Goal: Information Seeking & Learning: Learn about a topic

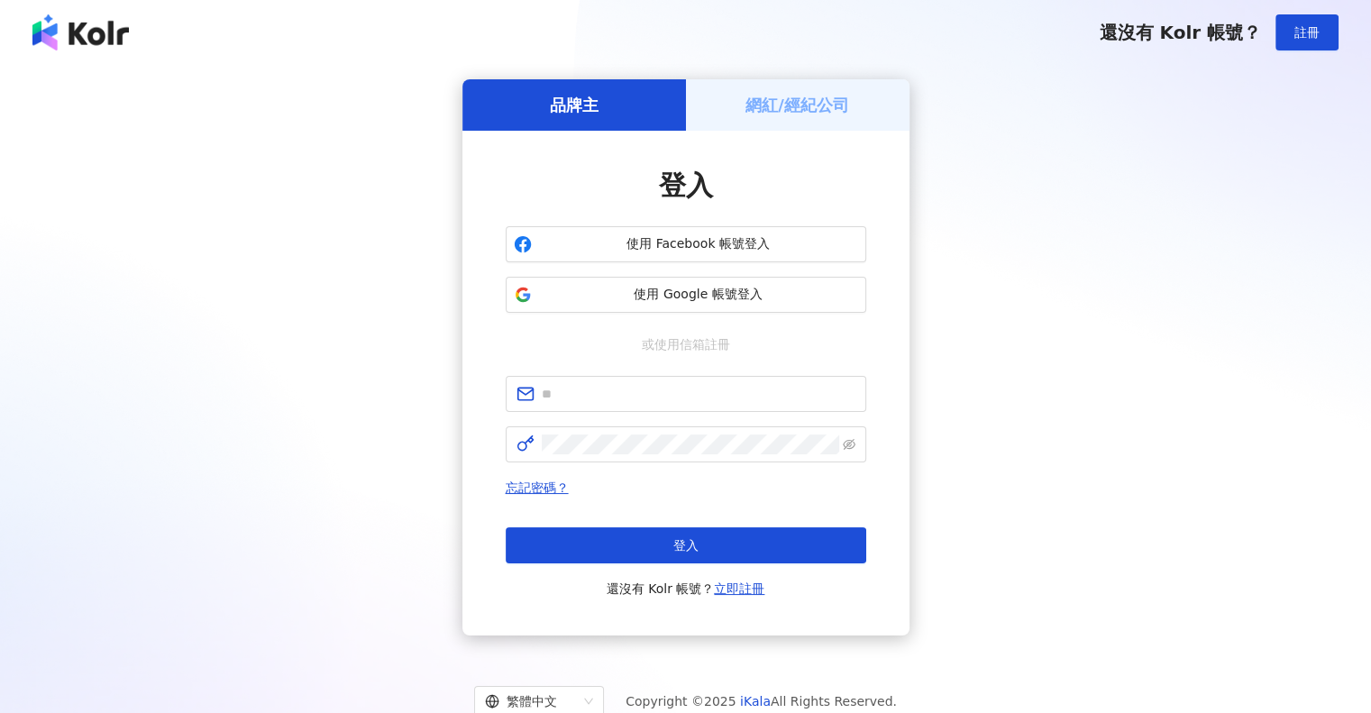
click at [641, 415] on form at bounding box center [686, 419] width 361 height 87
click at [637, 405] on span at bounding box center [686, 394] width 361 height 36
click at [646, 454] on span at bounding box center [686, 444] width 361 height 36
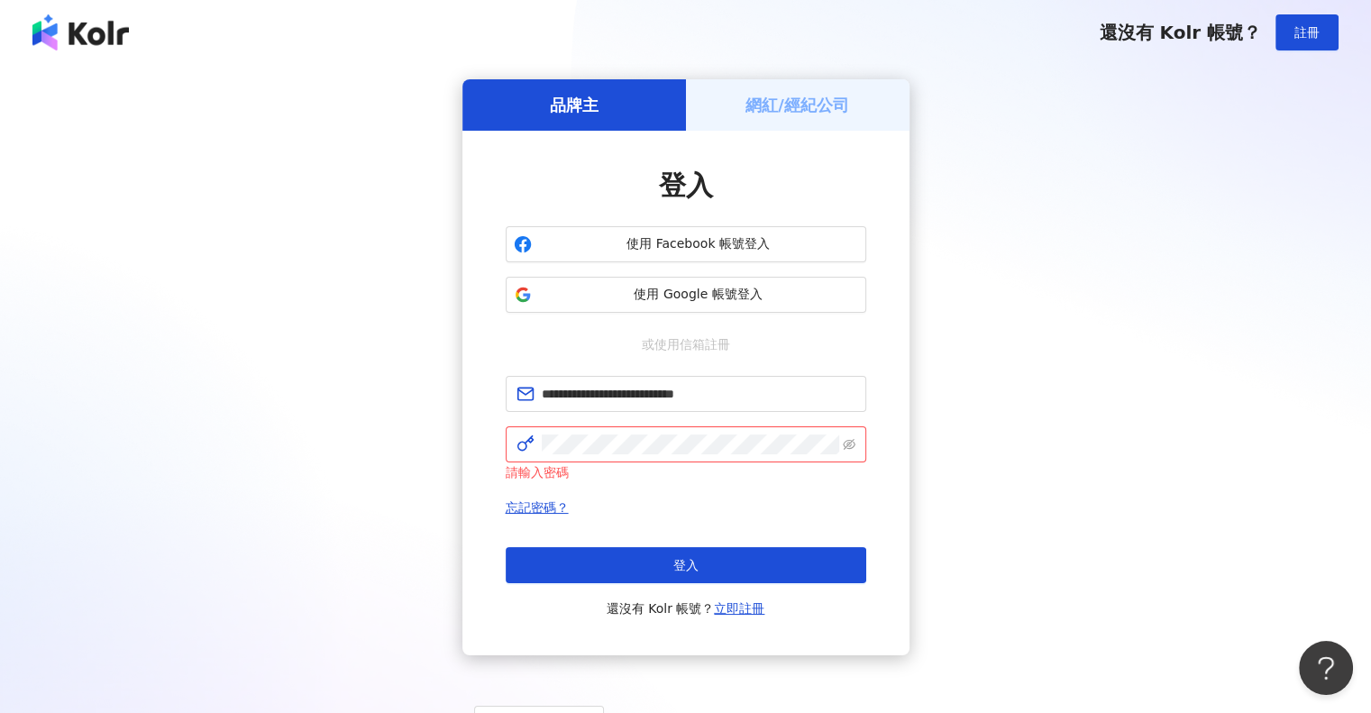
drag, startPoint x: 90, startPoint y: 446, endPoint x: 180, endPoint y: 461, distance: 91.3
click at [110, 458] on div "**********" at bounding box center [686, 367] width 1328 height 576
drag, startPoint x: 830, startPoint y: 386, endPoint x: 184, endPoint y: 367, distance: 645.9
click at [184, 367] on div "**********" at bounding box center [686, 367] width 1328 height 576
paste input "text"
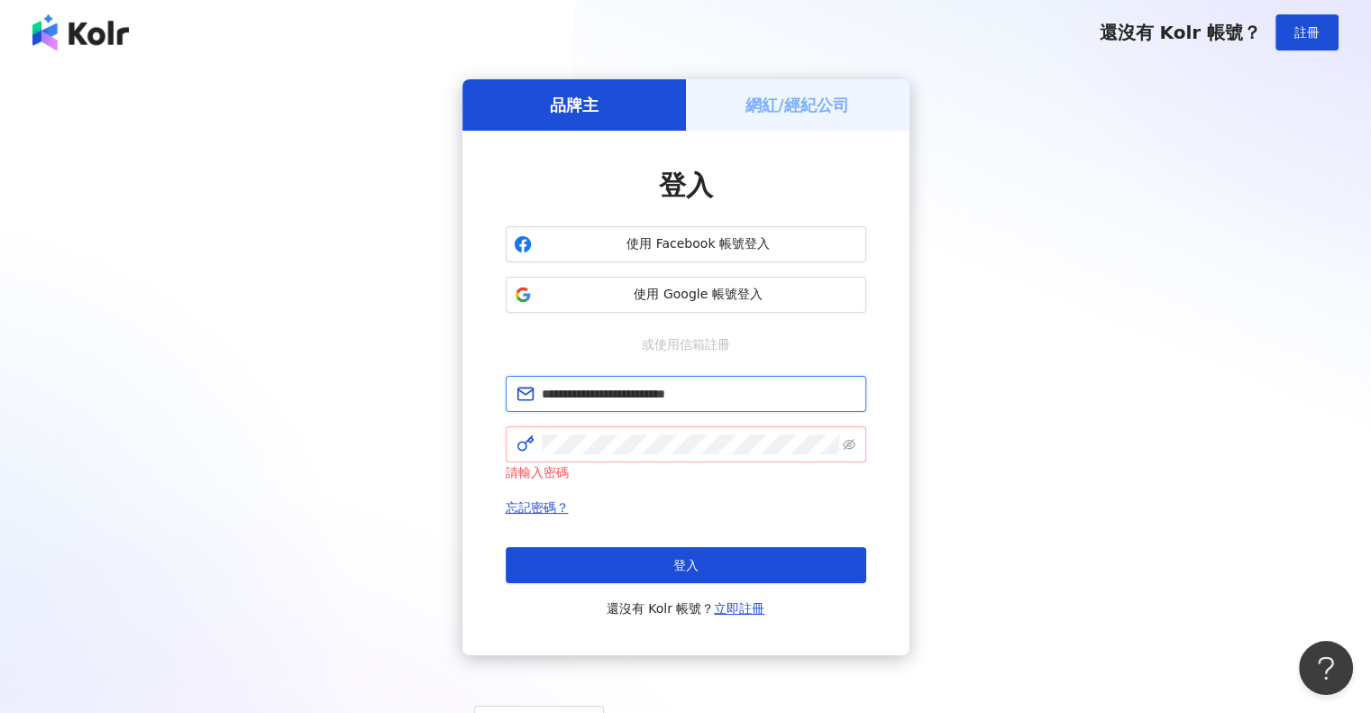
type input "**********"
click at [624, 455] on span at bounding box center [686, 444] width 361 height 36
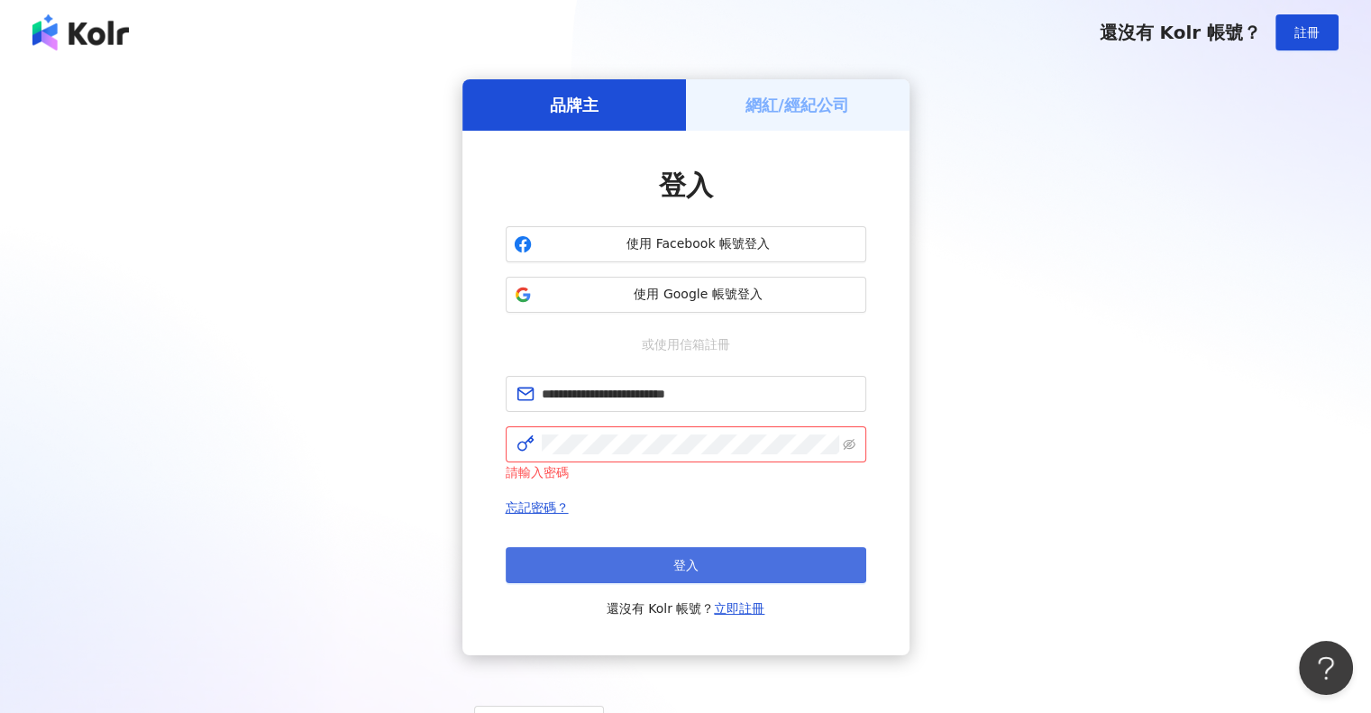
click at [583, 564] on button "登入" at bounding box center [686, 565] width 361 height 36
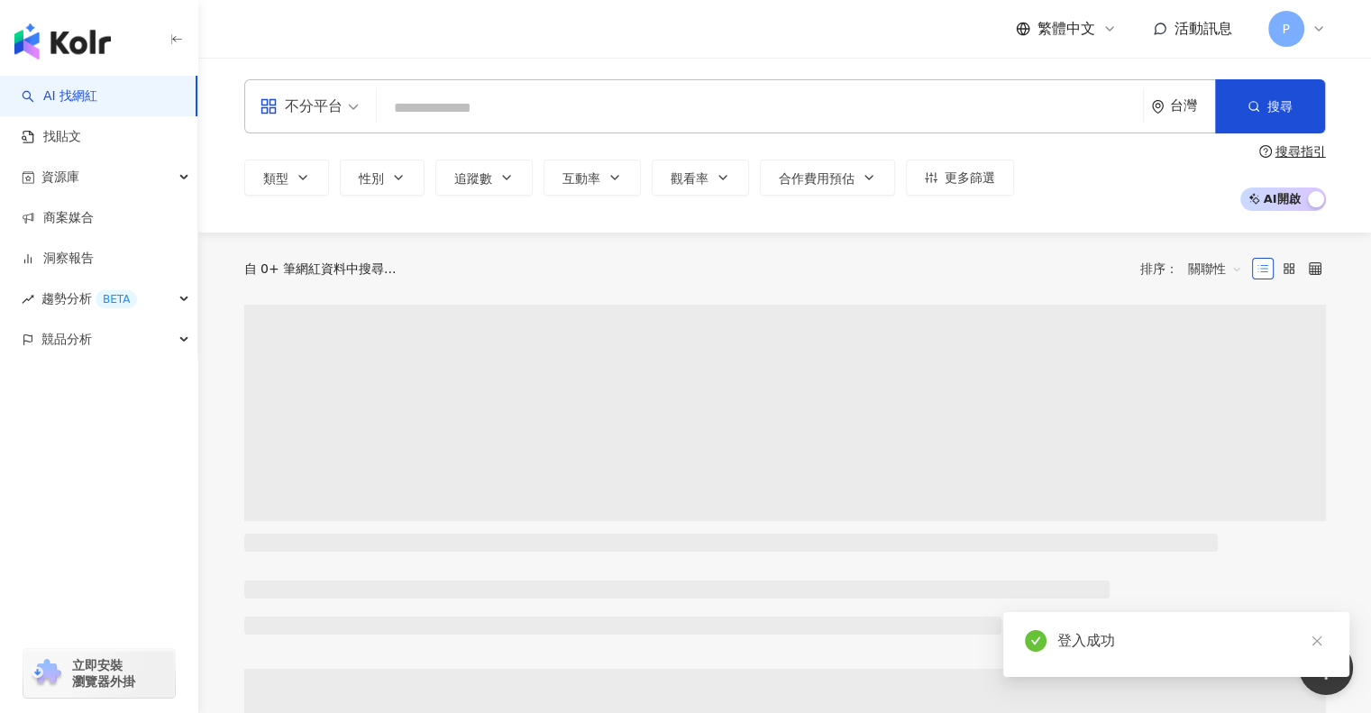
click at [524, 89] on div "不分平台 台灣 搜尋" at bounding box center [785, 106] width 1082 height 54
click at [519, 99] on input "search" at bounding box center [760, 108] width 752 height 34
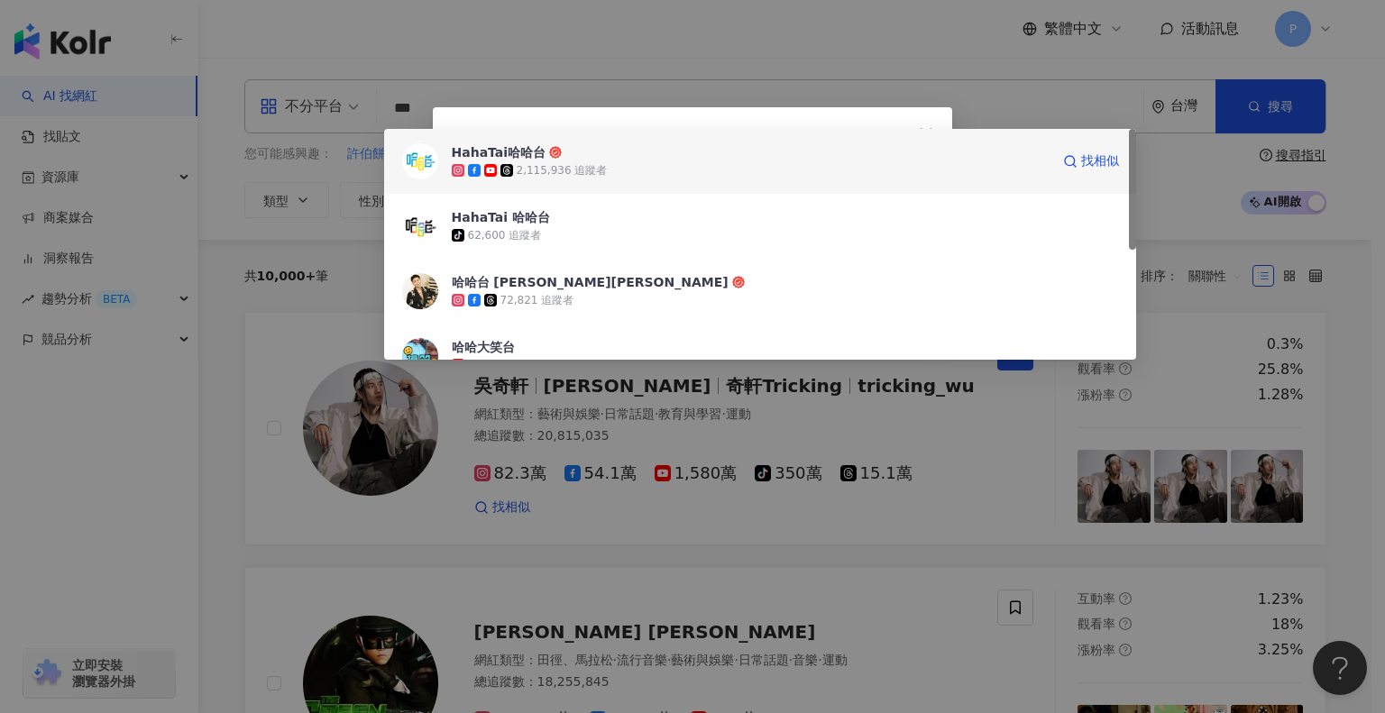
type input "***"
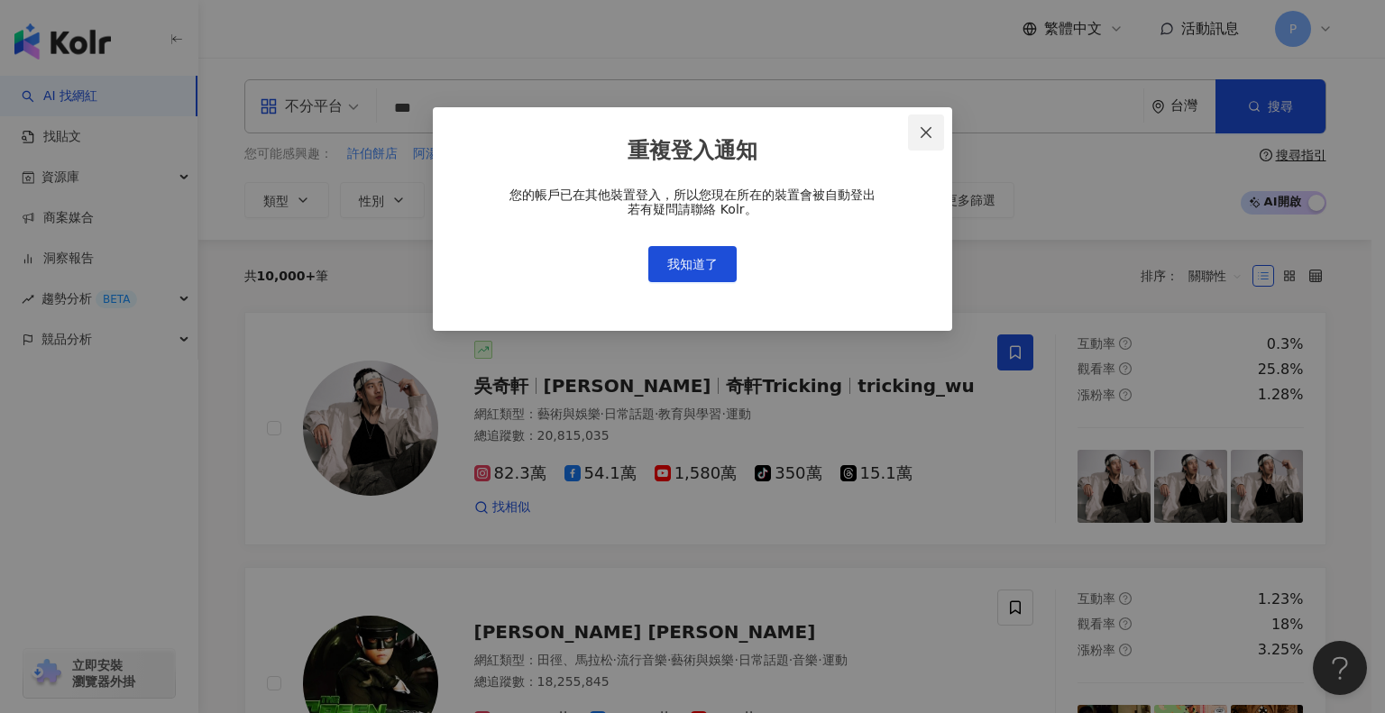
click at [915, 125] on button "Close" at bounding box center [926, 133] width 36 height 36
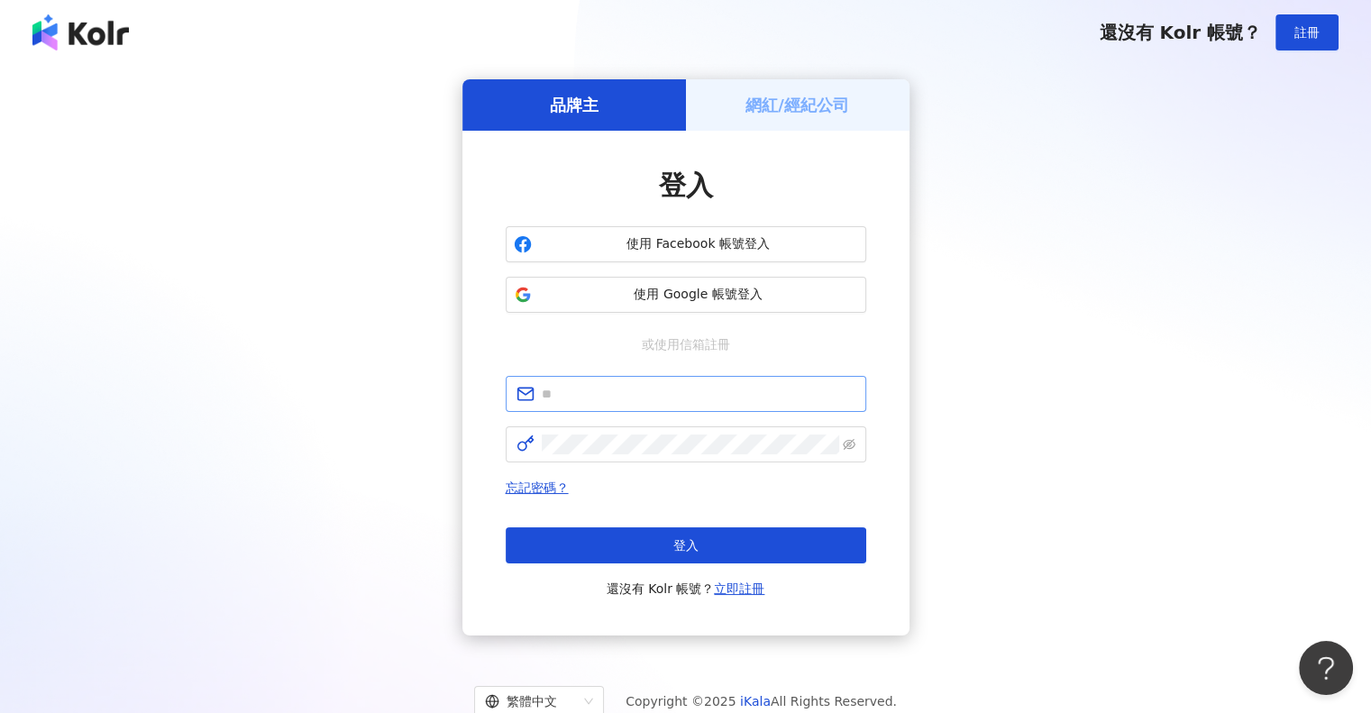
click at [621, 405] on span at bounding box center [686, 394] width 361 height 36
click at [622, 395] on input "text" at bounding box center [699, 394] width 314 height 20
type input "**********"
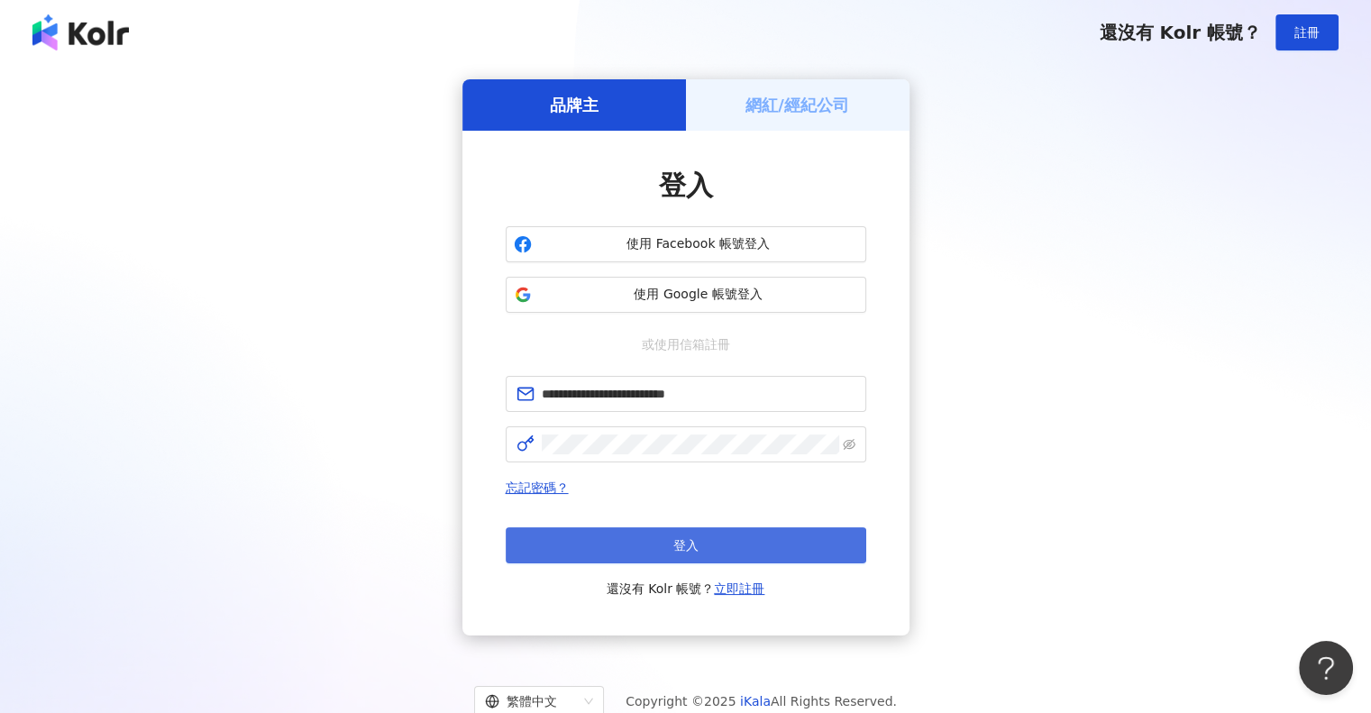
click at [585, 538] on button "登入" at bounding box center [686, 545] width 361 height 36
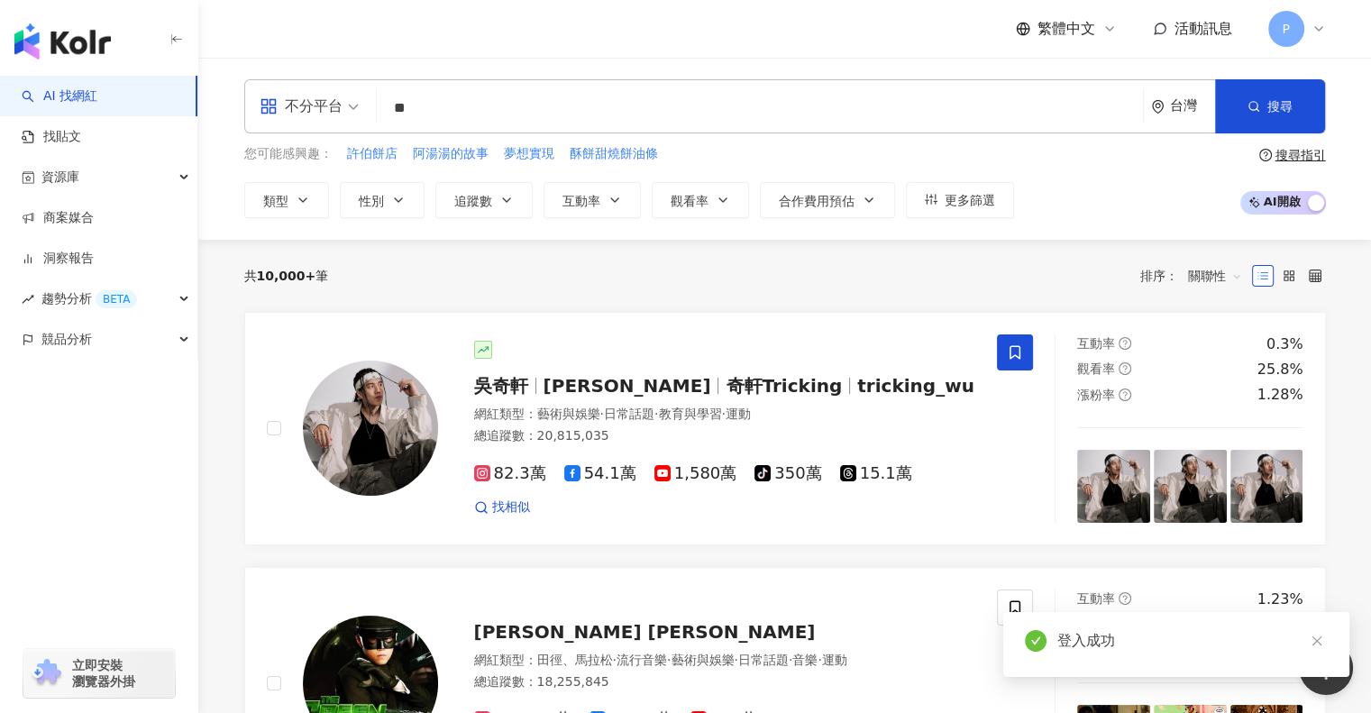
type input "*"
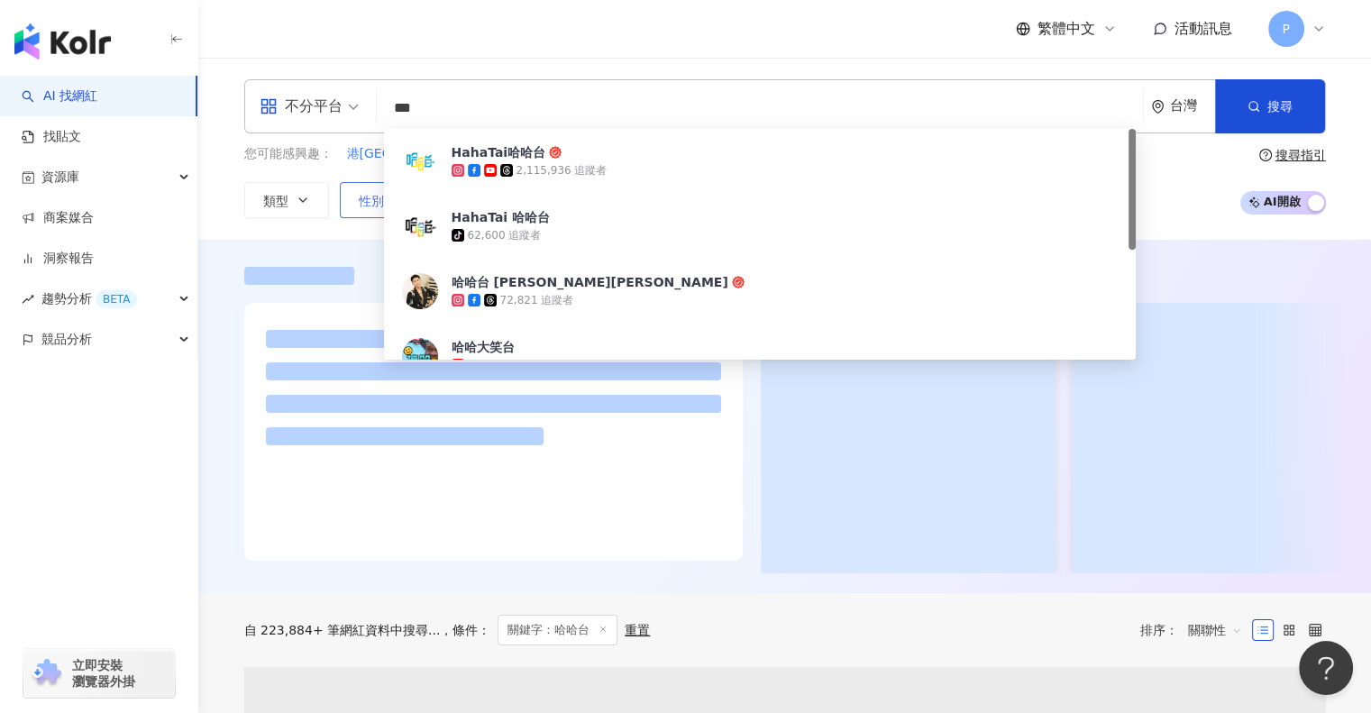
click at [235, 64] on div "不分平台 *** 台灣 搜尋 0b43693f-bff5-4c4e-8d12-45ae7c985a24 HahaTai哈哈台 2,115,936 追蹤者 Ha…" at bounding box center [784, 149] width 1173 height 182
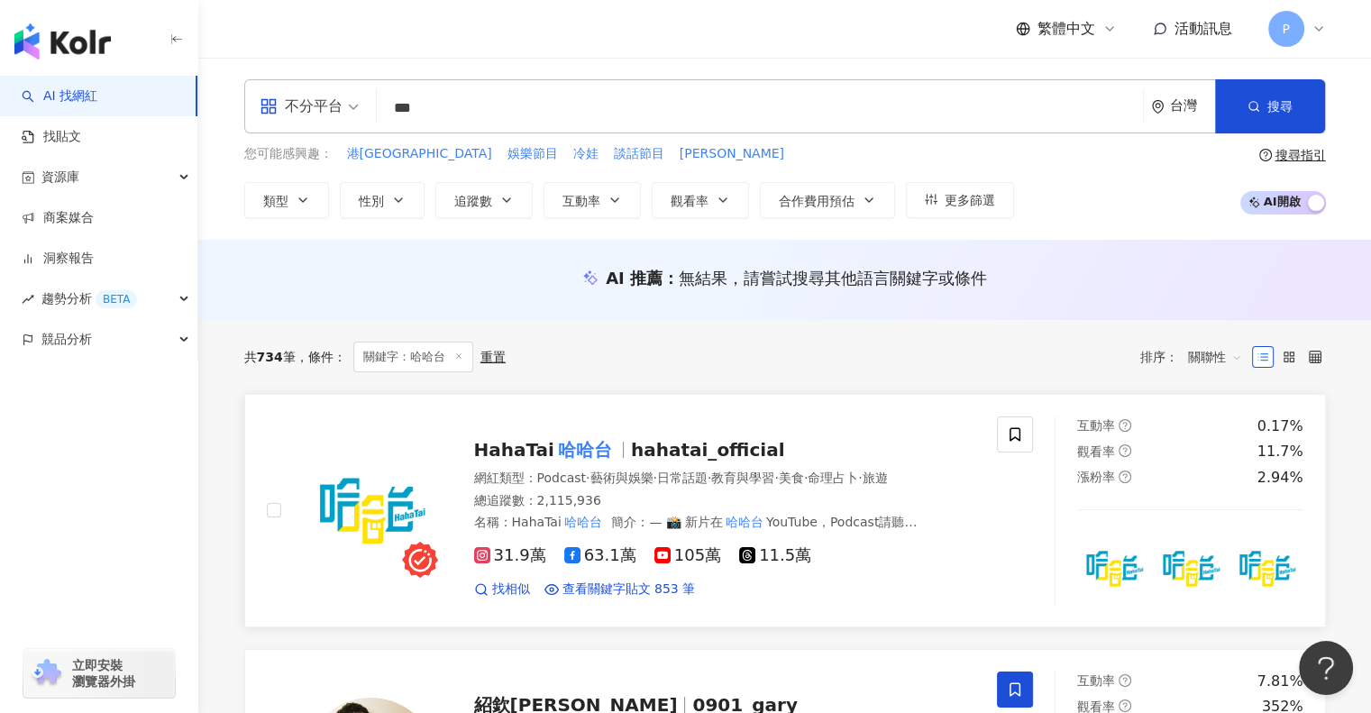
click at [334, 482] on img at bounding box center [370, 510] width 135 height 135
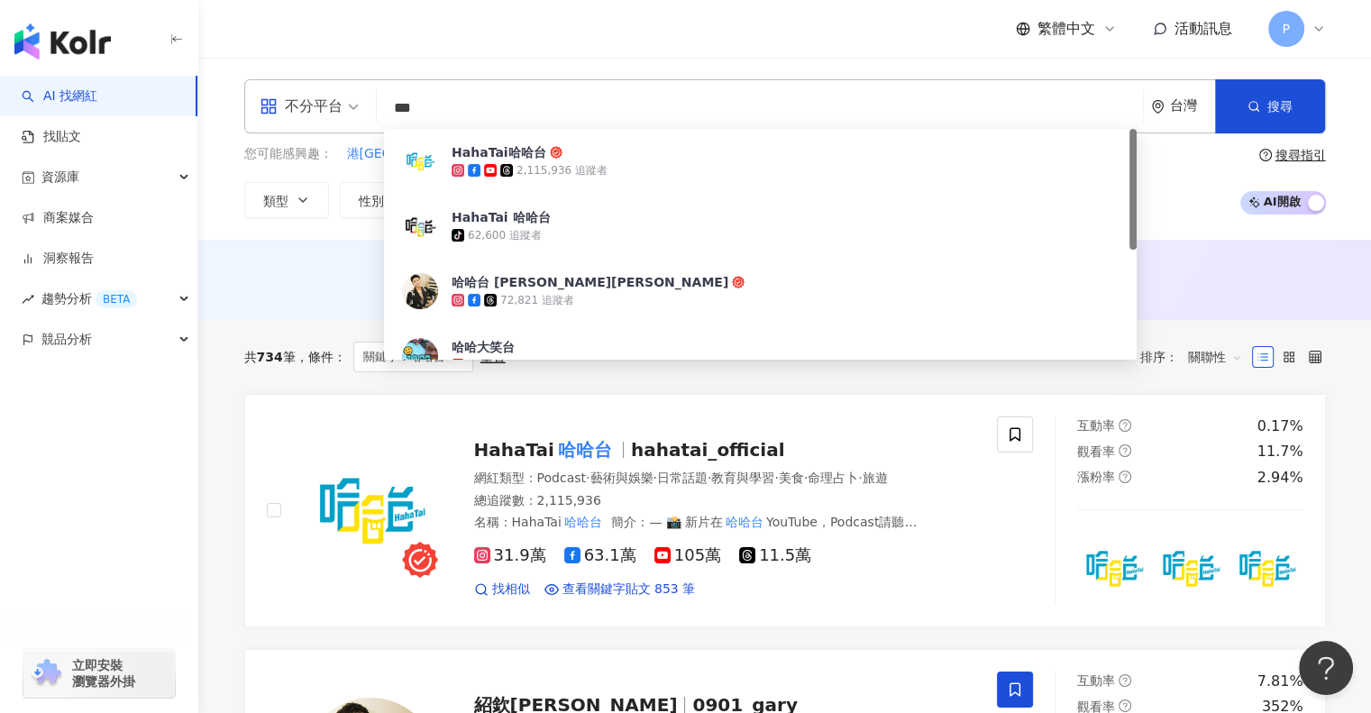
click at [458, 92] on input "***" at bounding box center [760, 108] width 752 height 34
drag, startPoint x: 477, startPoint y: 105, endPoint x: 335, endPoint y: 96, distance: 141.8
click at [335, 96] on div "不分平台 *** 台灣 搜尋 0b43693f-bff5-4c4e-8d12-45ae7c985a24 HahaTai哈哈台 2,115,936 追蹤者 Ha…" at bounding box center [785, 106] width 1082 height 54
type input "***"
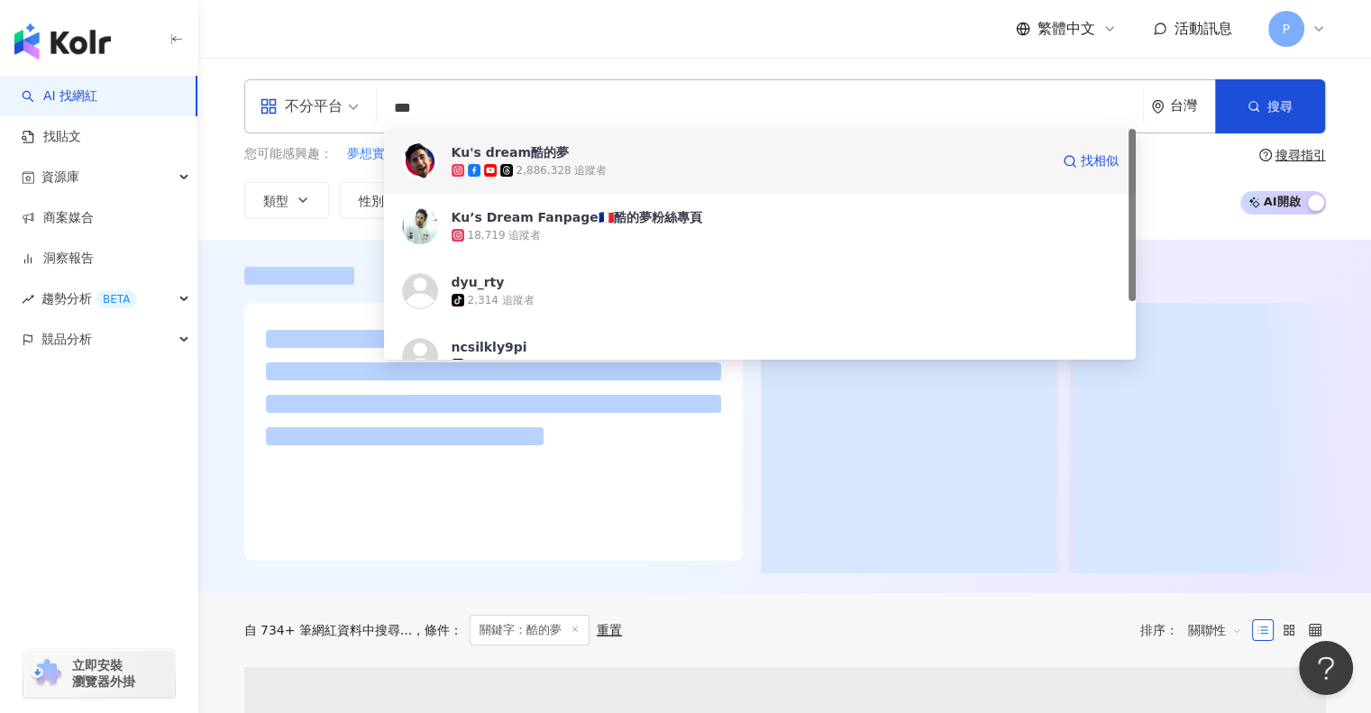
click at [523, 165] on div "2,886,328 追蹤者" at bounding box center [562, 170] width 91 height 15
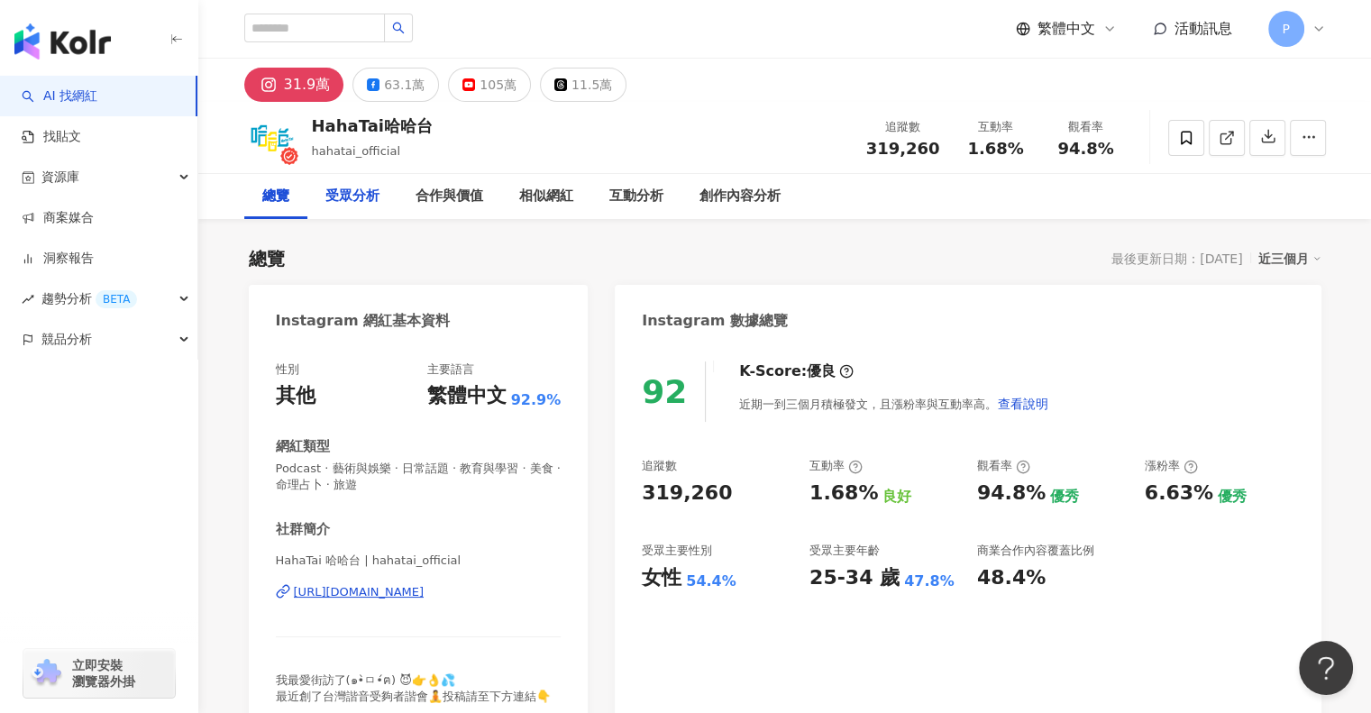
click at [328, 200] on div "受眾分析" at bounding box center [353, 197] width 54 height 22
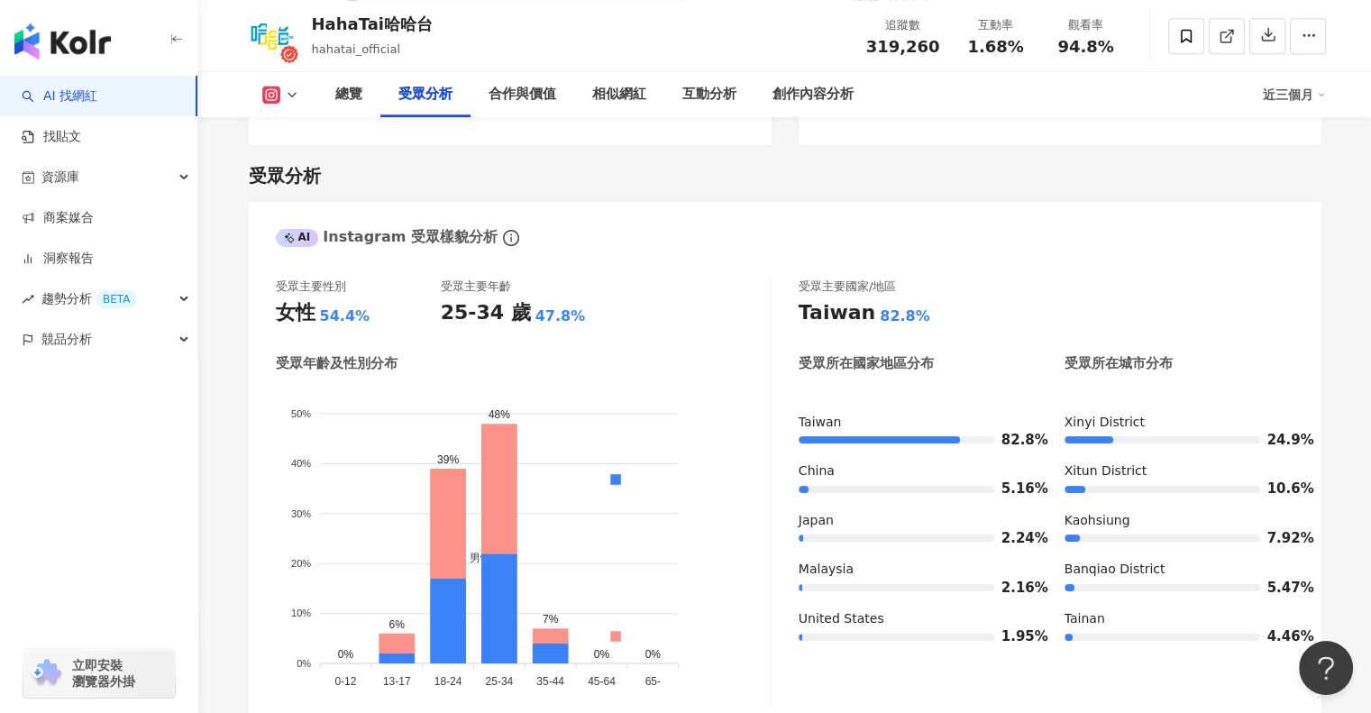
click at [295, 107] on div "總覽 受眾分析 合作與價值 相似網紅 互動分析 創作內容分析 近三個月" at bounding box center [785, 94] width 1082 height 45
click at [286, 79] on div "總覽 受眾分析 合作與價值 相似網紅 互動分析 創作內容分析 近三個月" at bounding box center [785, 94] width 1082 height 45
click at [290, 87] on button at bounding box center [280, 95] width 73 height 18
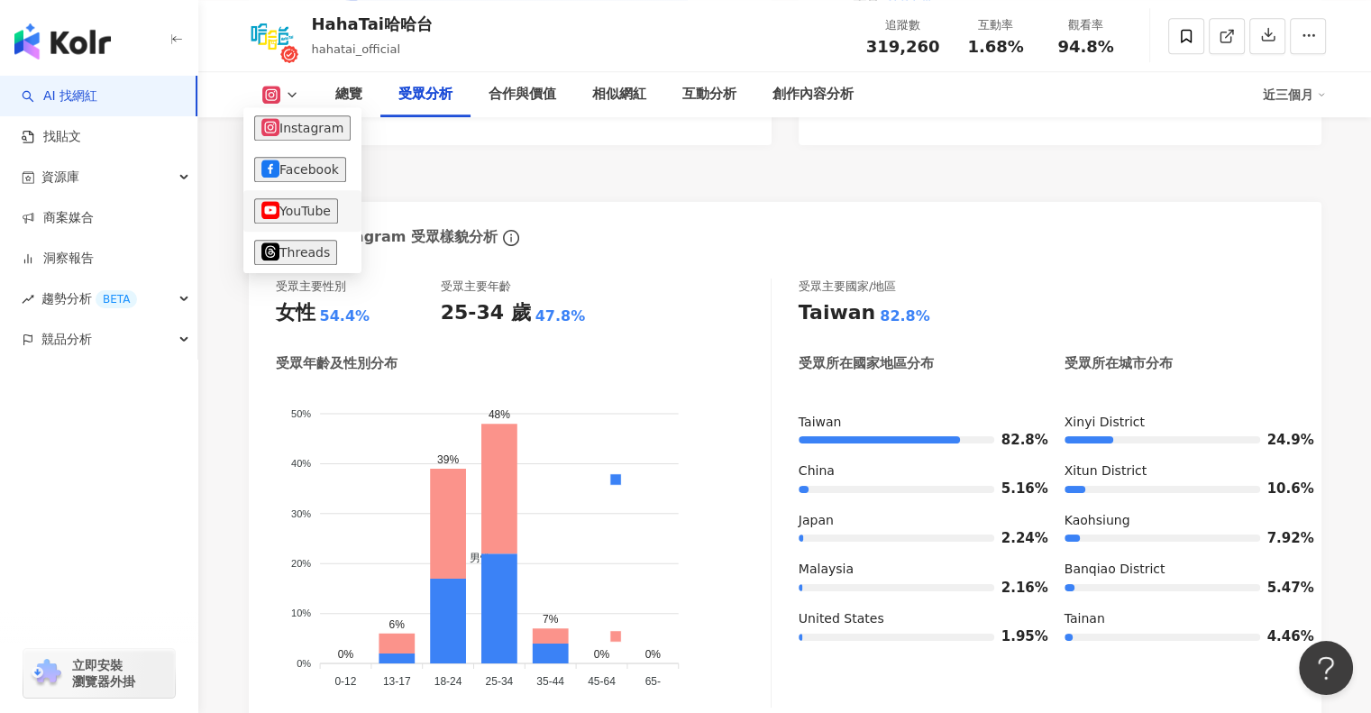
click at [329, 212] on button "YouTube" at bounding box center [296, 210] width 84 height 25
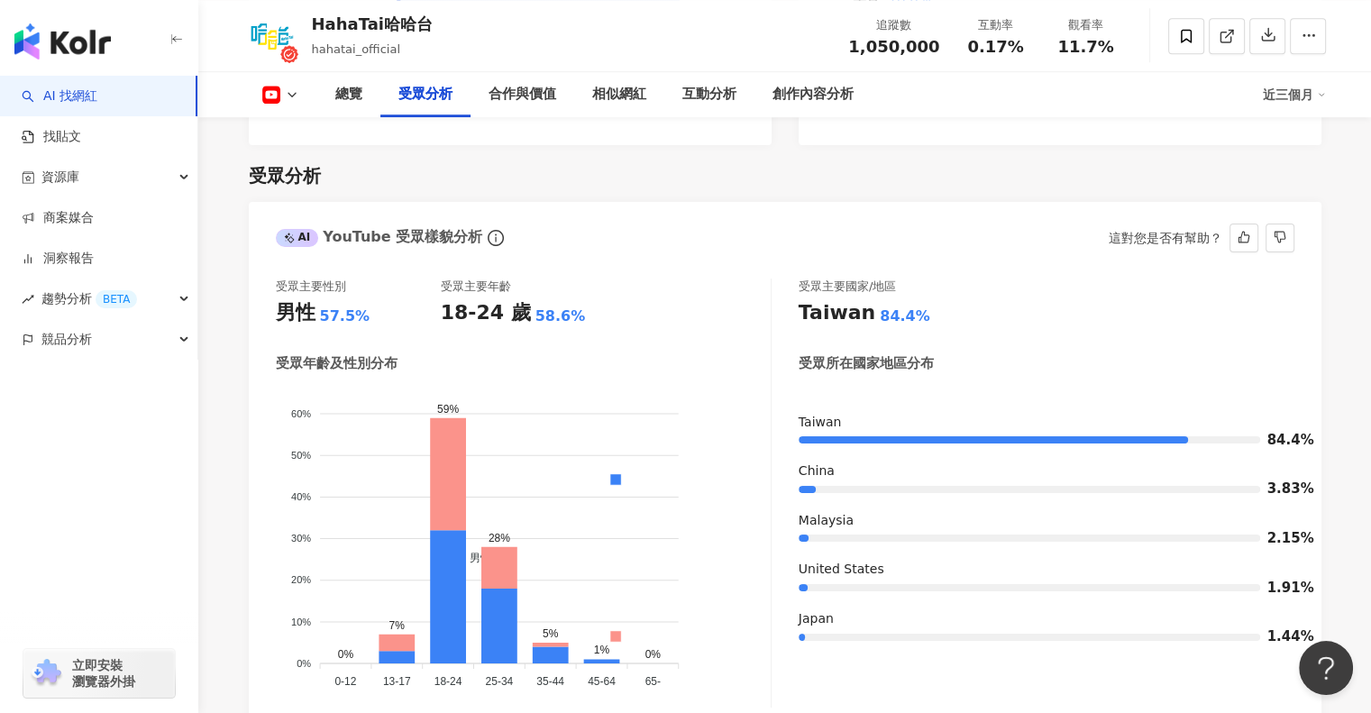
drag, startPoint x: 501, startPoint y: 189, endPoint x: 503, endPoint y: 211, distance: 21.7
click at [501, 202] on div "AI YouTube 受眾樣貌分析 這對您是否有幫助？" at bounding box center [785, 231] width 1073 height 59
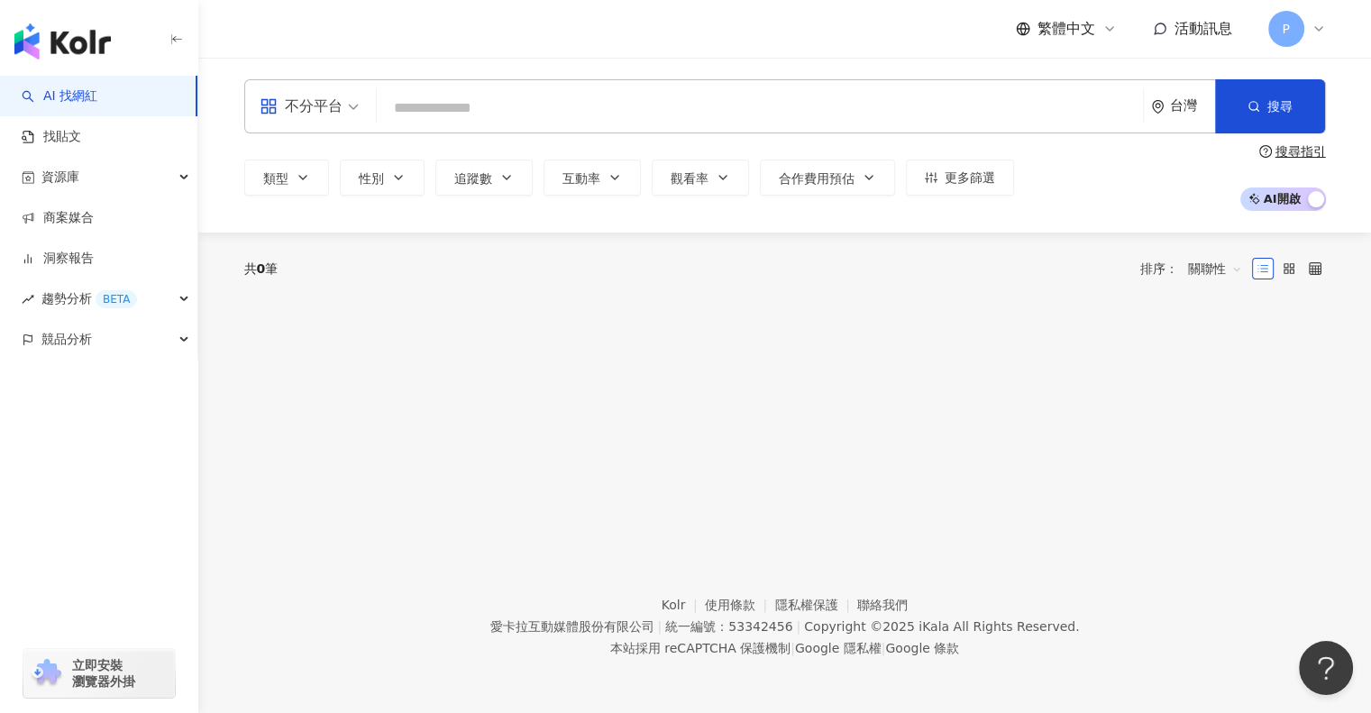
click at [554, 106] on input "search" at bounding box center [760, 108] width 752 height 34
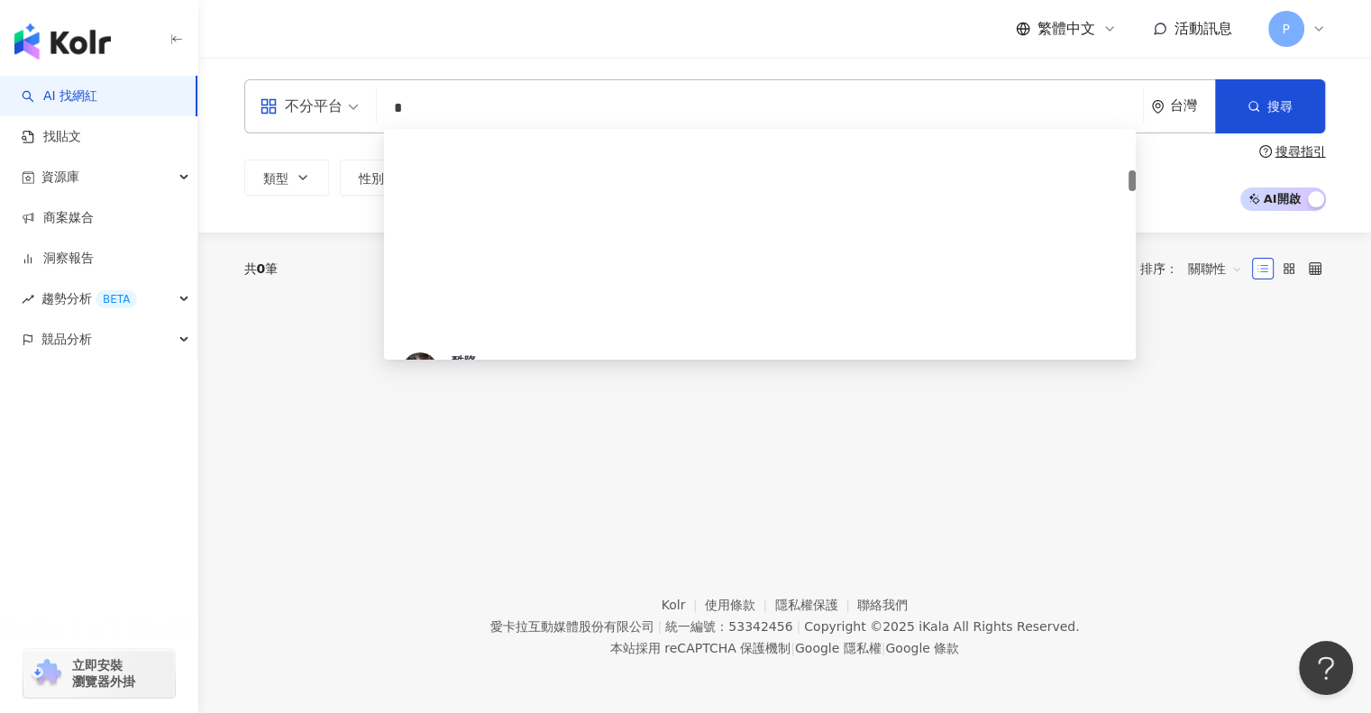
scroll to position [631, 0]
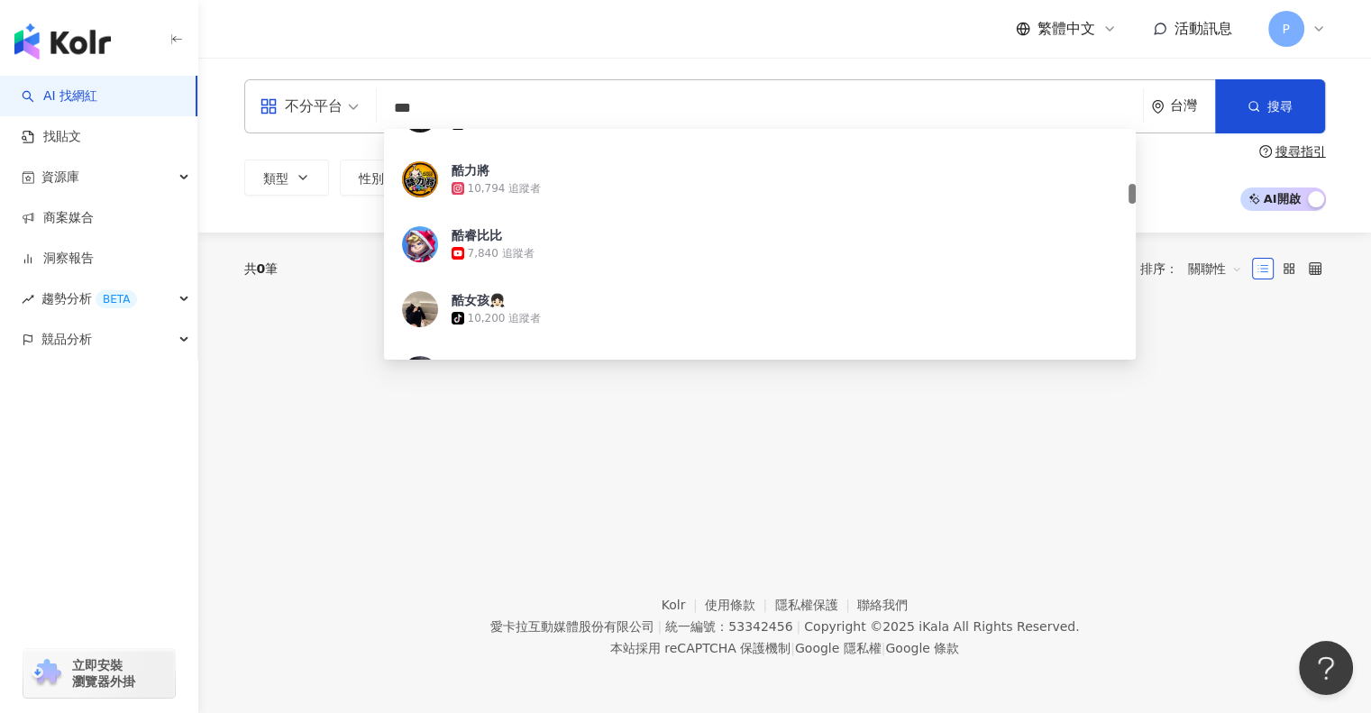
type input "**"
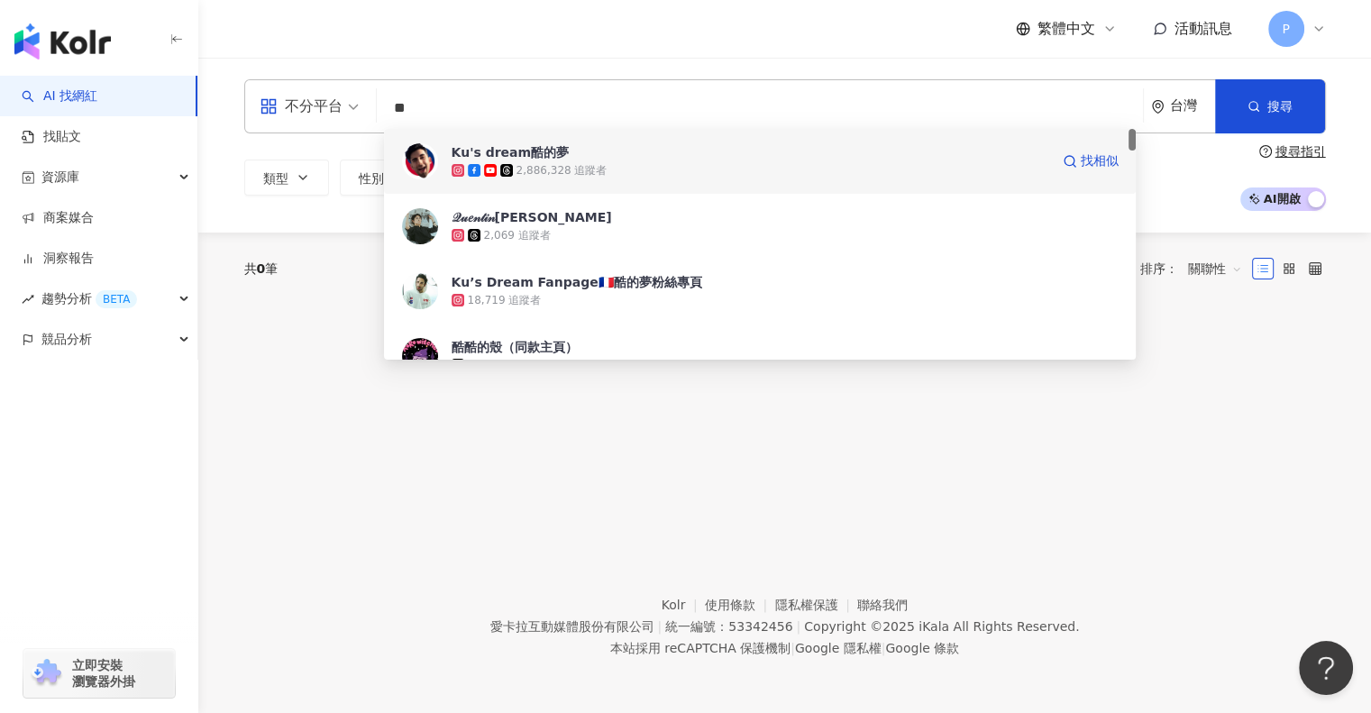
click at [577, 172] on div "2,886,328 追蹤者" at bounding box center [562, 170] width 91 height 15
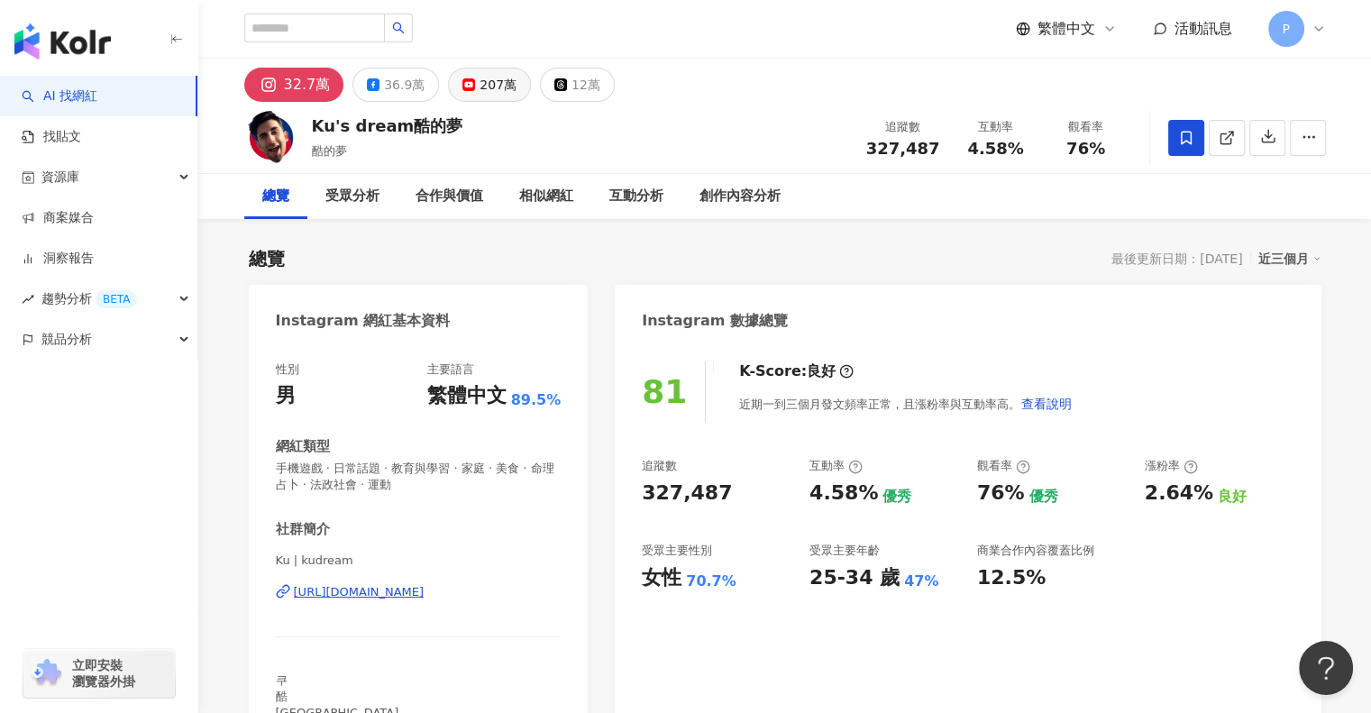
click at [487, 83] on div "207萬" at bounding box center [498, 84] width 37 height 25
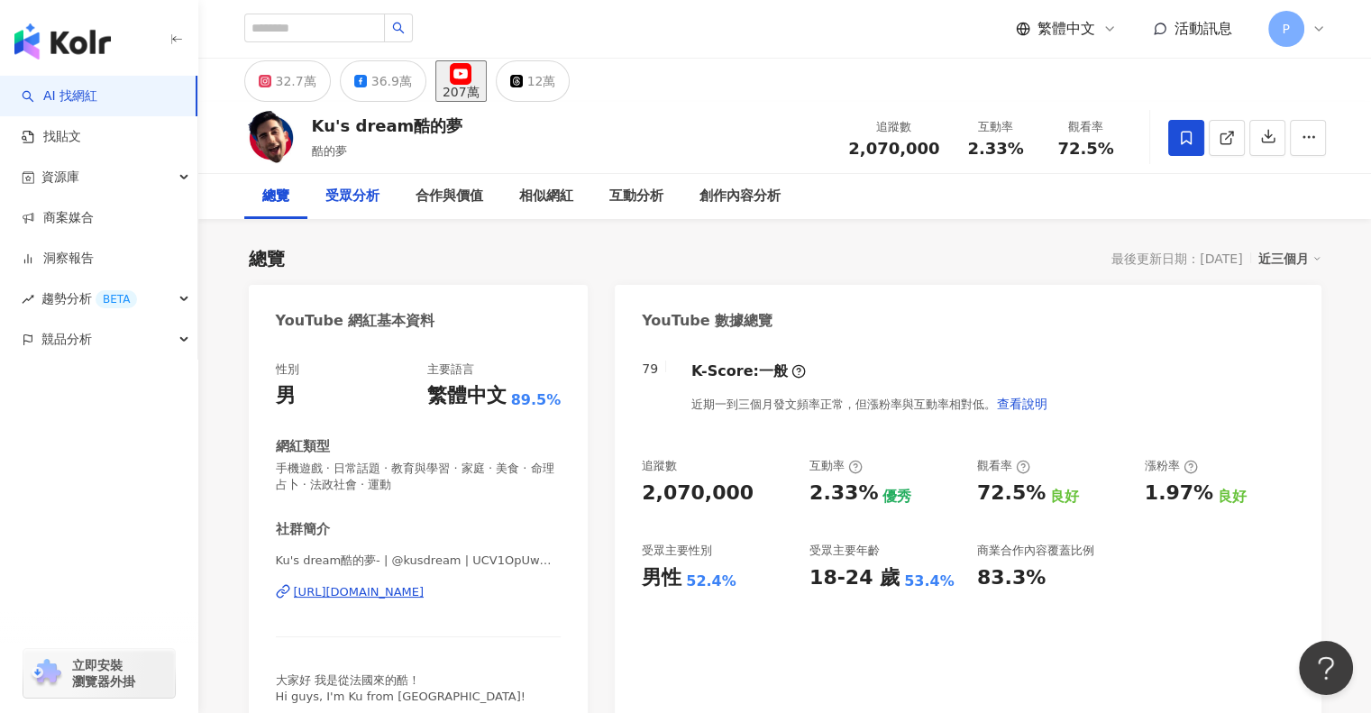
click at [359, 197] on div "受眾分析" at bounding box center [353, 197] width 54 height 22
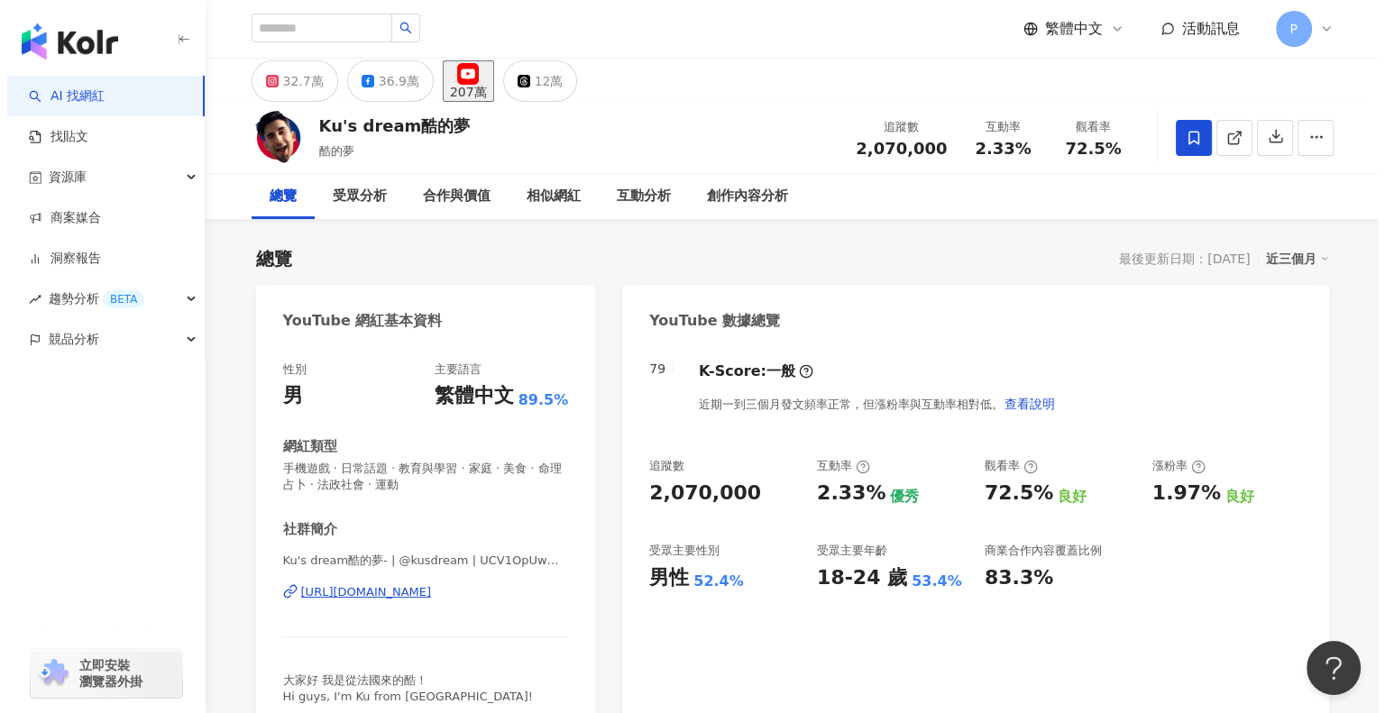
scroll to position [1584, 0]
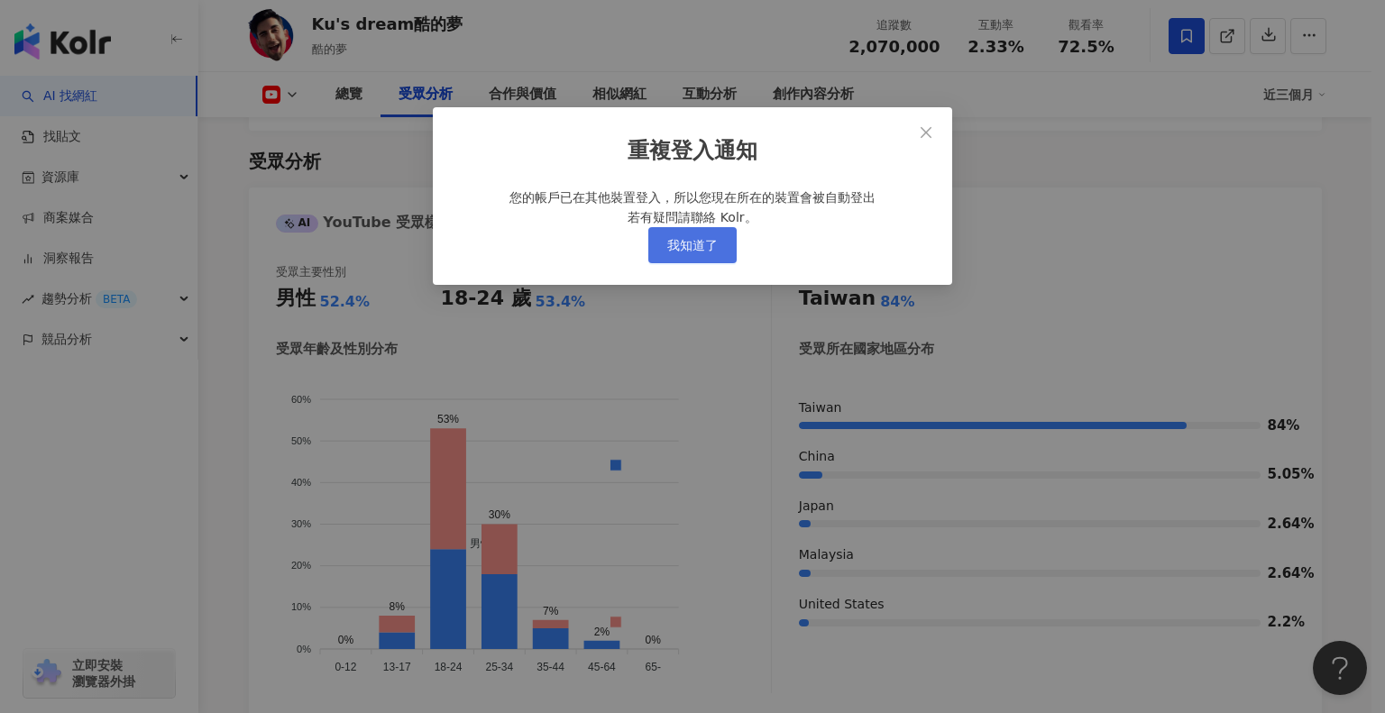
click at [682, 252] on span "我知道了" at bounding box center [692, 245] width 50 height 14
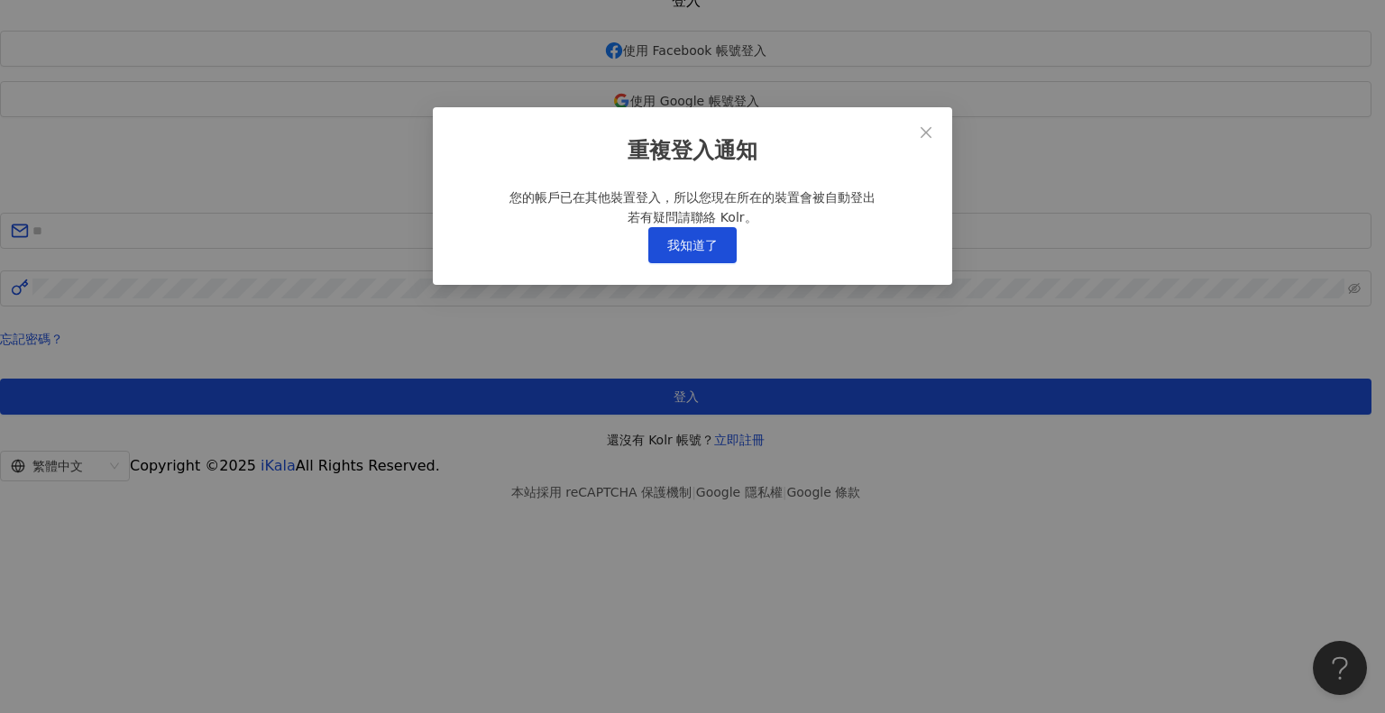
drag, startPoint x: 325, startPoint y: 417, endPoint x: 588, endPoint y: 382, distance: 265.6
click at [325, 417] on div "重複登入通知 您的帳戶已在其他裝置登入，所以您現在所在的裝置會被自動登出 若有疑問請聯絡 Kolr。 我知道了" at bounding box center [692, 356] width 1385 height 713
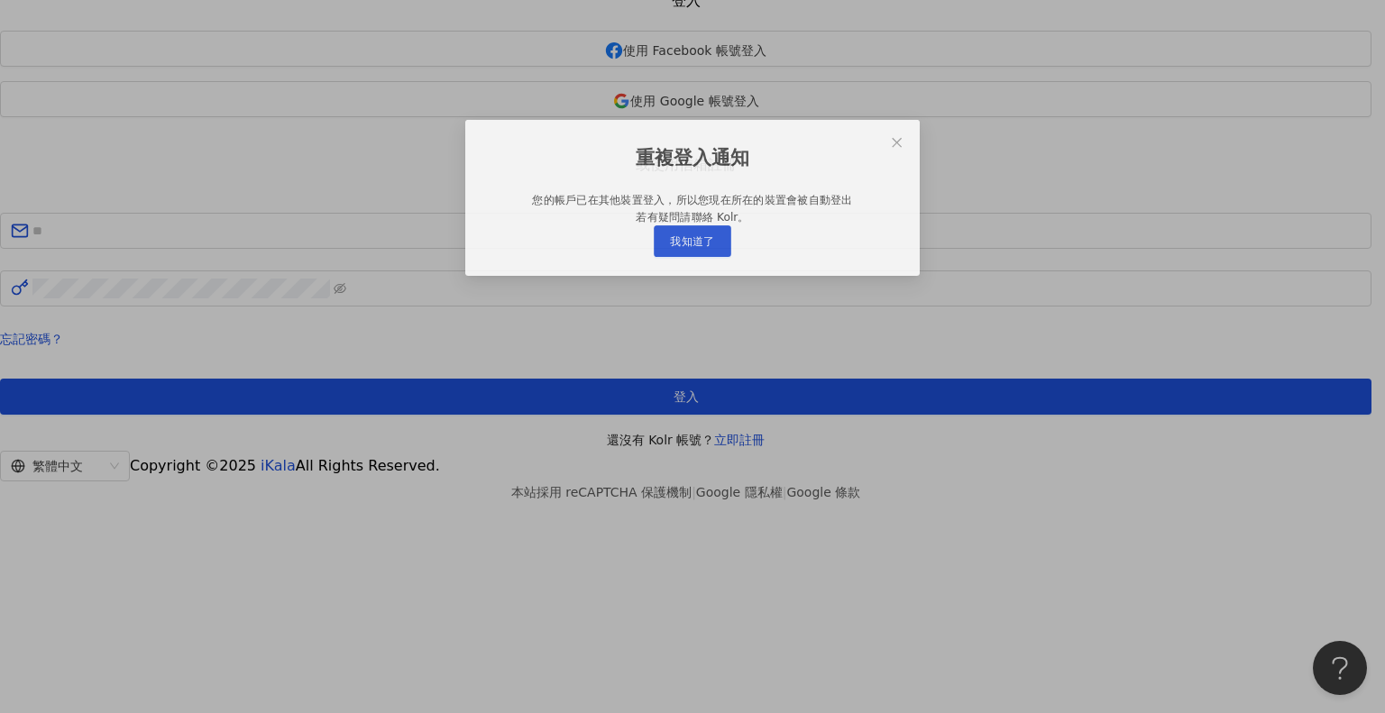
click at [589, 383] on div "重複登入通知 您的帳戶已在其他裝置登入，所以您現在所在的裝置會被自動登出 若有疑問請聯絡 Kolr。 我知道了" at bounding box center [692, 356] width 1385 height 713
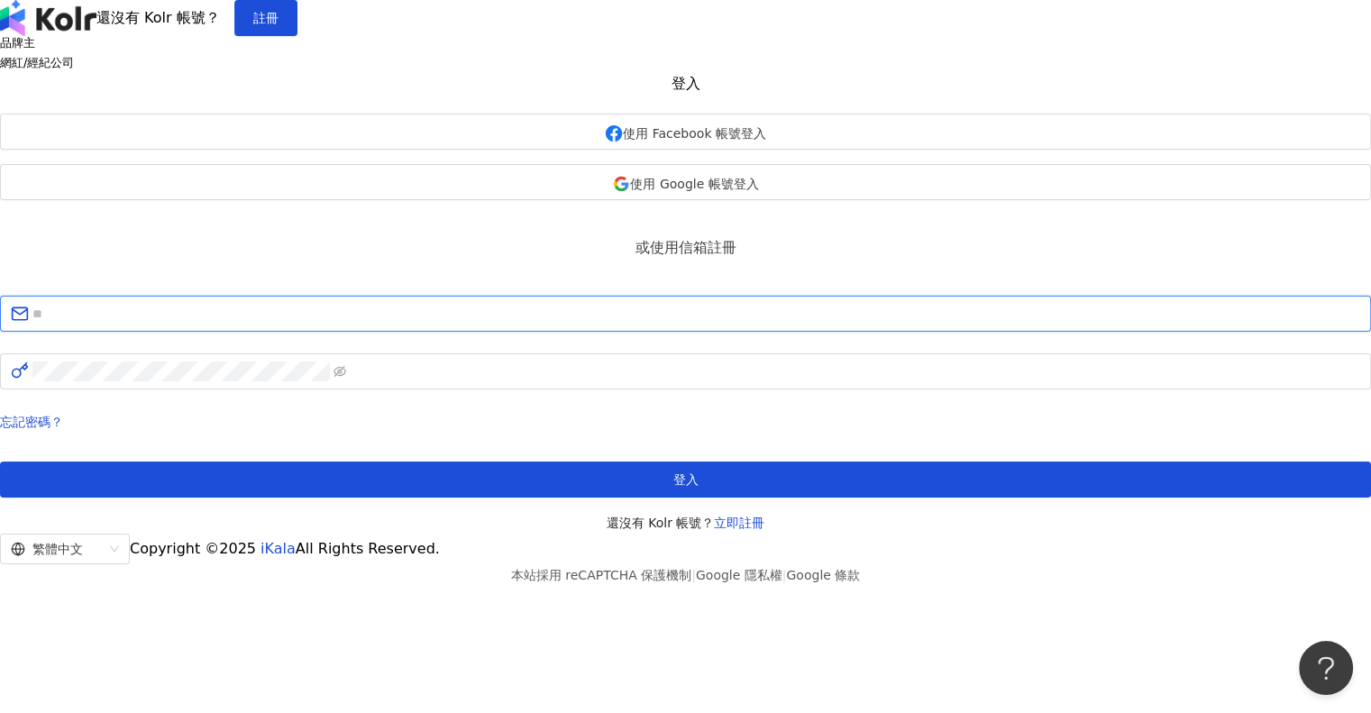
click at [581, 324] on input "text" at bounding box center [696, 314] width 1328 height 20
type input "**********"
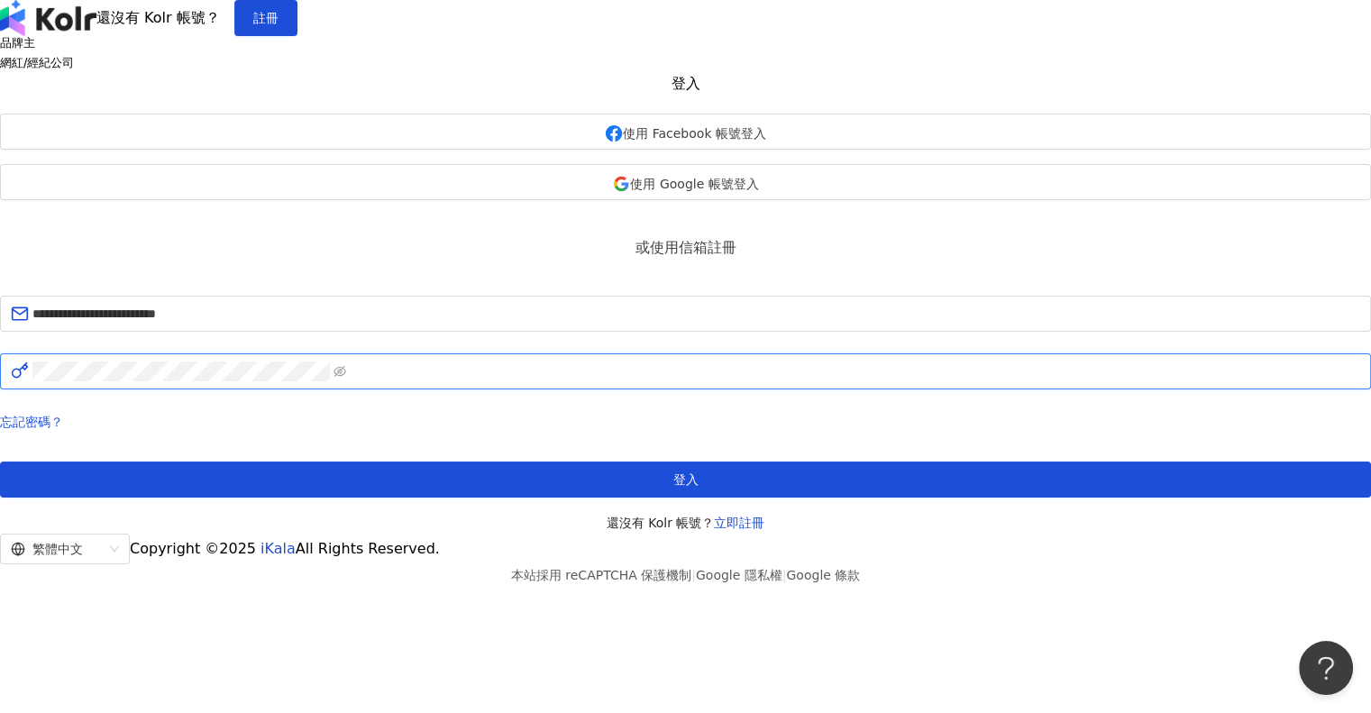
click button "登入" at bounding box center [685, 480] width 1371 height 36
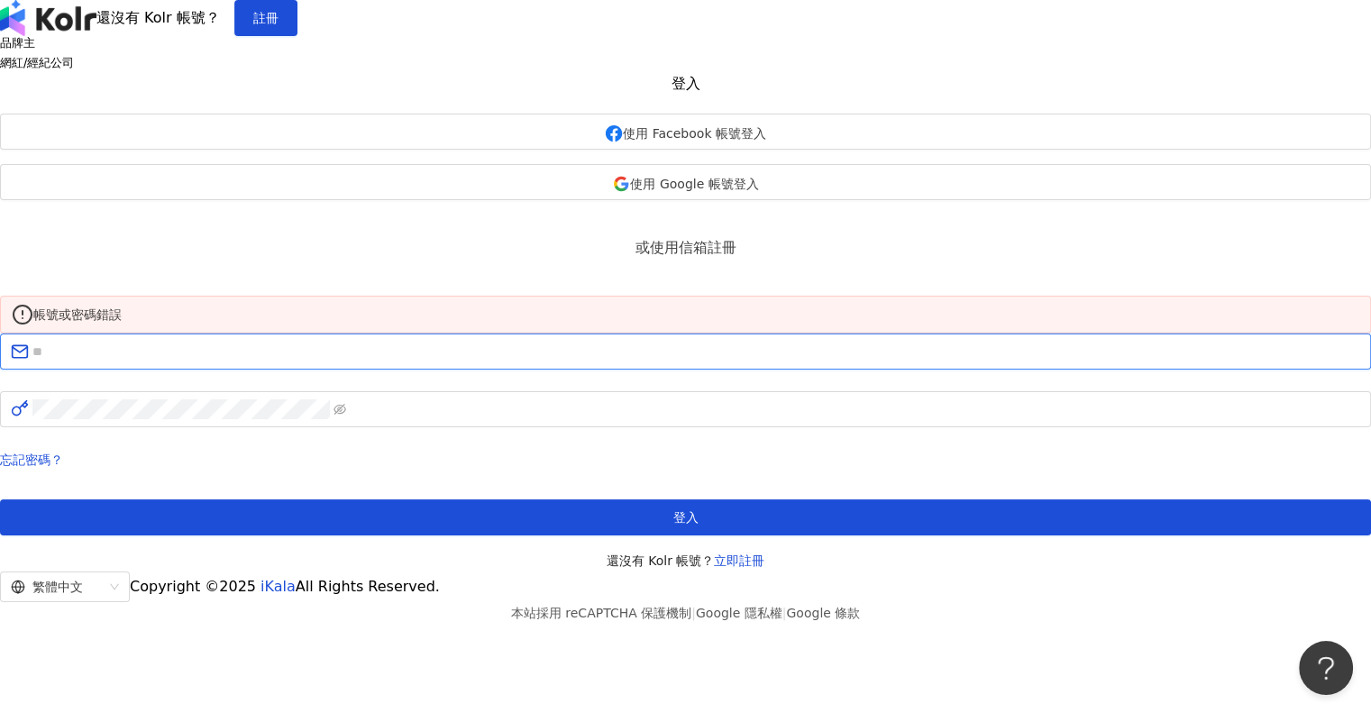
click at [666, 362] on input "text" at bounding box center [696, 352] width 1328 height 20
type input "**********"
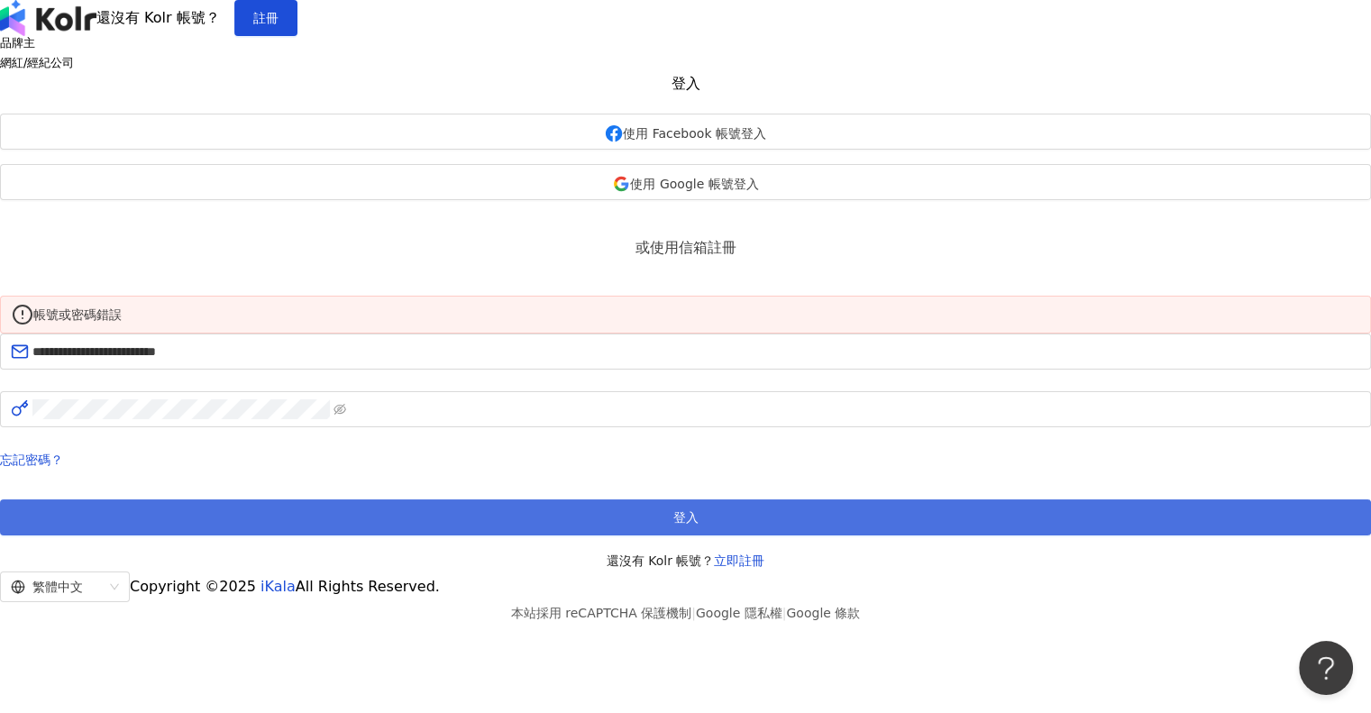
click at [570, 536] on button "登入" at bounding box center [685, 518] width 1371 height 36
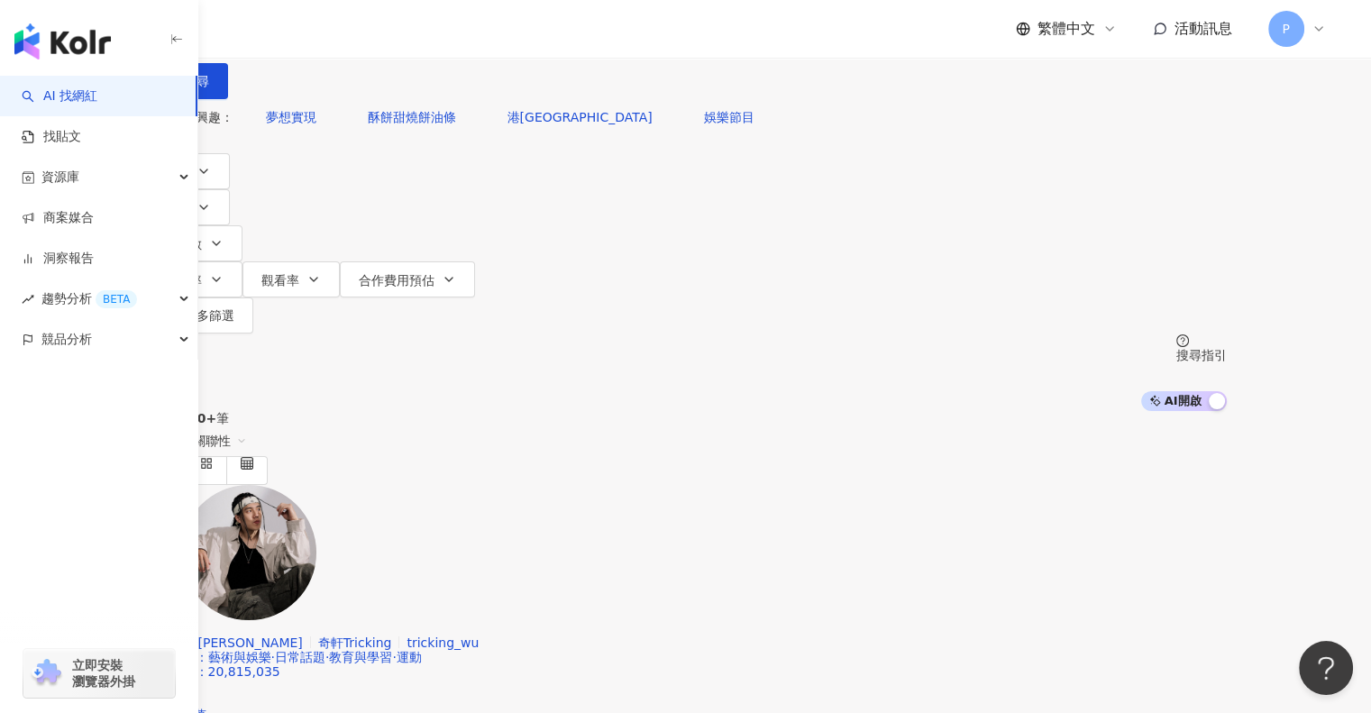
click at [408, 34] on input "search" at bounding box center [334, 17] width 146 height 34
type input "***"
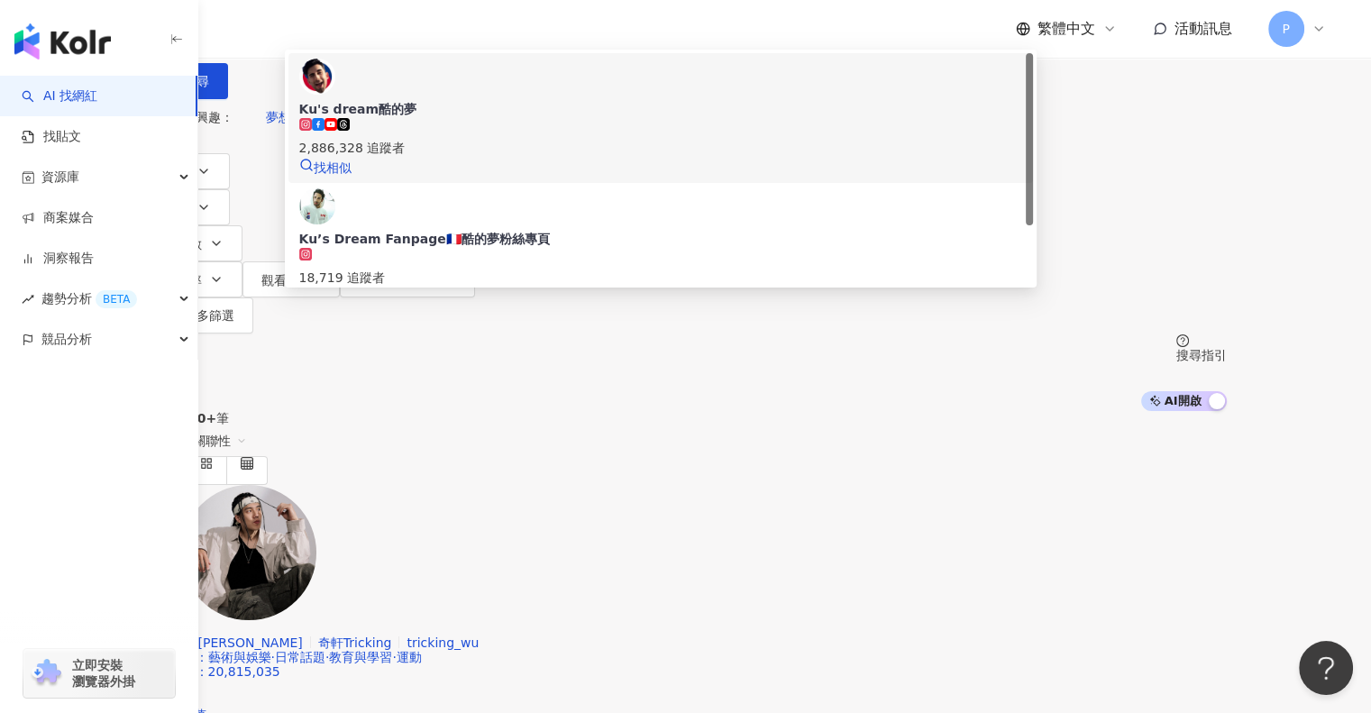
click at [613, 118] on span "Ku's dream酷的夢" at bounding box center [661, 109] width 724 height 18
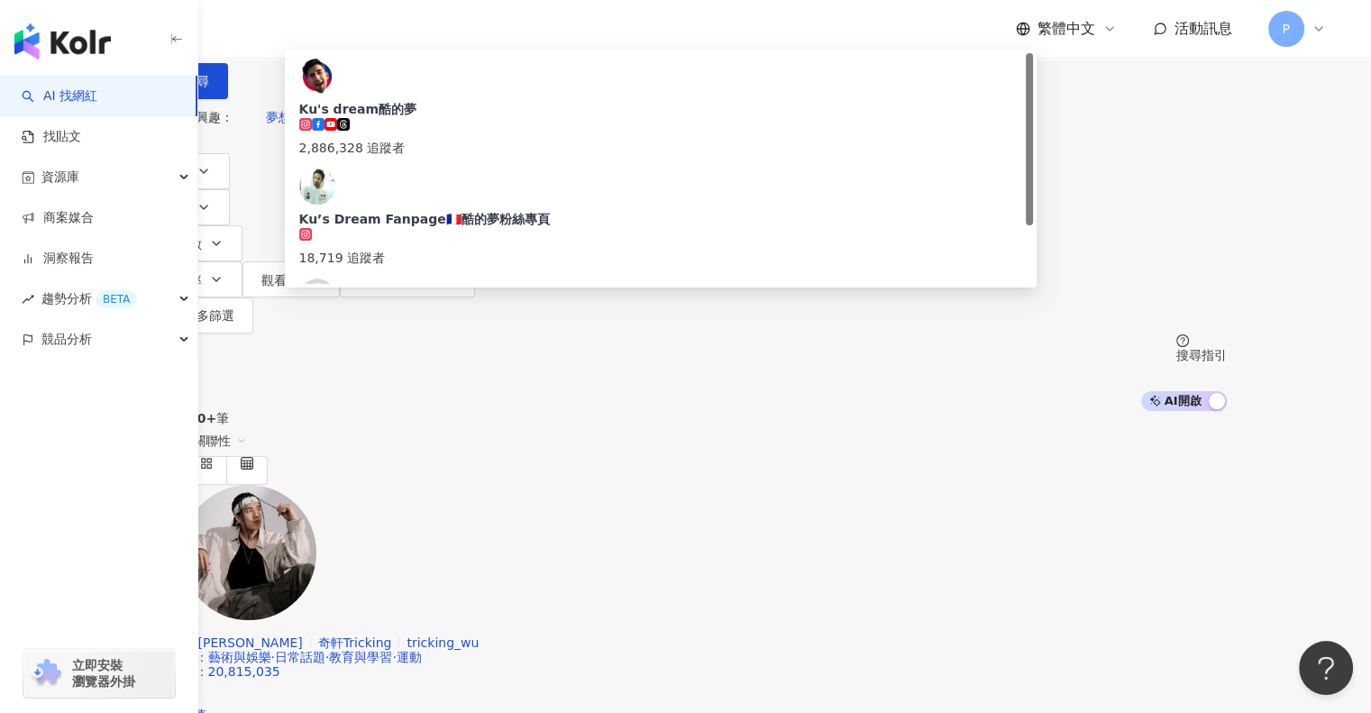
type input "****"
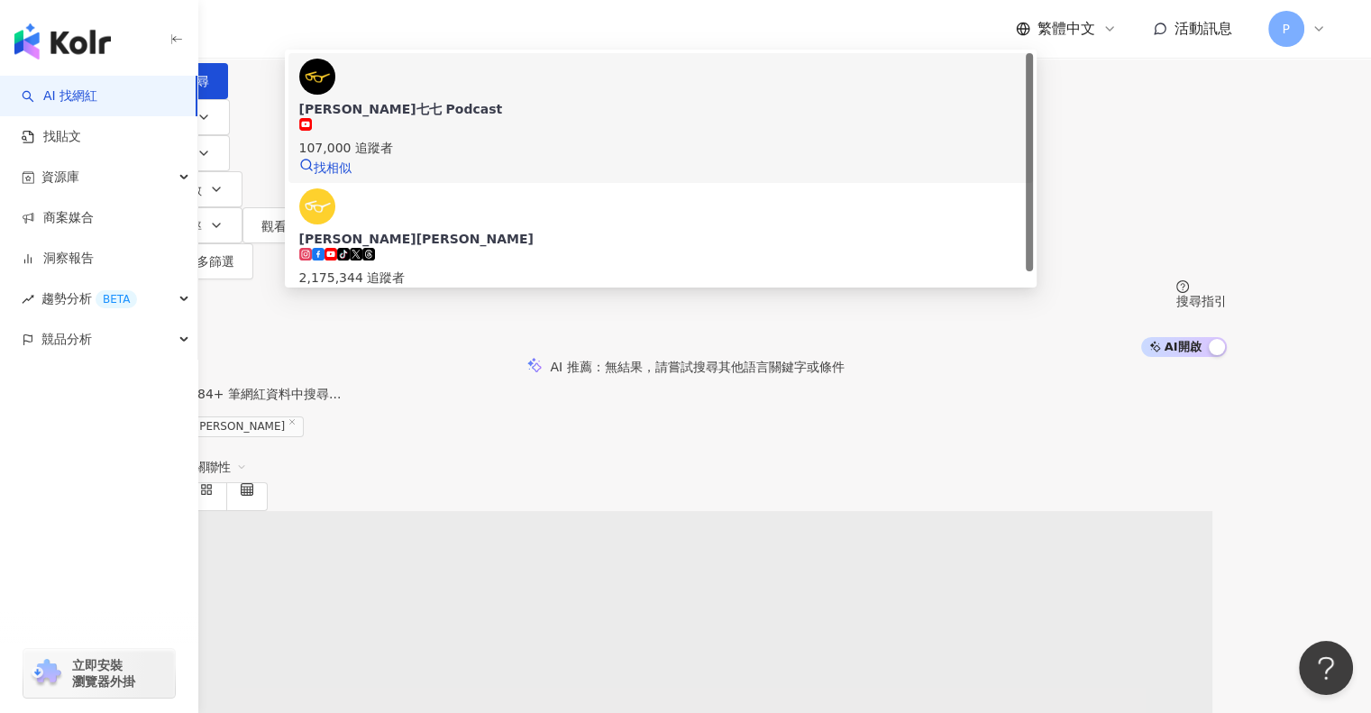
click at [518, 118] on div "志祺七七 Podcast" at bounding box center [661, 109] width 724 height 18
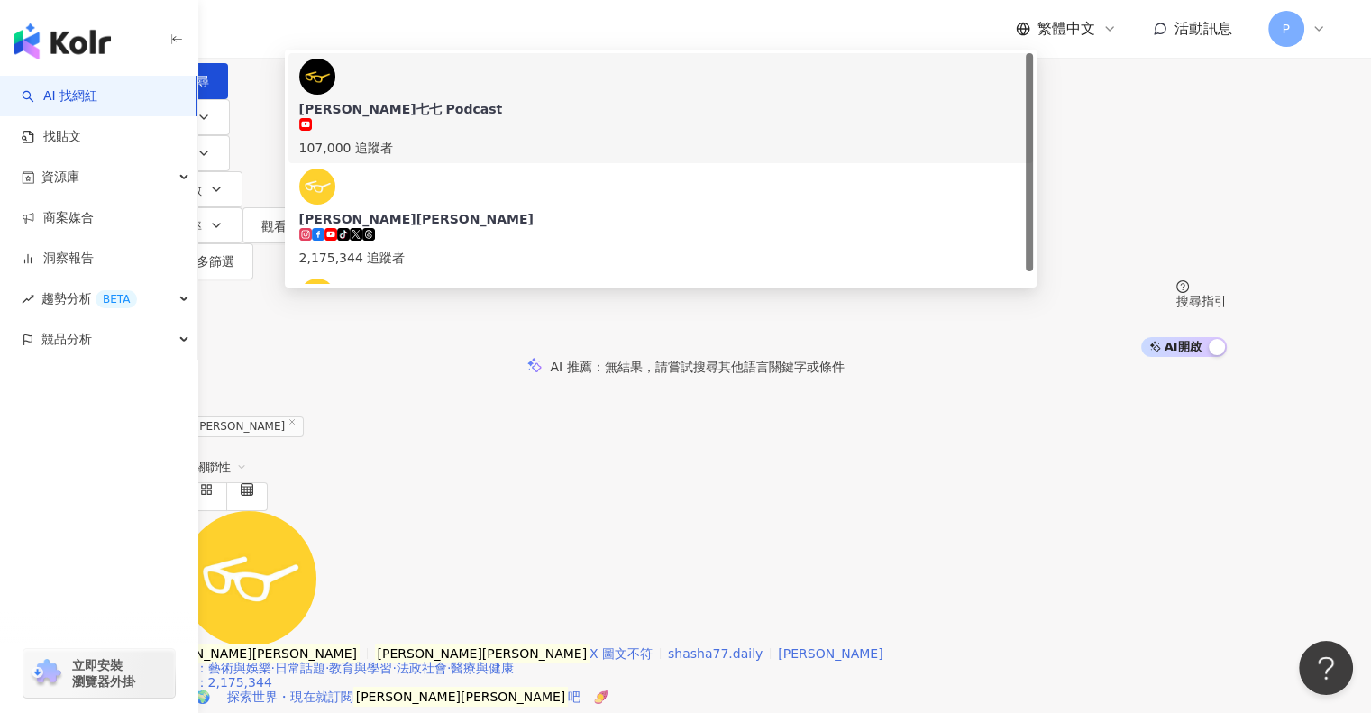
type input "*"
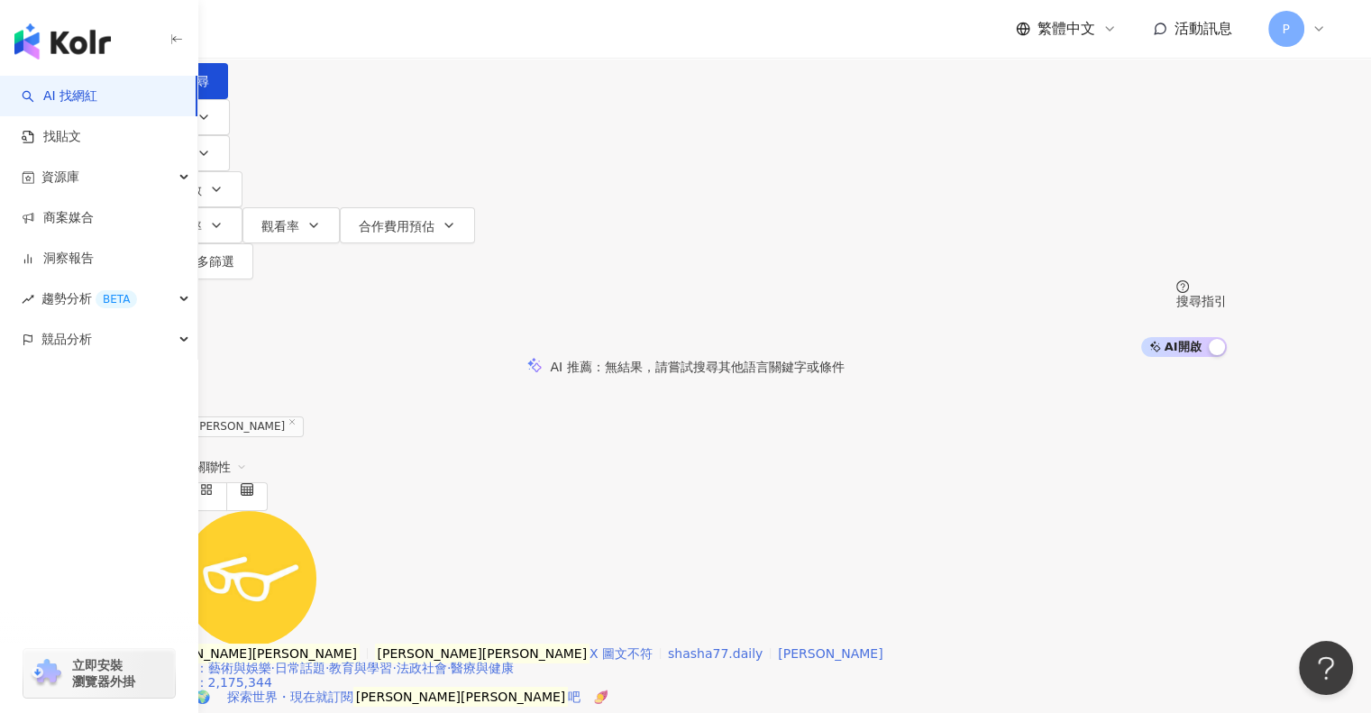
click at [360, 644] on mark "志祺七七" at bounding box center [252, 654] width 215 height 20
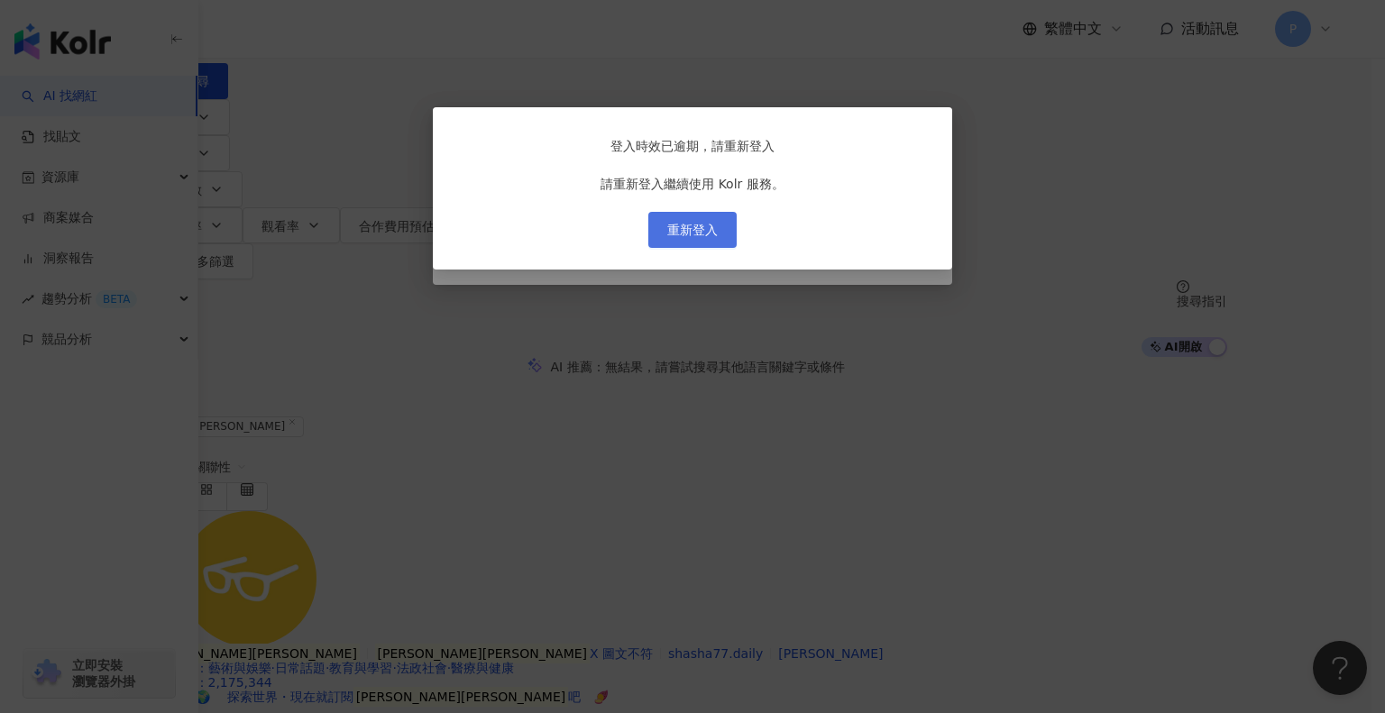
click at [720, 243] on button "重新登入" at bounding box center [692, 230] width 88 height 36
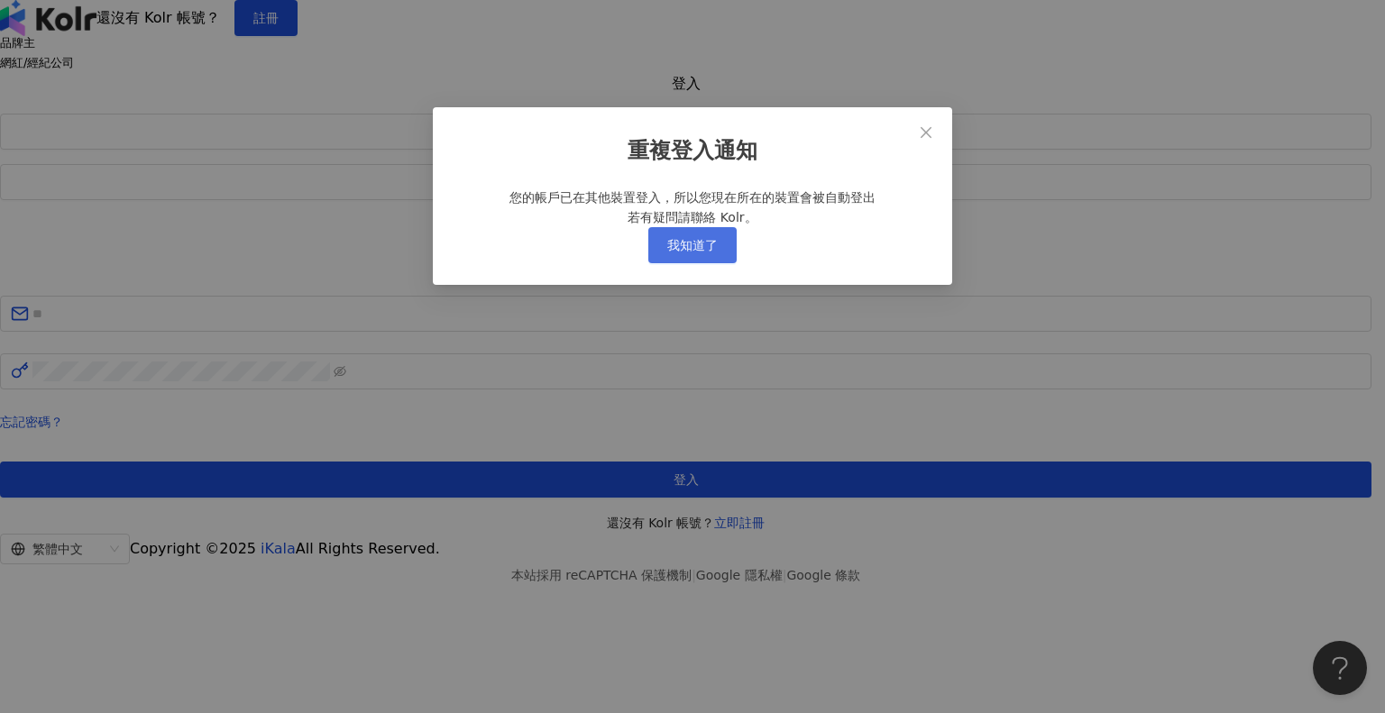
click at [685, 252] on span "我知道了" at bounding box center [692, 245] width 50 height 14
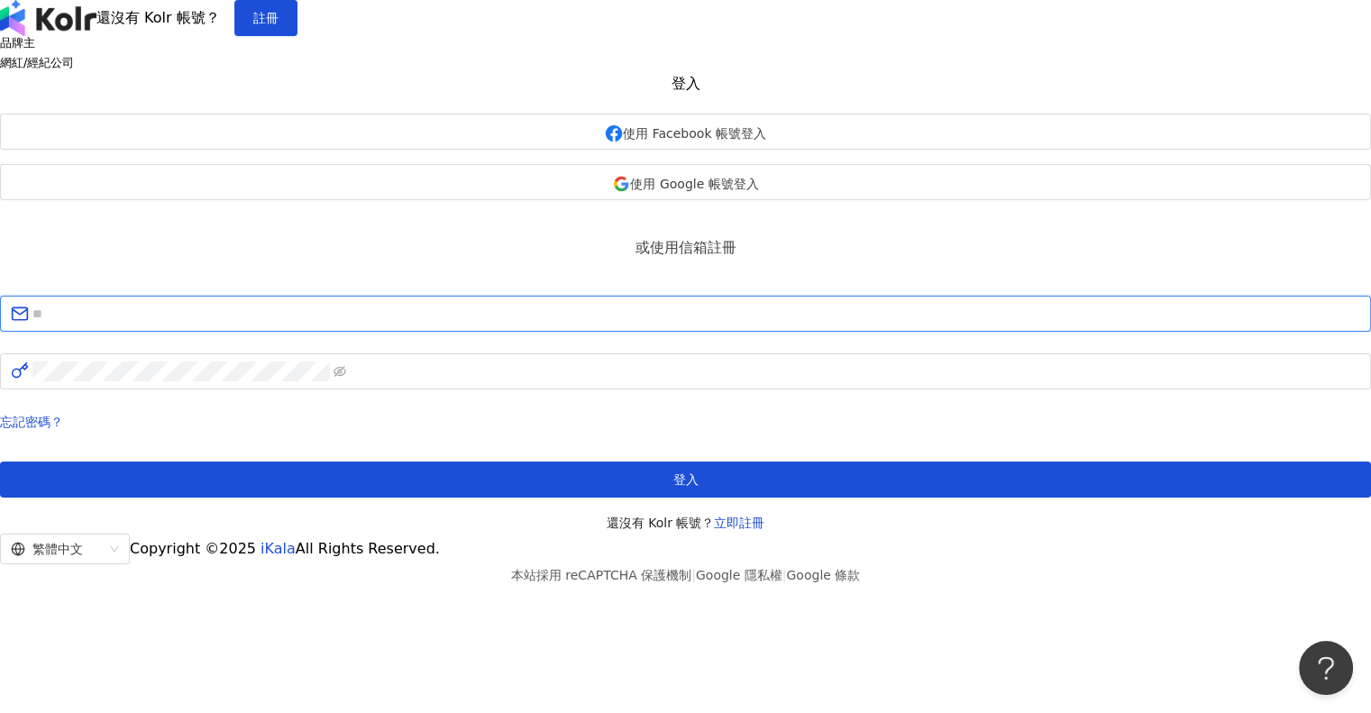
click at [605, 324] on input "text" at bounding box center [696, 314] width 1328 height 20
type input "**********"
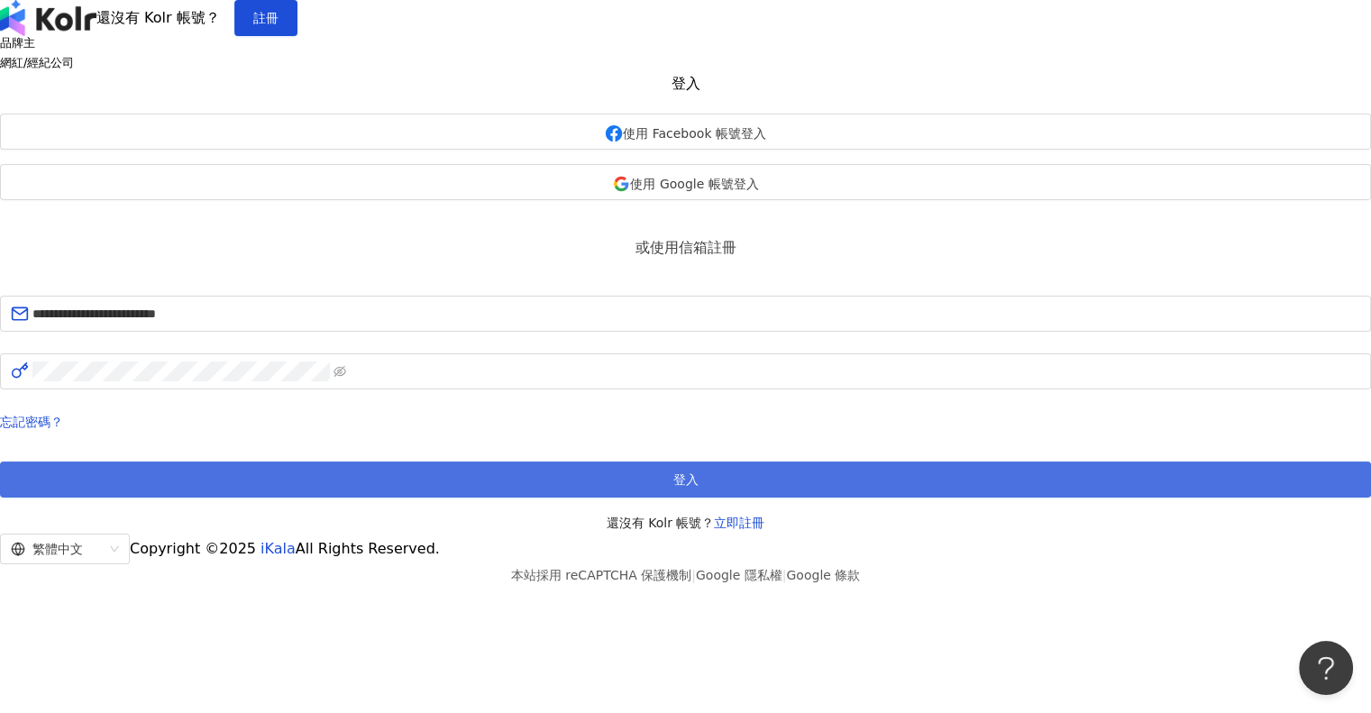
click at [596, 498] on button "登入" at bounding box center [685, 480] width 1371 height 36
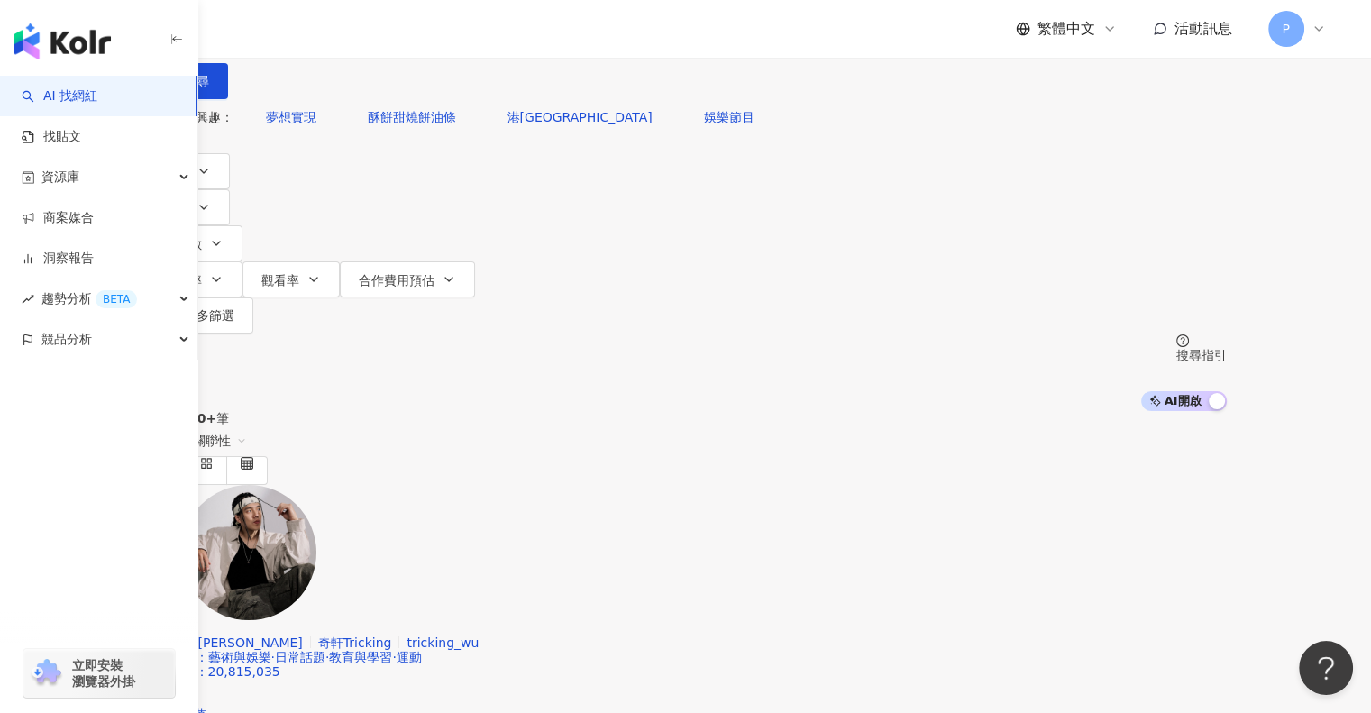
type input "*"
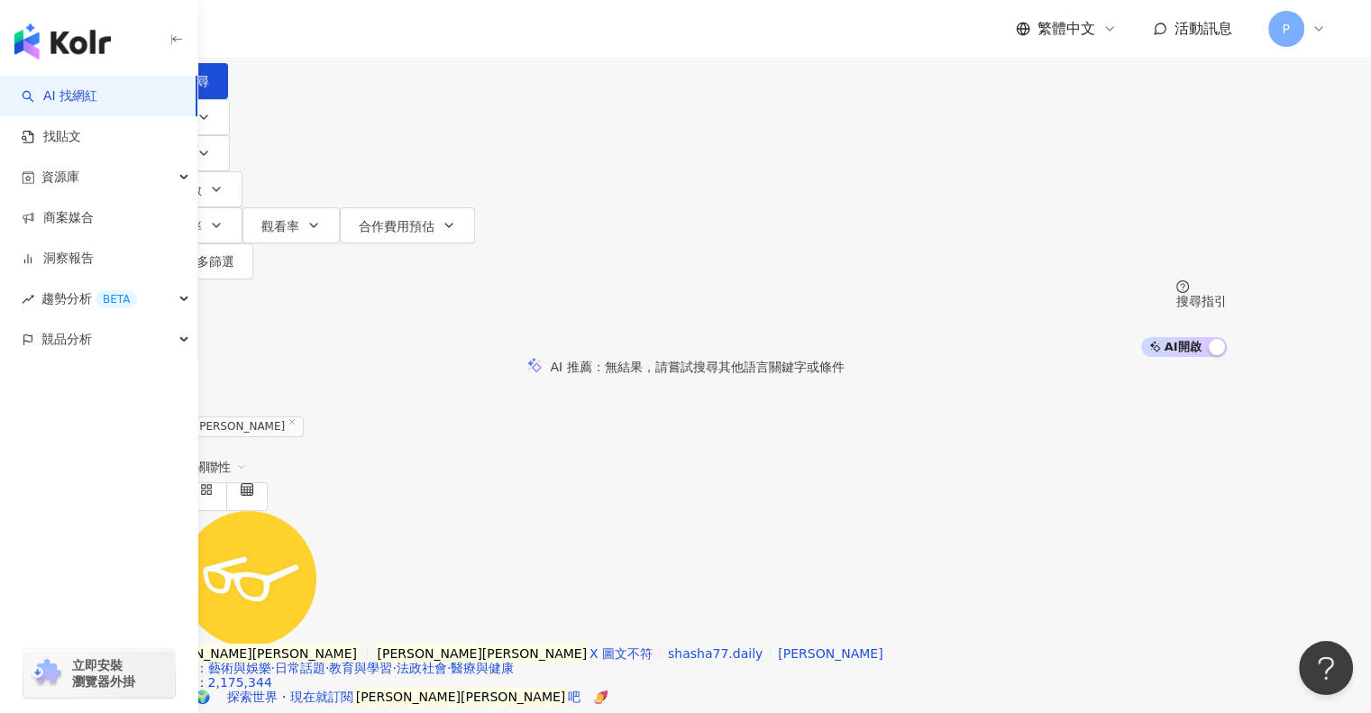
click at [408, 34] on input "****" at bounding box center [334, 17] width 146 height 34
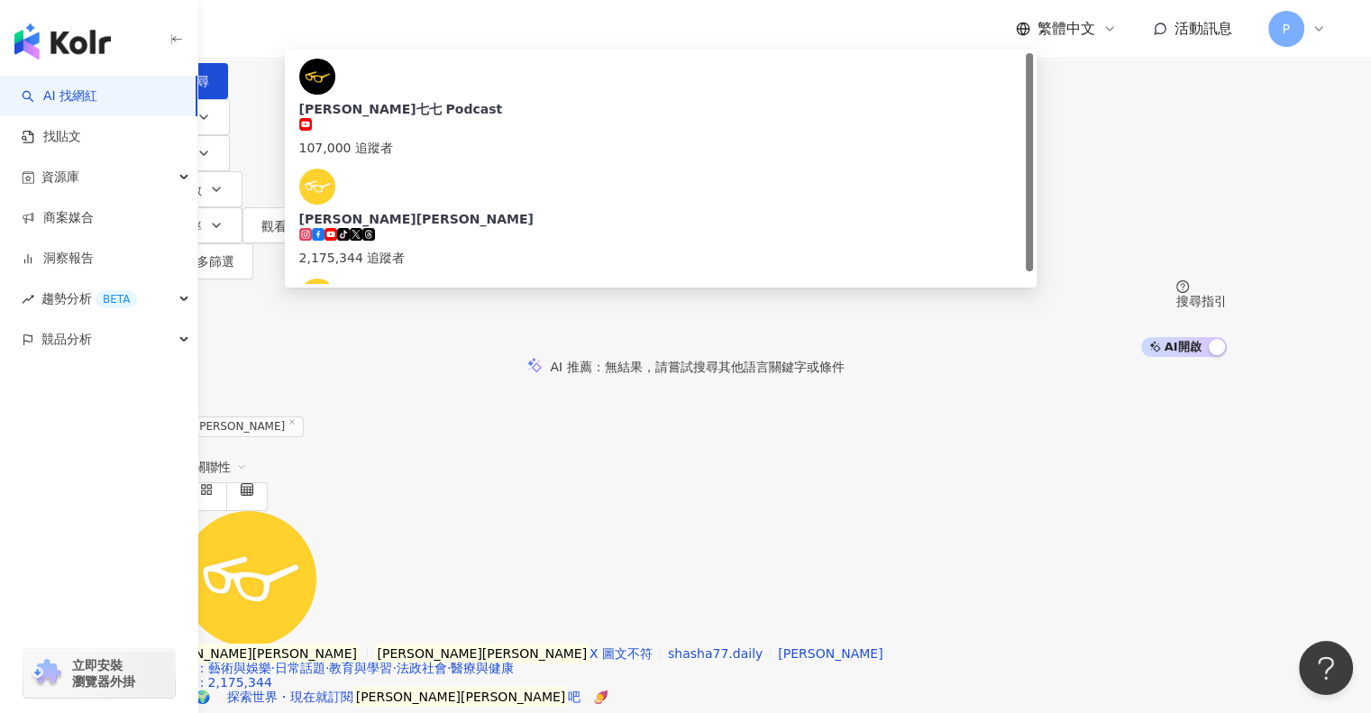
type input "*"
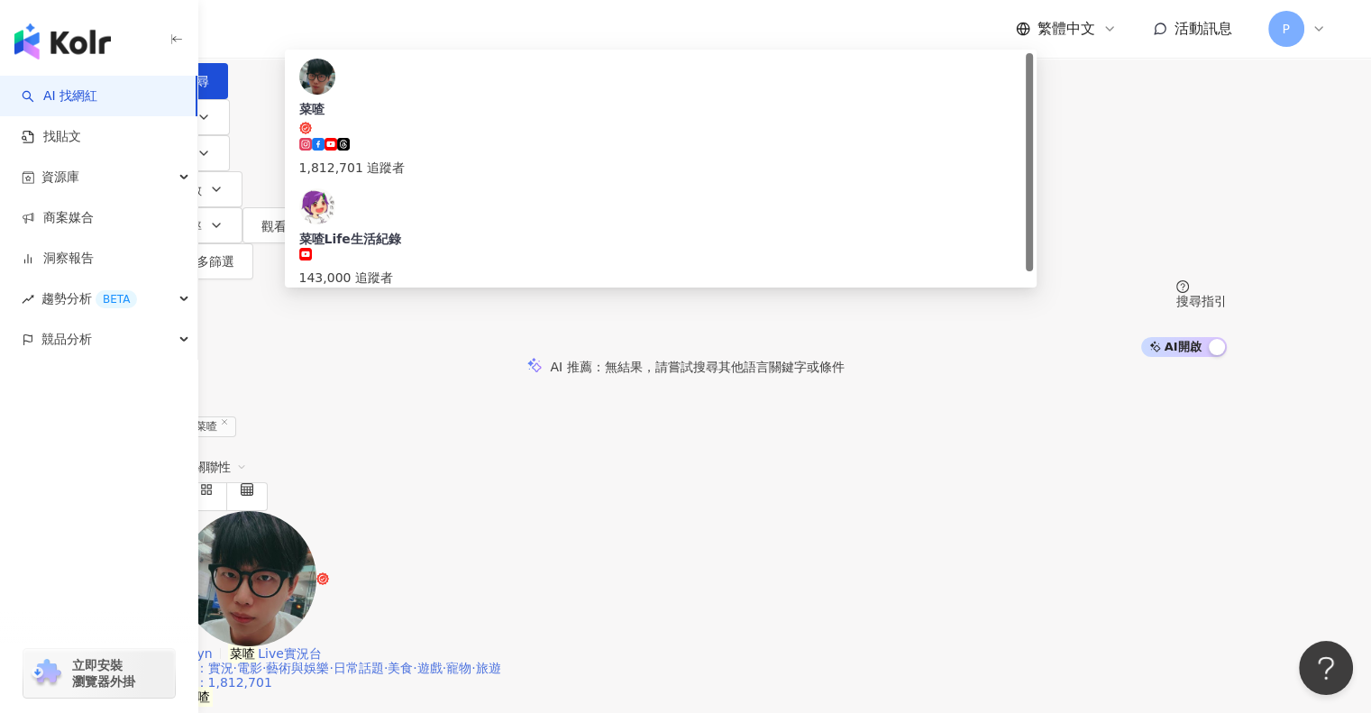
click at [259, 644] on mark "菜喳" at bounding box center [243, 654] width 31 height 20
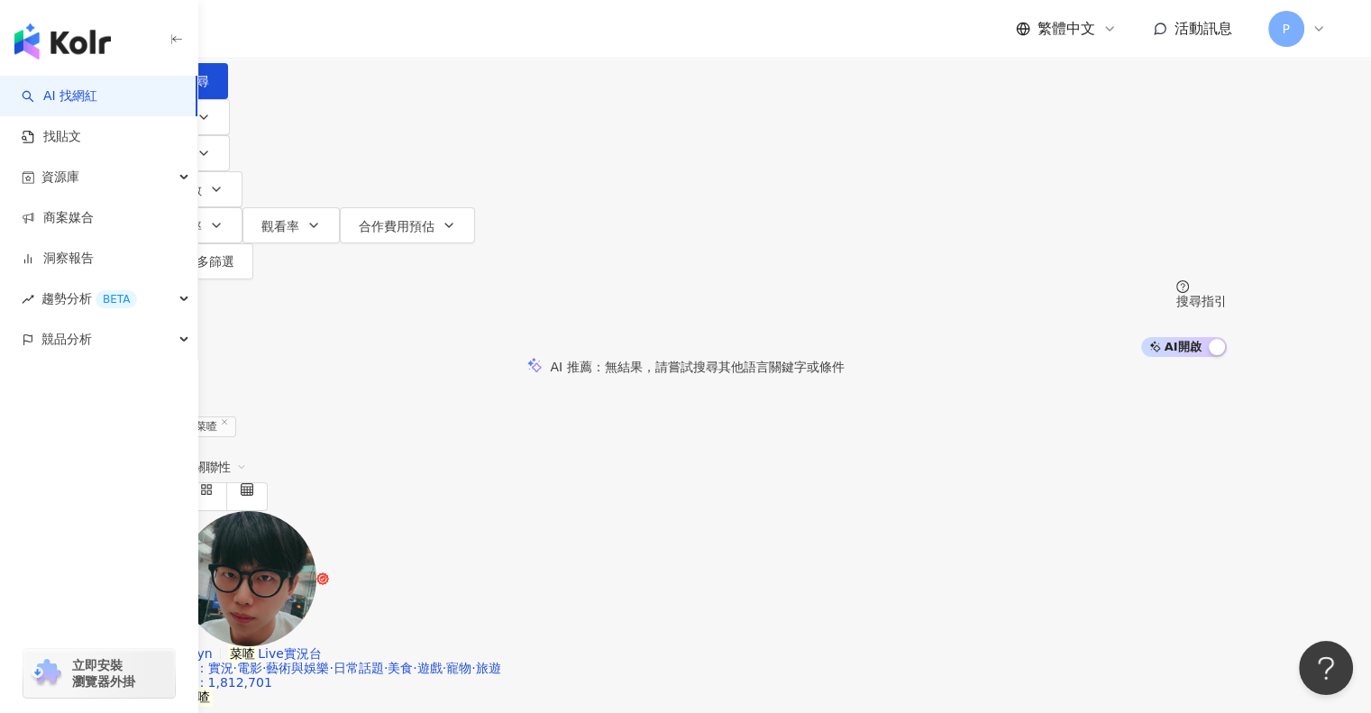
click at [408, 34] on input "**" at bounding box center [334, 17] width 146 height 34
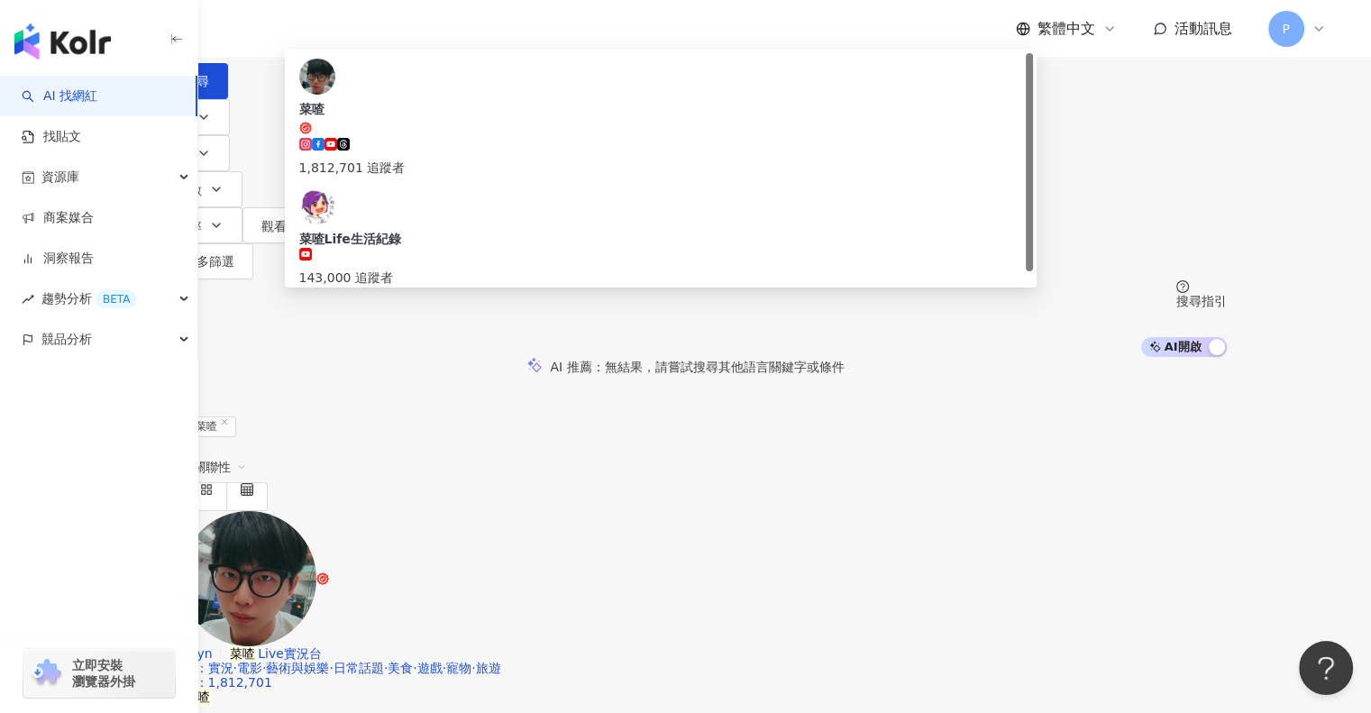
type input "*"
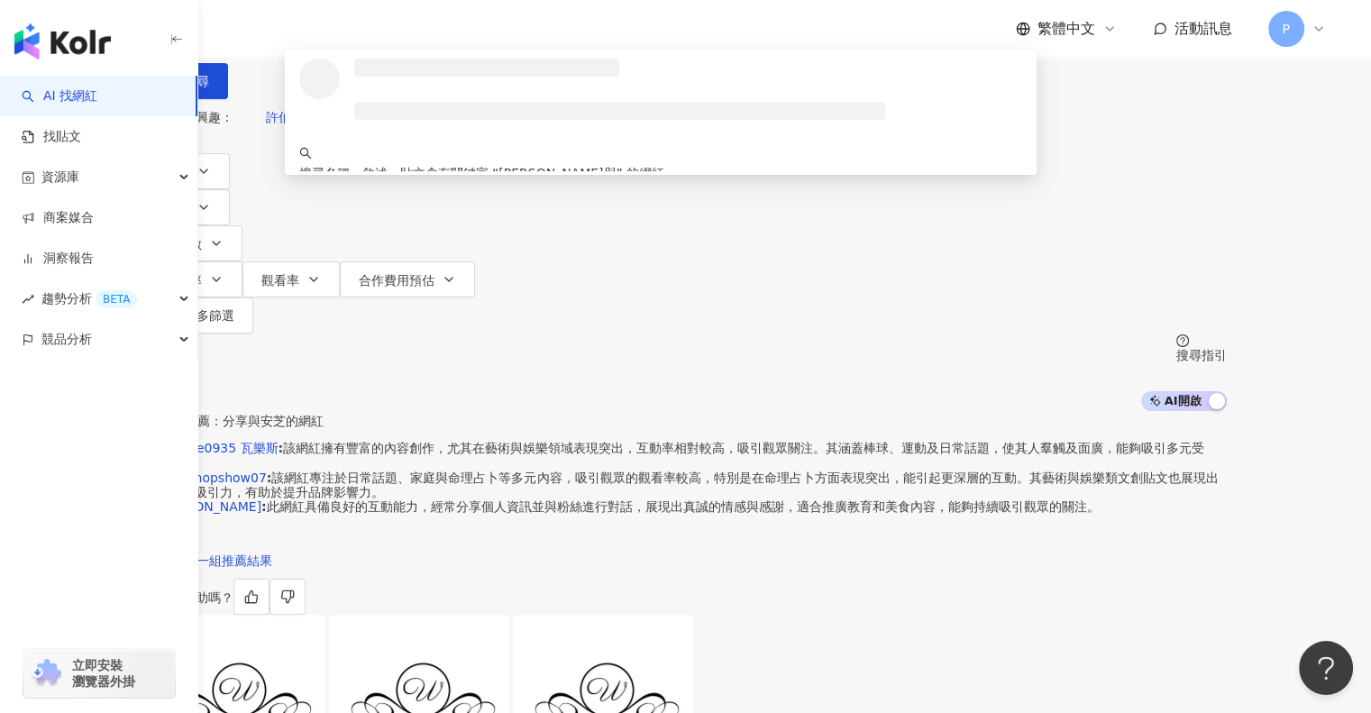
type input "**"
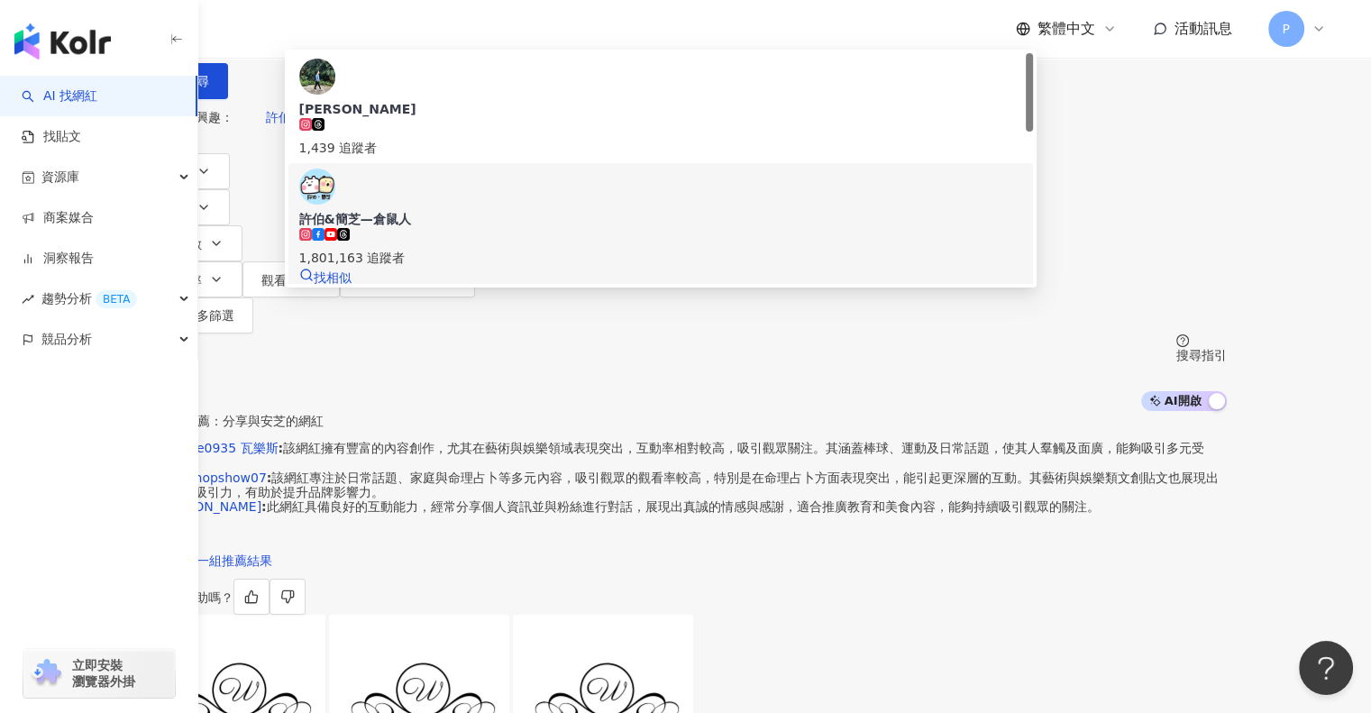
click at [537, 223] on div "許伯&簡芝—倉鼠人" at bounding box center [661, 219] width 724 height 18
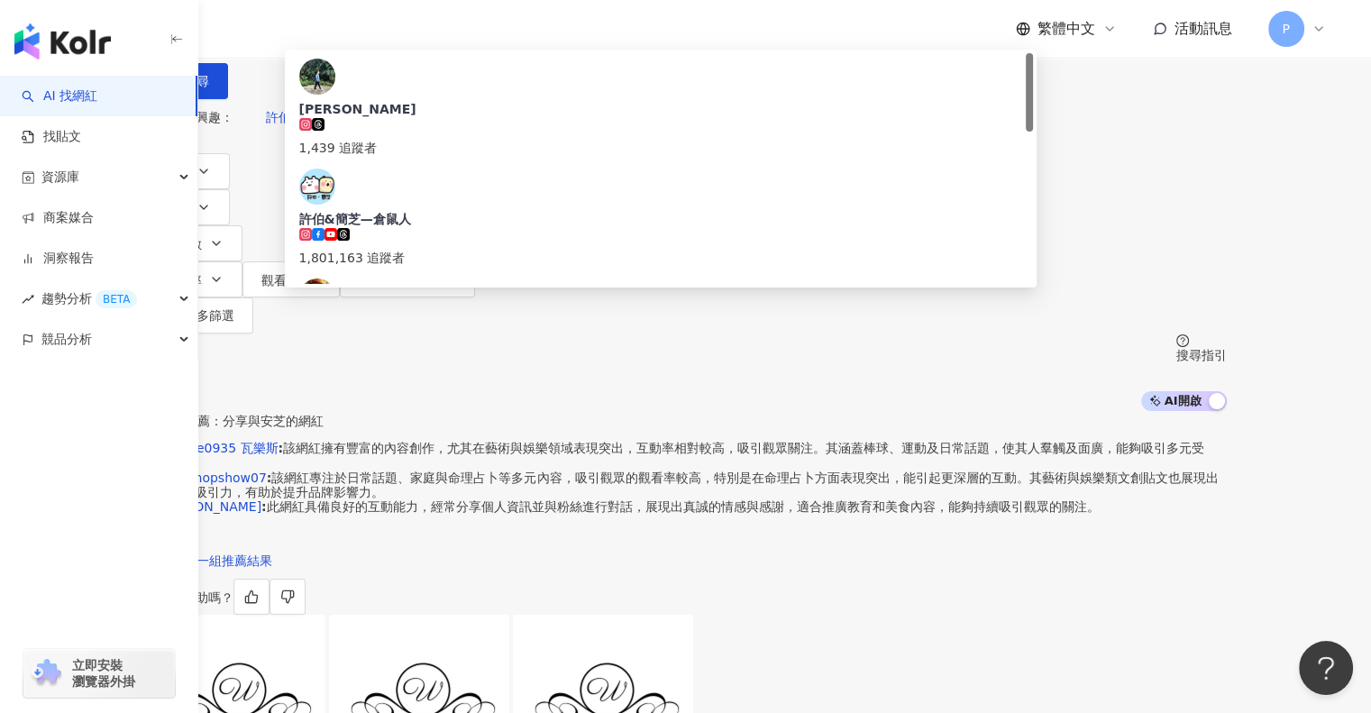
type input "**"
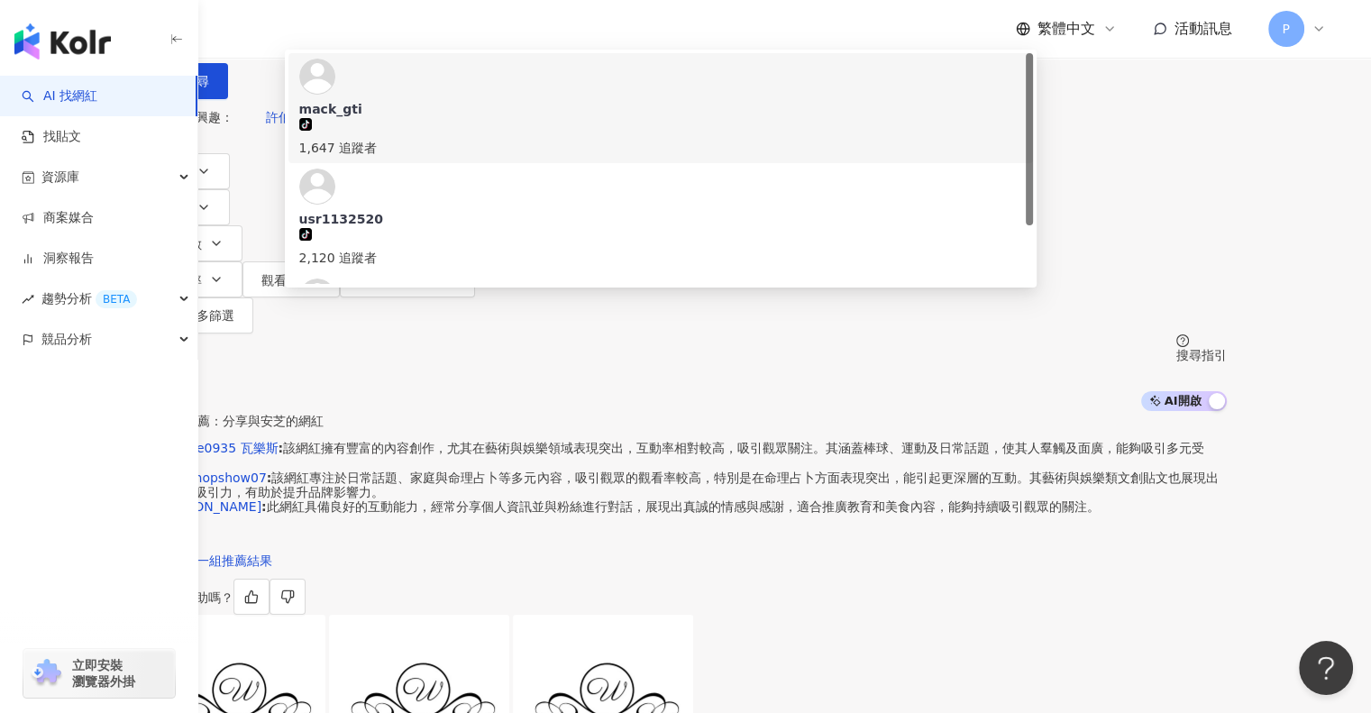
click at [559, 129] on div "mack_gti tiktok-icon 1,647 追蹤者" at bounding box center [661, 108] width 724 height 99
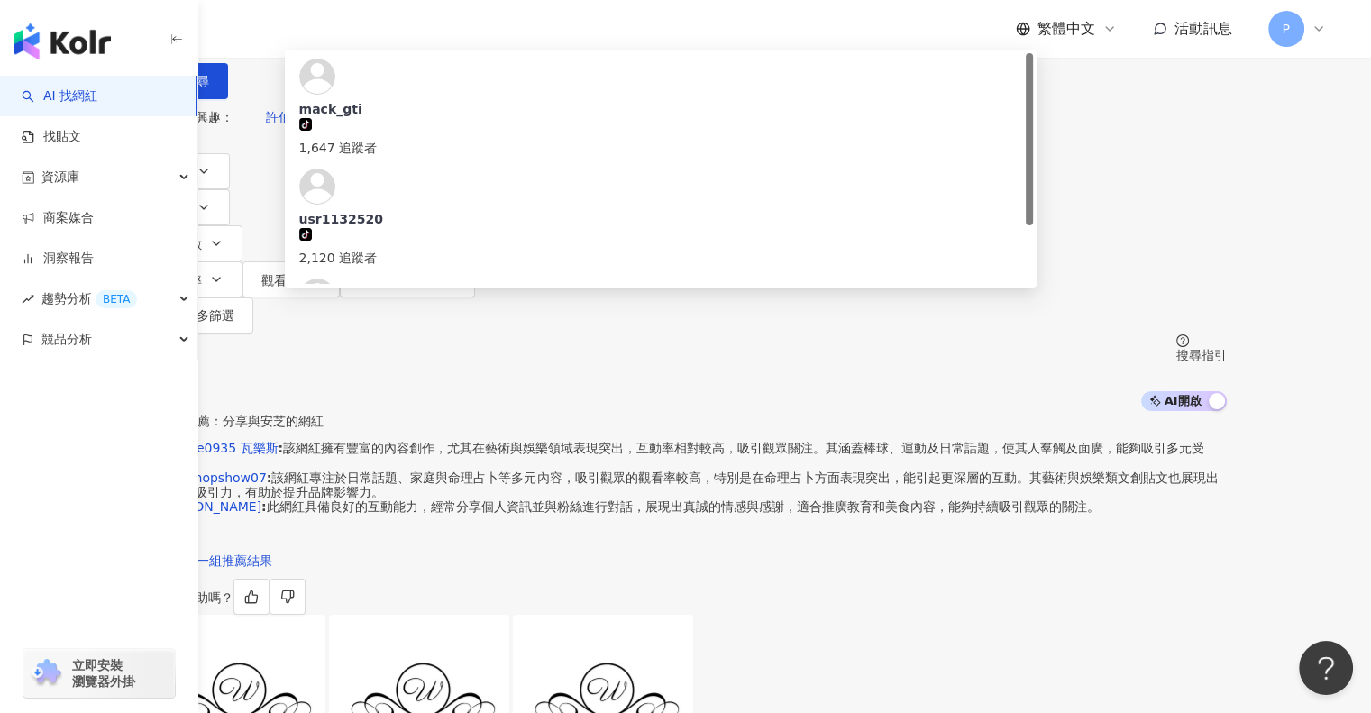
type input "**"
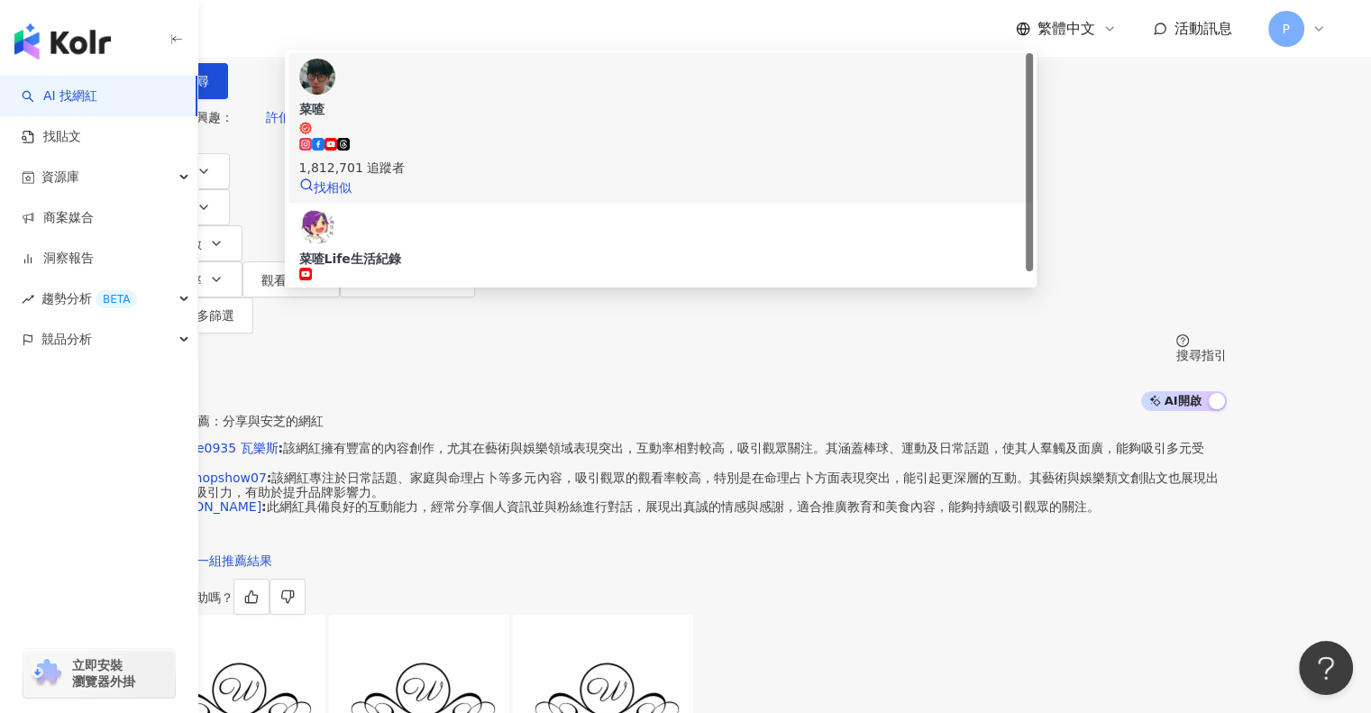
click at [579, 135] on span "菜喳" at bounding box center [661, 117] width 724 height 35
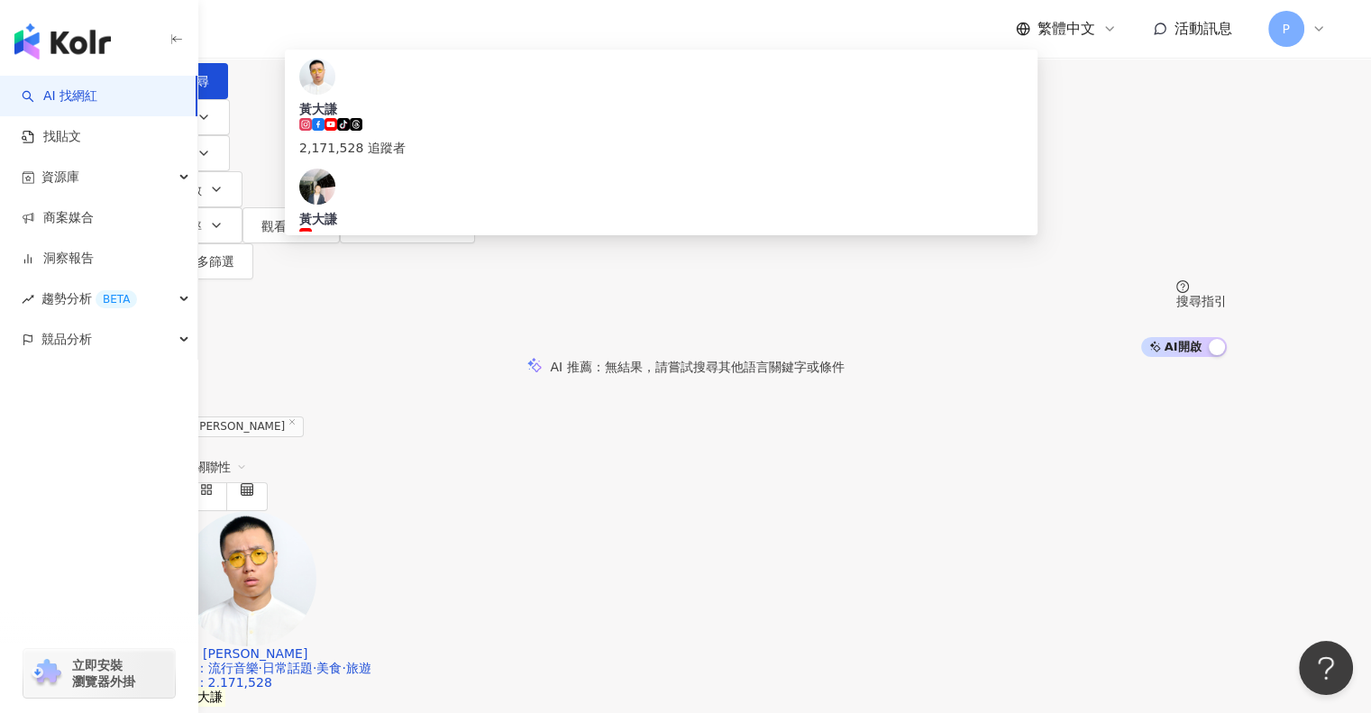
drag, startPoint x: 445, startPoint y: 104, endPoint x: 237, endPoint y: 81, distance: 209.5
click at [238, 87] on div "不分平台 *** 台灣 搜尋 c2ffdf8c-d421-45f4-93db-fd785438a8d3 黃大謙 tiktok-icon 2,171,528 追…" at bounding box center [686, 178] width 1154 height 357
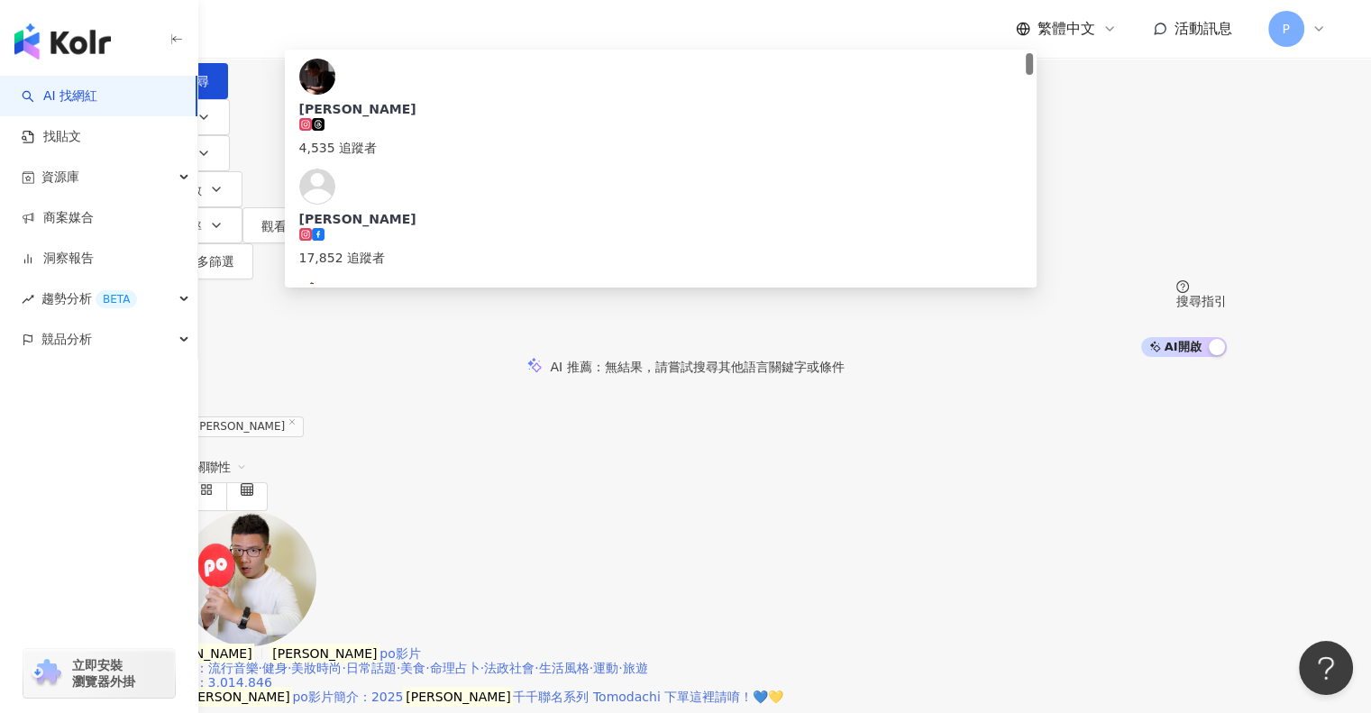
click at [420, 647] on span "po影片" at bounding box center [400, 654] width 41 height 14
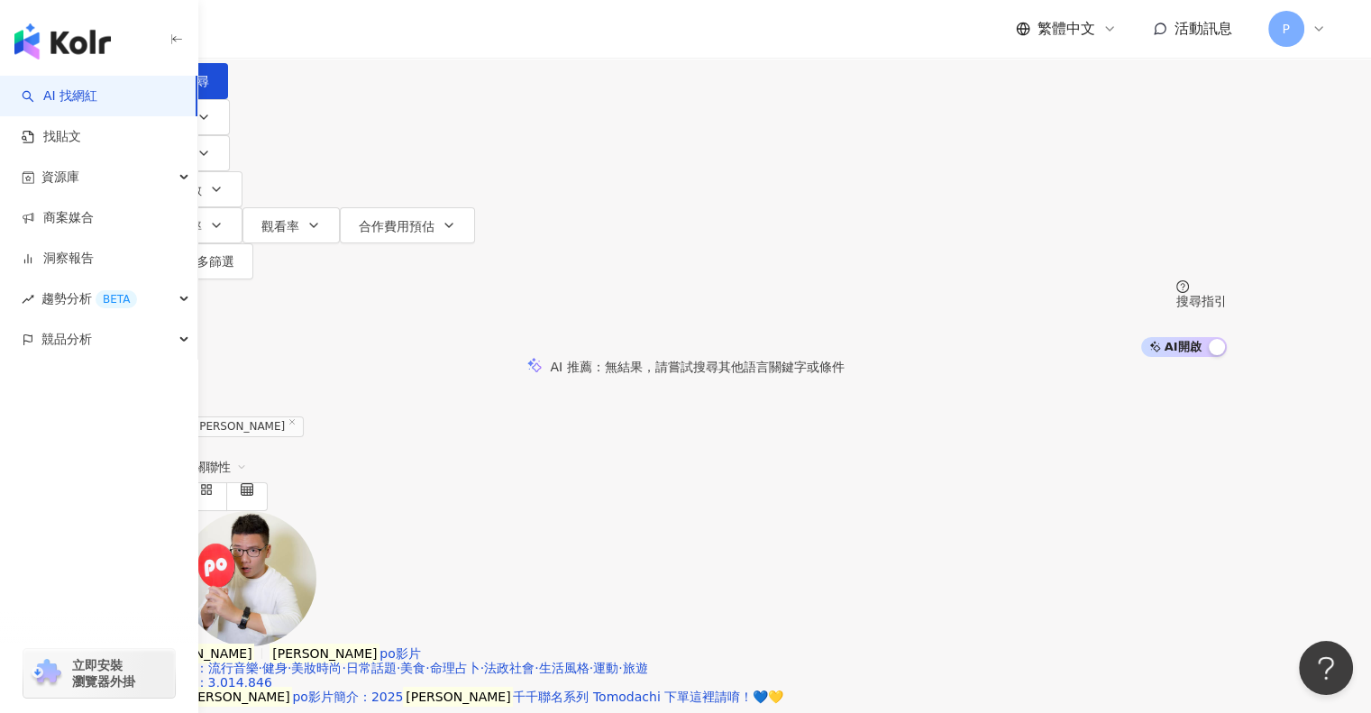
click at [408, 34] on input "**" at bounding box center [334, 17] width 146 height 34
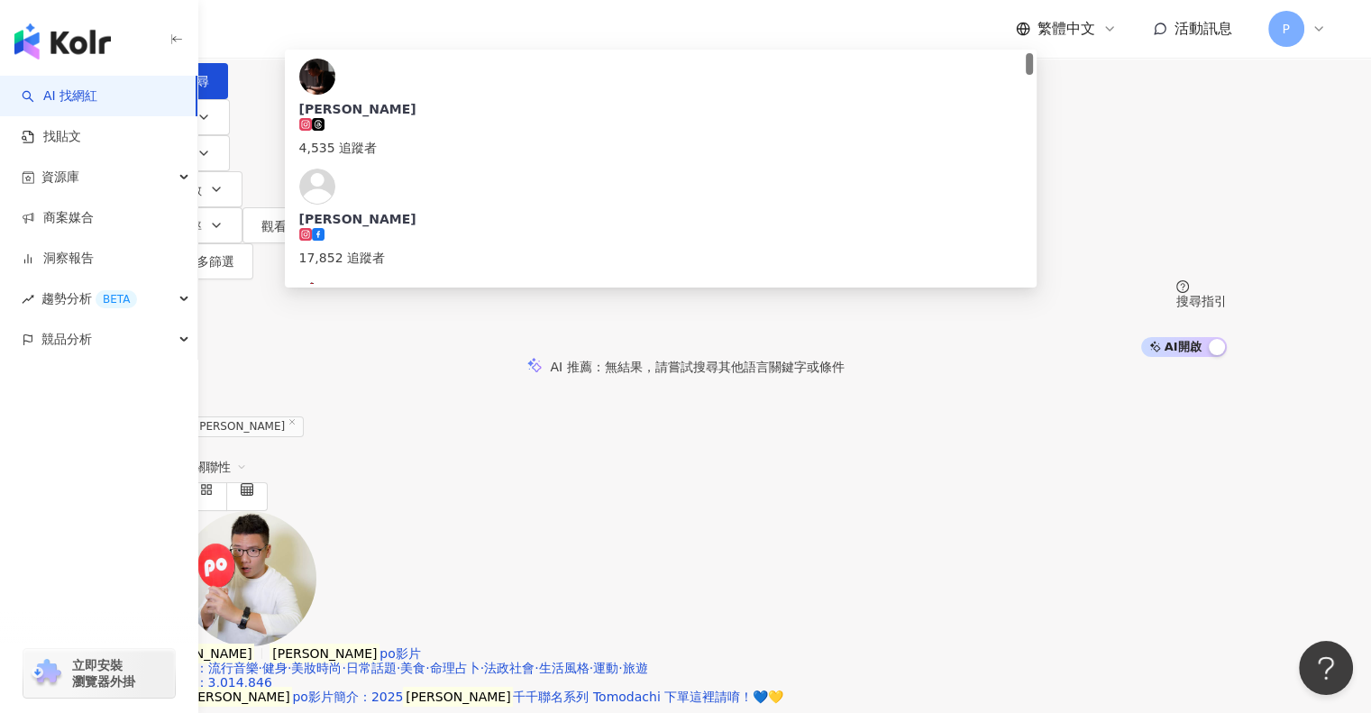
type input "*"
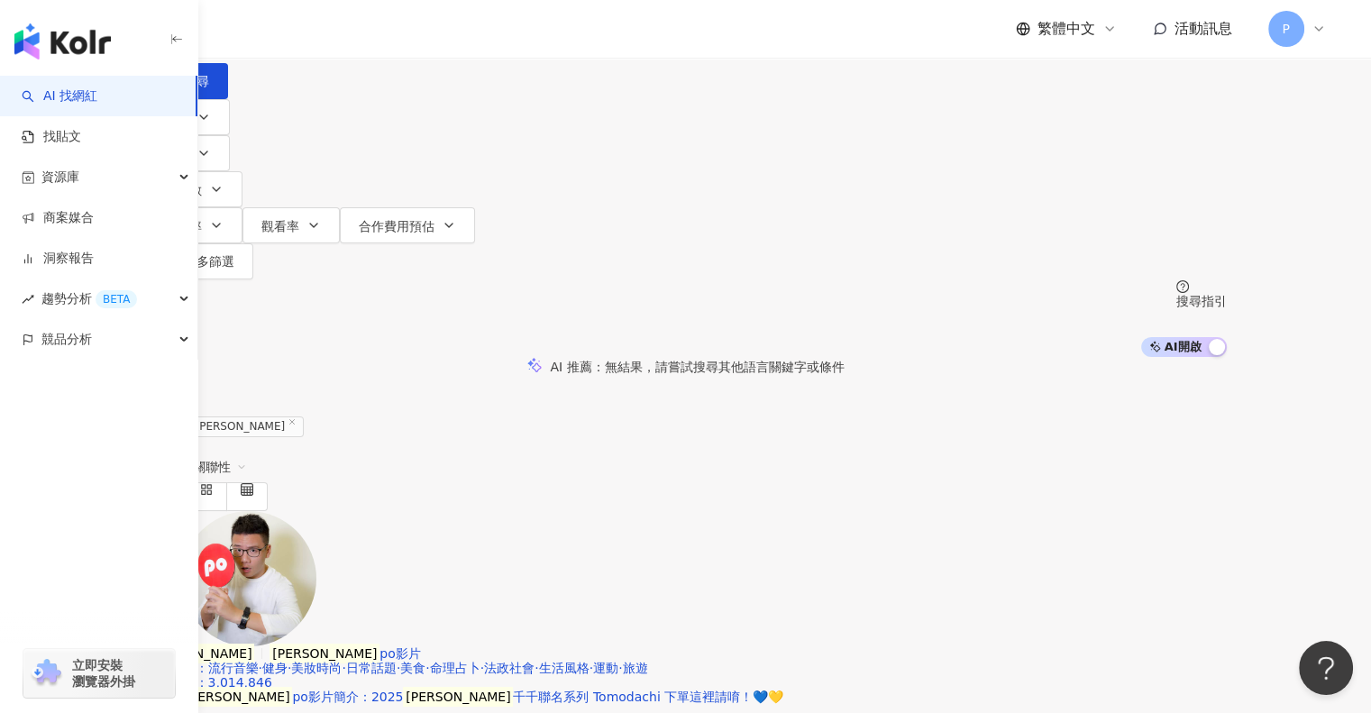
type input "***"
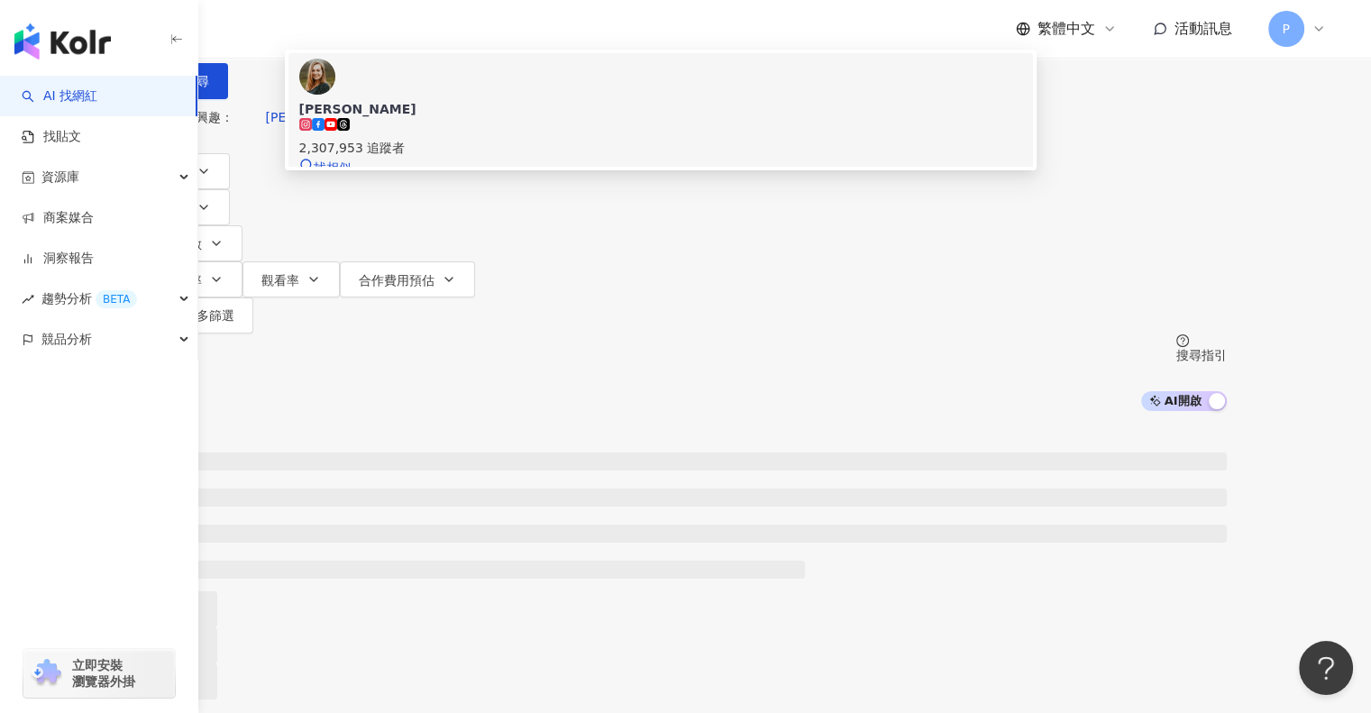
click at [336, 128] on rect at bounding box center [331, 124] width 11 height 7
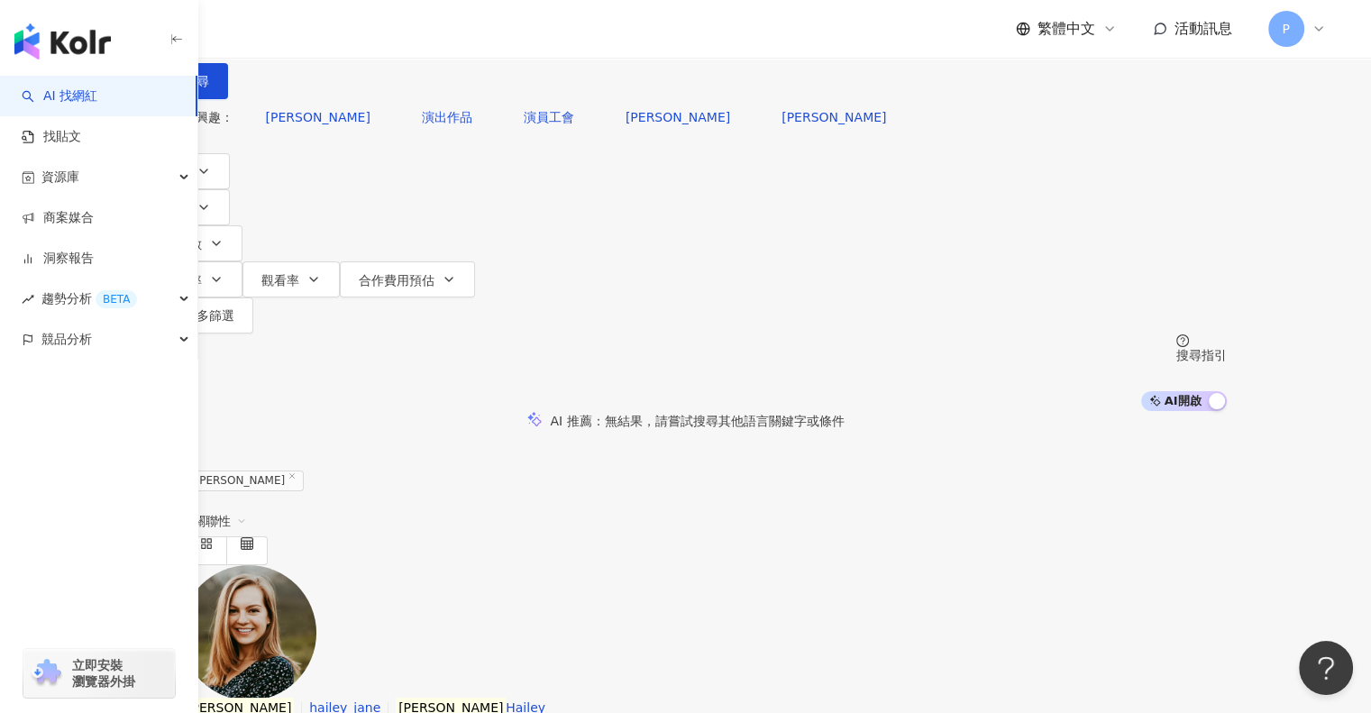
click at [408, 34] on input "search" at bounding box center [334, 17] width 146 height 34
type input "*"
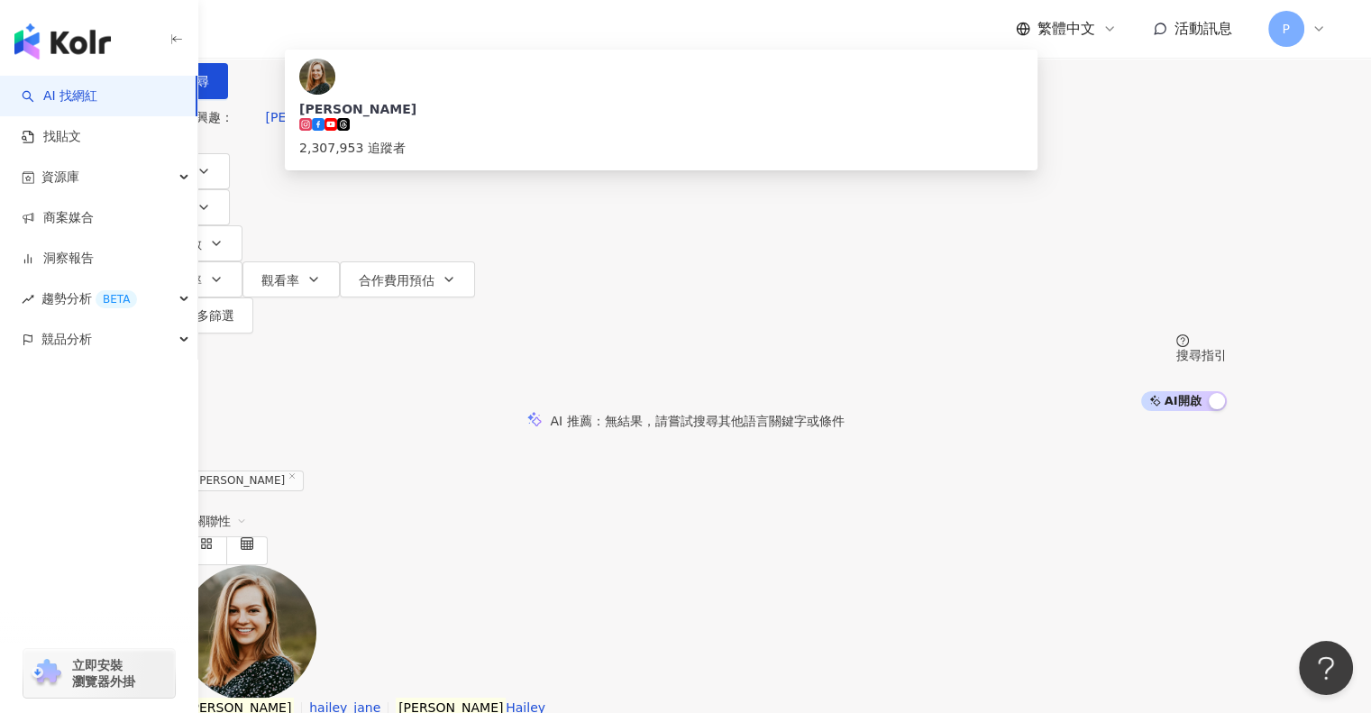
click at [408, 34] on input "*" at bounding box center [334, 17] width 146 height 34
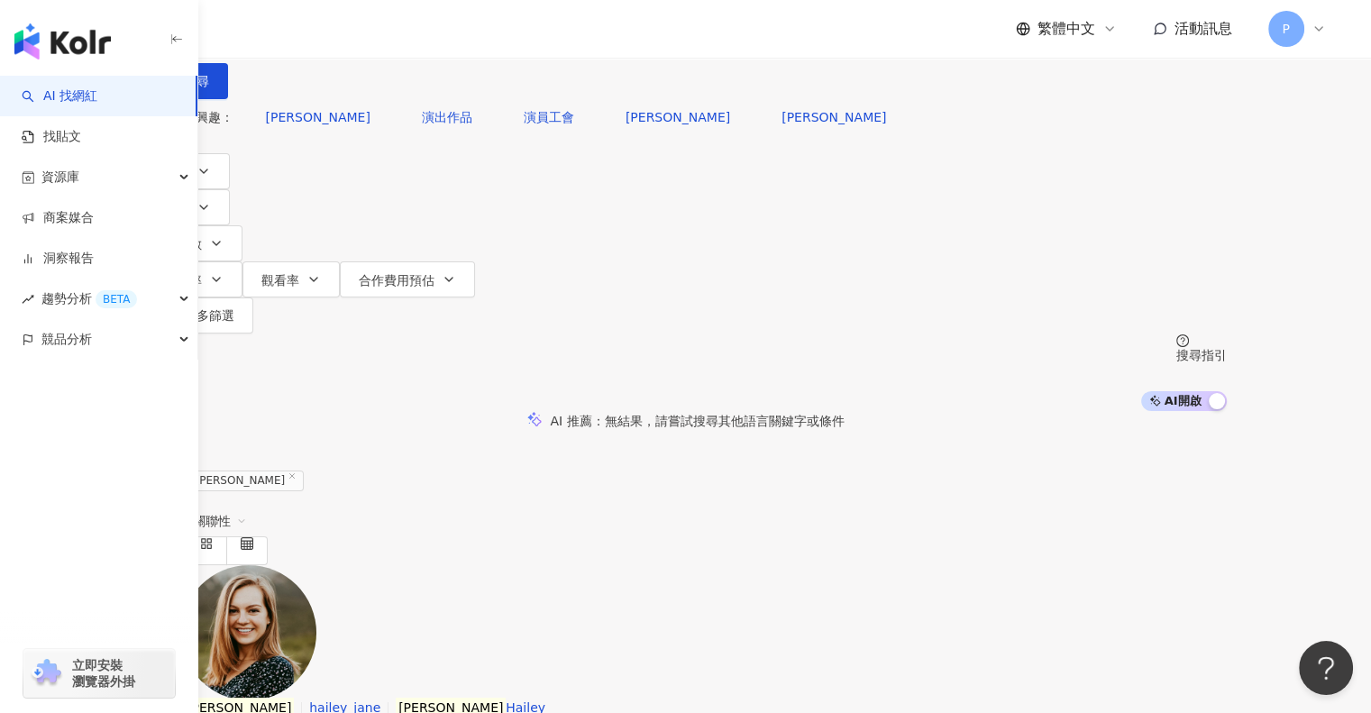
type input "*"
type input "**"
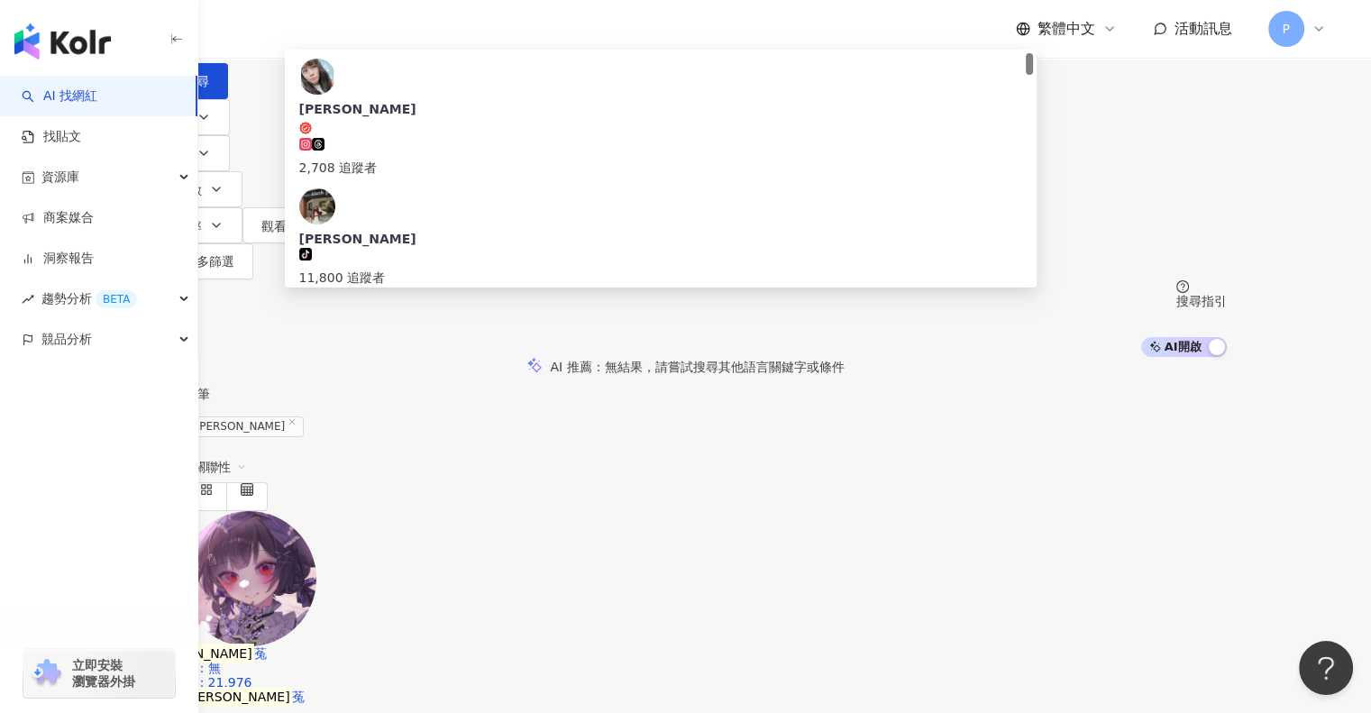
click at [512, 450] on div "千千進食中" at bounding box center [661, 459] width 724 height 18
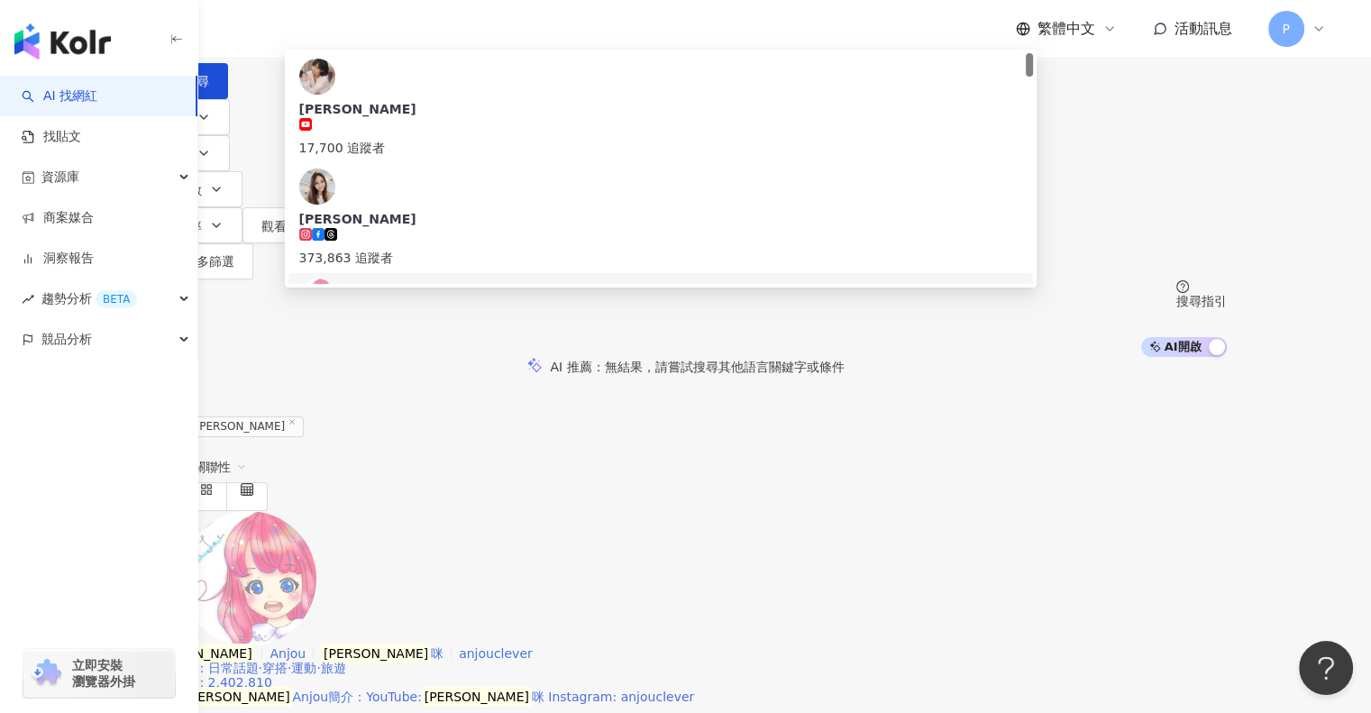
type input "**"
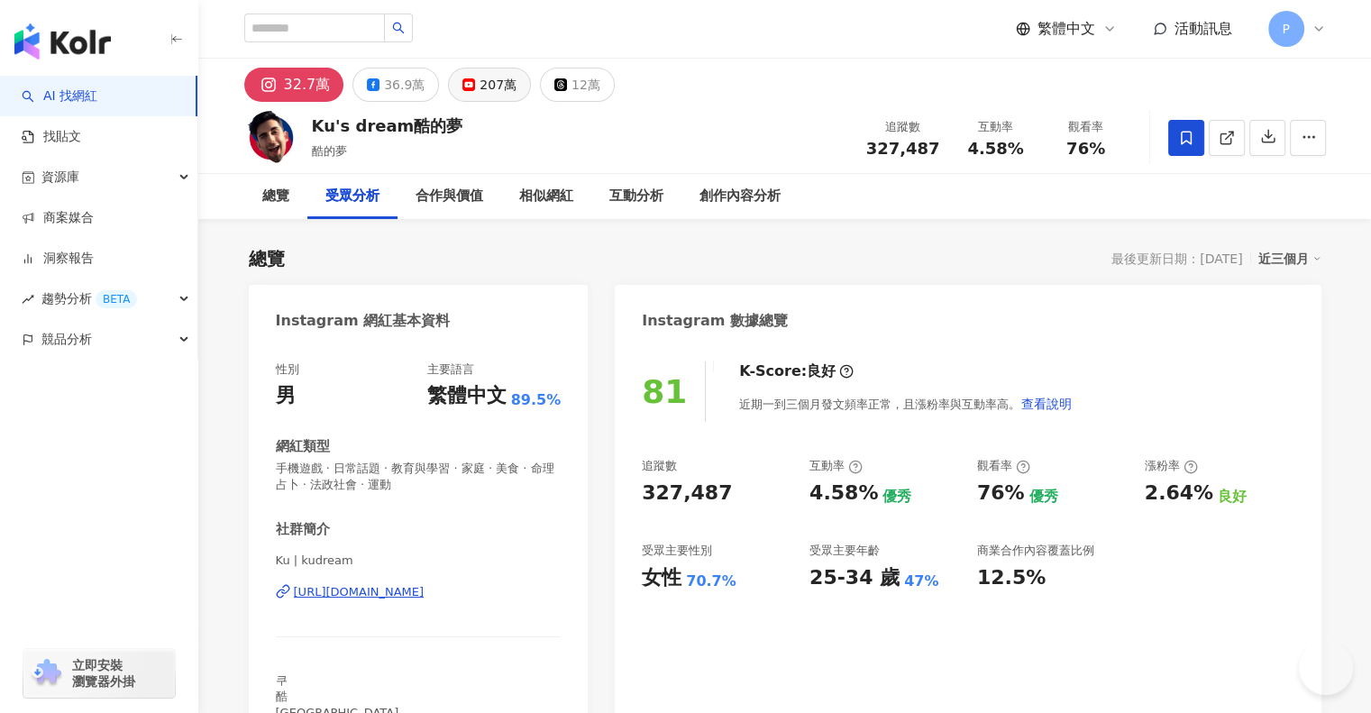
click at [482, 86] on div "207萬" at bounding box center [498, 84] width 37 height 25
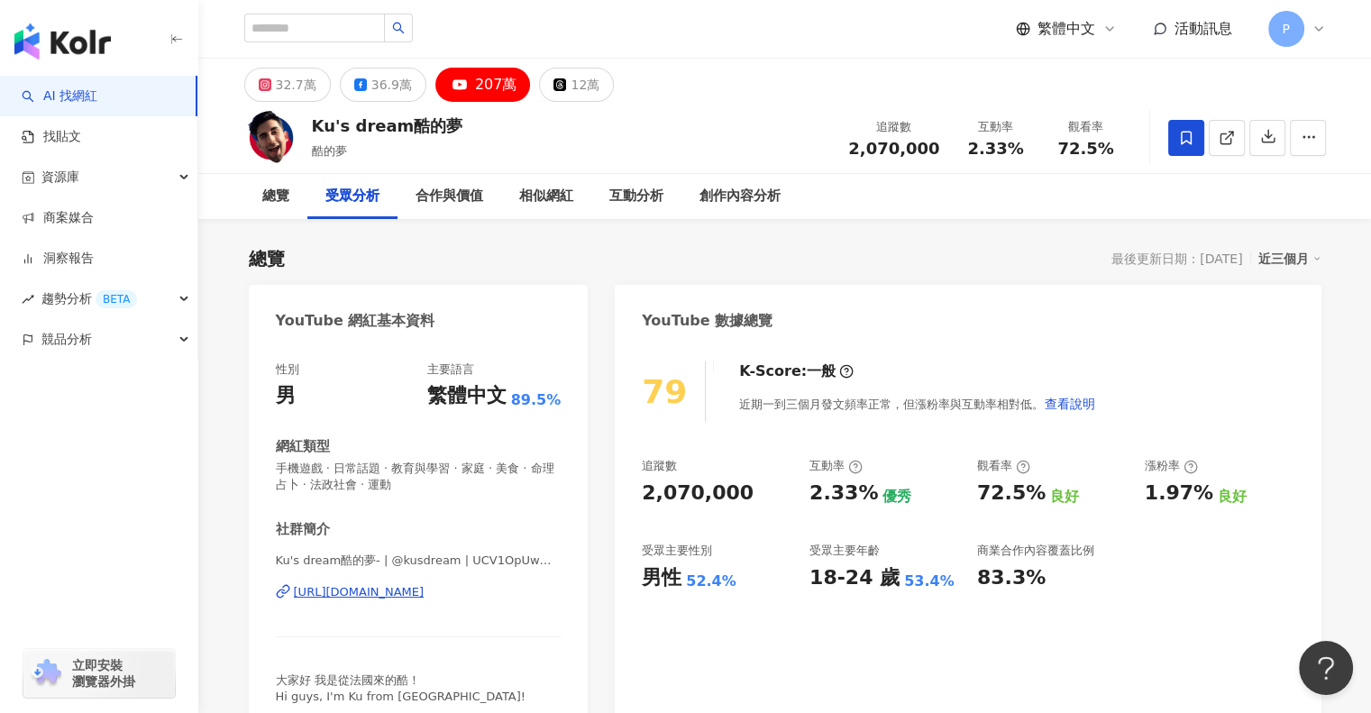
click at [366, 183] on div "受眾分析" at bounding box center [352, 196] width 90 height 45
click at [374, 195] on div "受眾分析" at bounding box center [353, 197] width 54 height 22
click at [724, 270] on div "總覽 最後更新日期：[DATE] 近三個月" at bounding box center [785, 258] width 1073 height 25
click at [443, 194] on div "合作與價值" at bounding box center [450, 197] width 68 height 22
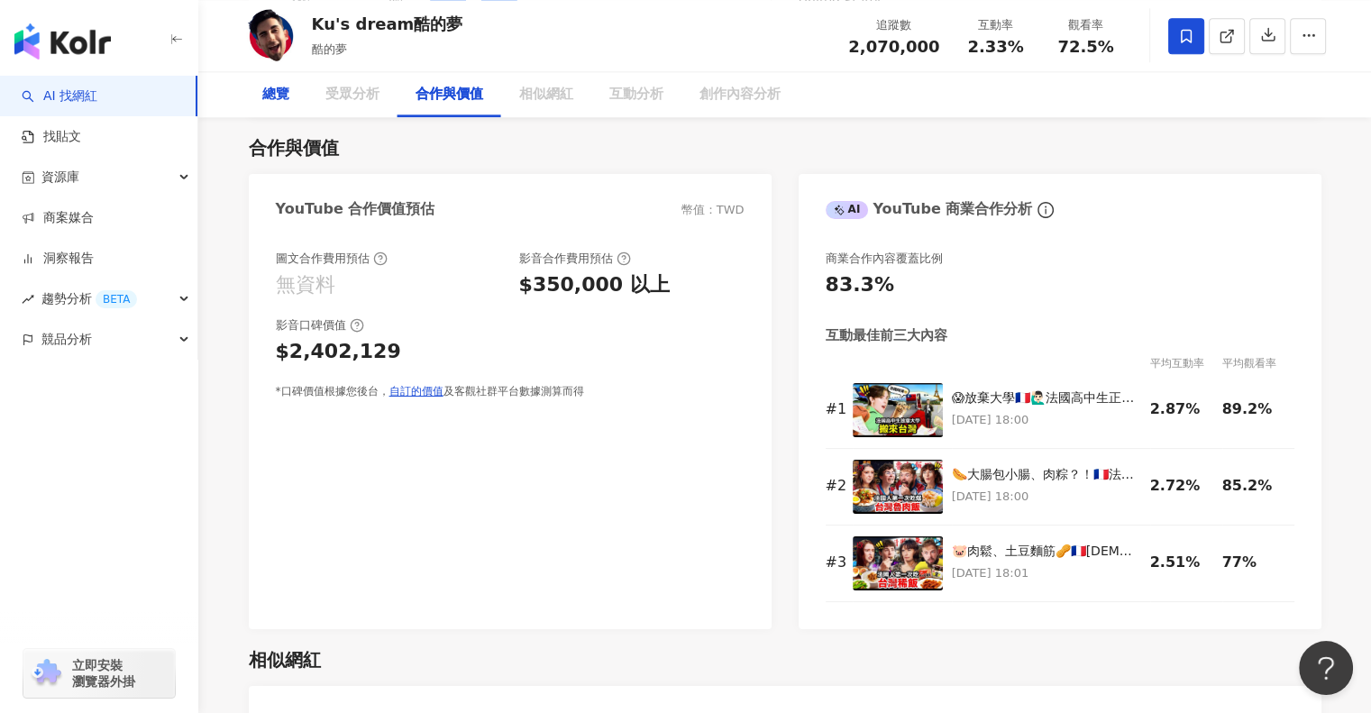
click at [307, 100] on div "總覽" at bounding box center [275, 94] width 63 height 45
click at [357, 97] on div "總覽" at bounding box center [348, 95] width 27 height 22
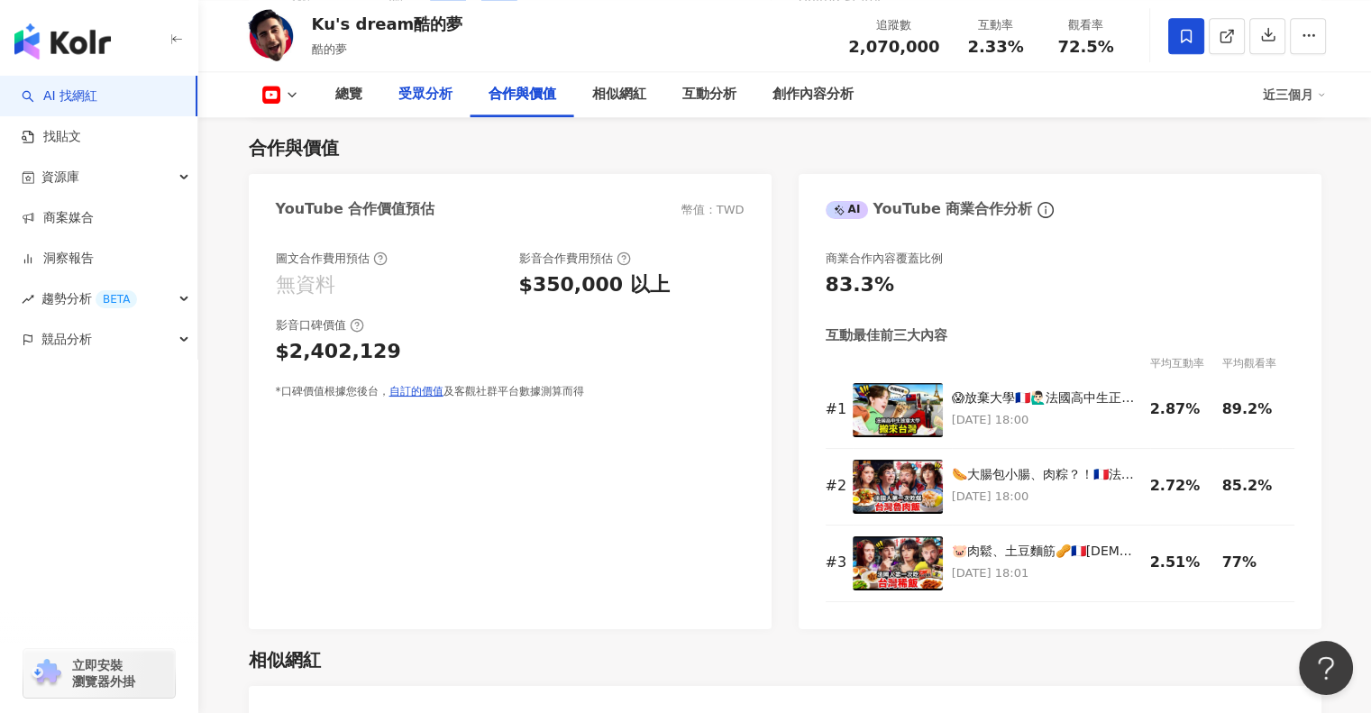
click at [452, 98] on div "受眾分析" at bounding box center [426, 95] width 54 height 22
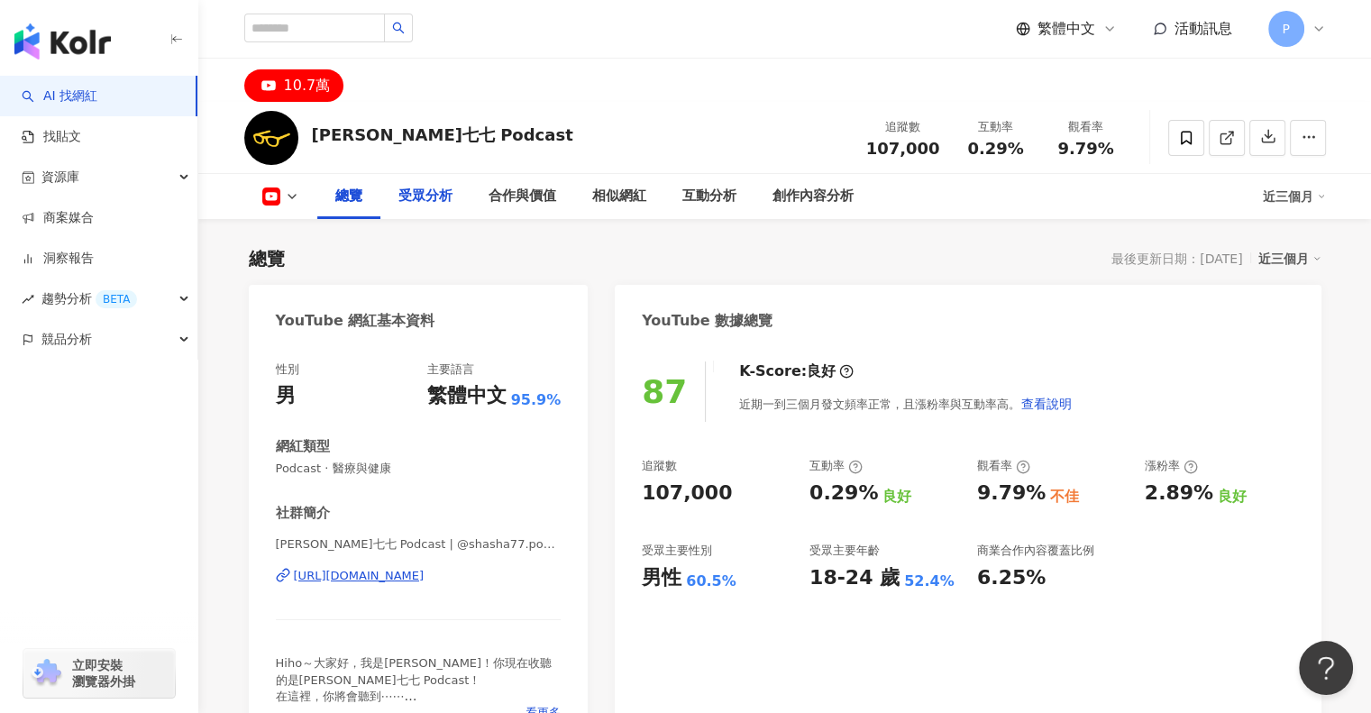
click at [413, 207] on div "受眾分析" at bounding box center [426, 196] width 90 height 45
click at [285, 201] on icon at bounding box center [292, 196] width 14 height 14
click at [285, 196] on icon at bounding box center [292, 196] width 14 height 14
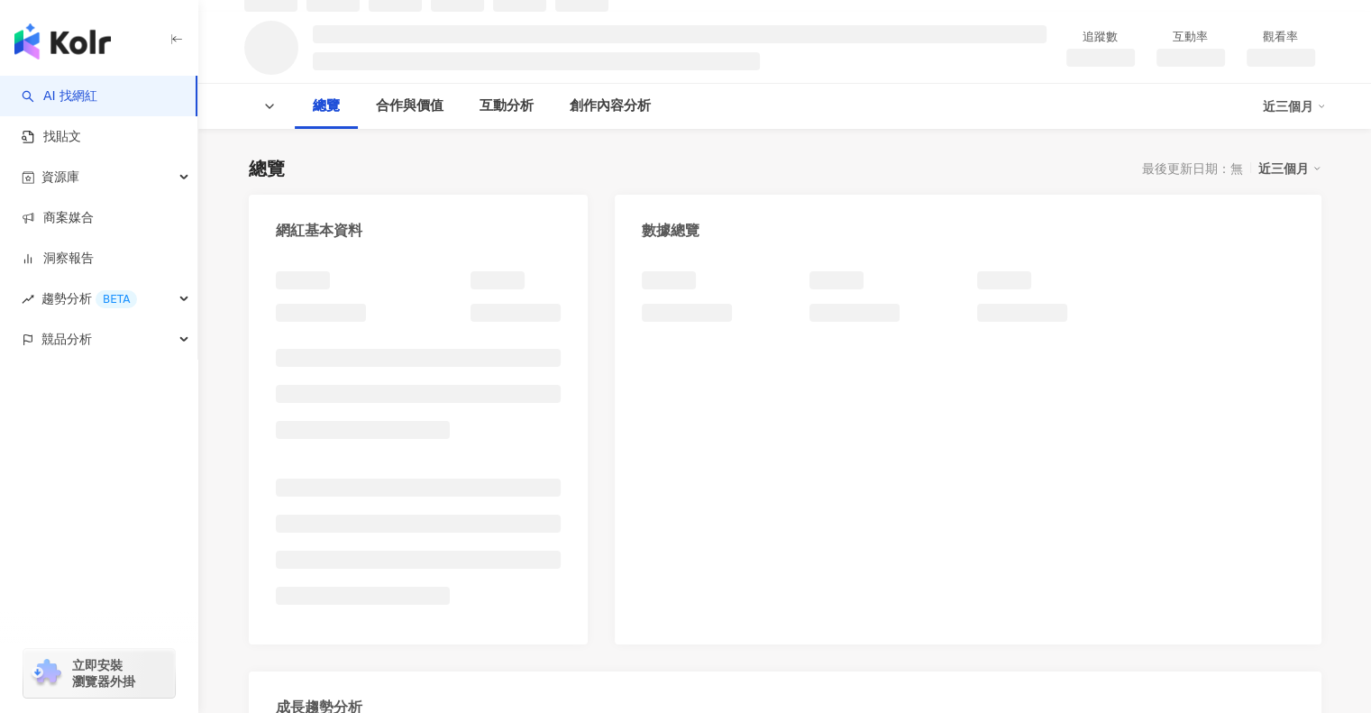
click at [289, 232] on div "網紅基本資料" at bounding box center [419, 224] width 340 height 59
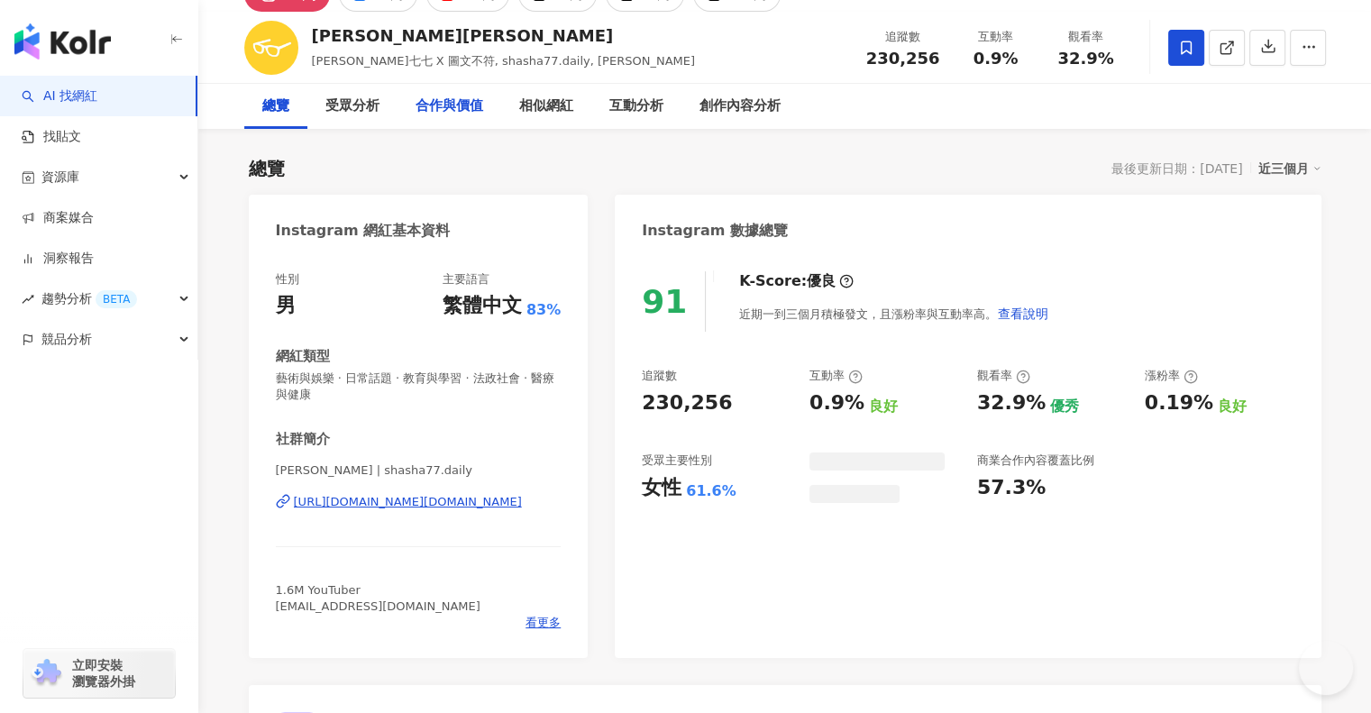
scroll to position [19, 0]
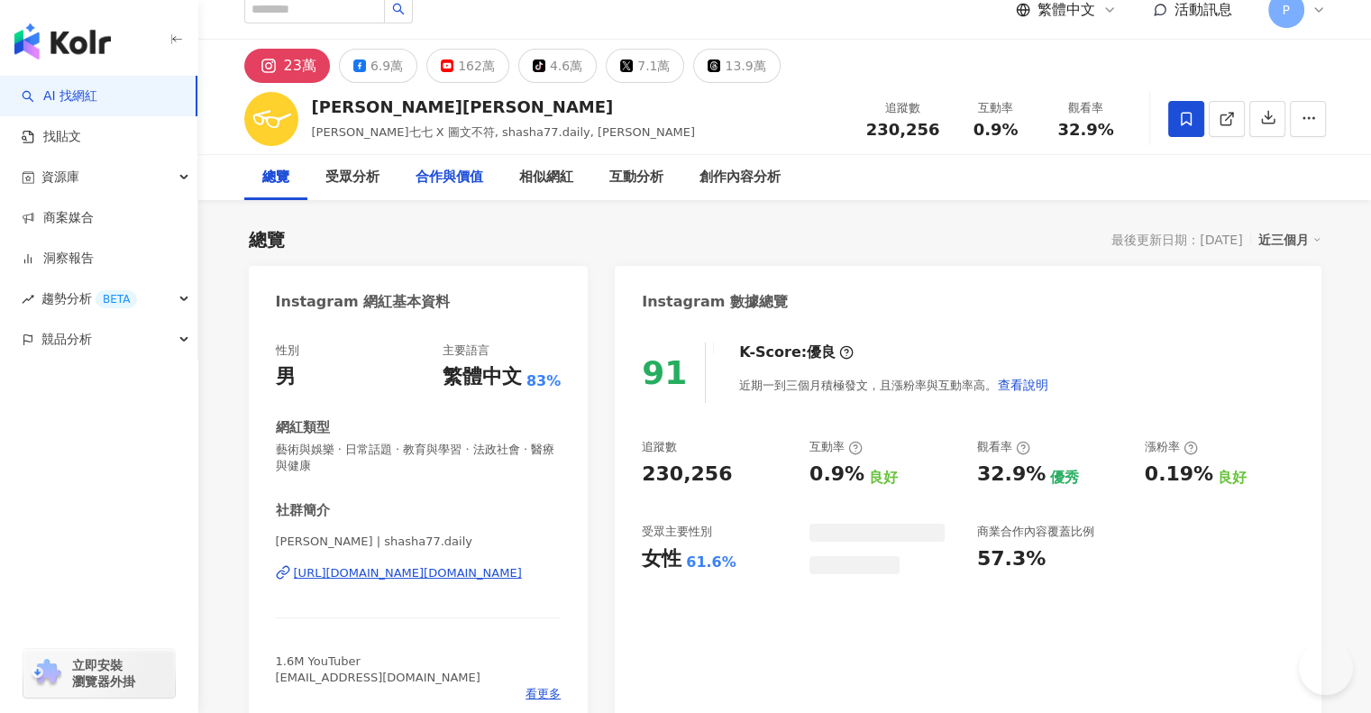
click at [408, 180] on div "合作與價值" at bounding box center [450, 177] width 104 height 45
click at [339, 183] on div "受眾分析" at bounding box center [353, 178] width 54 height 22
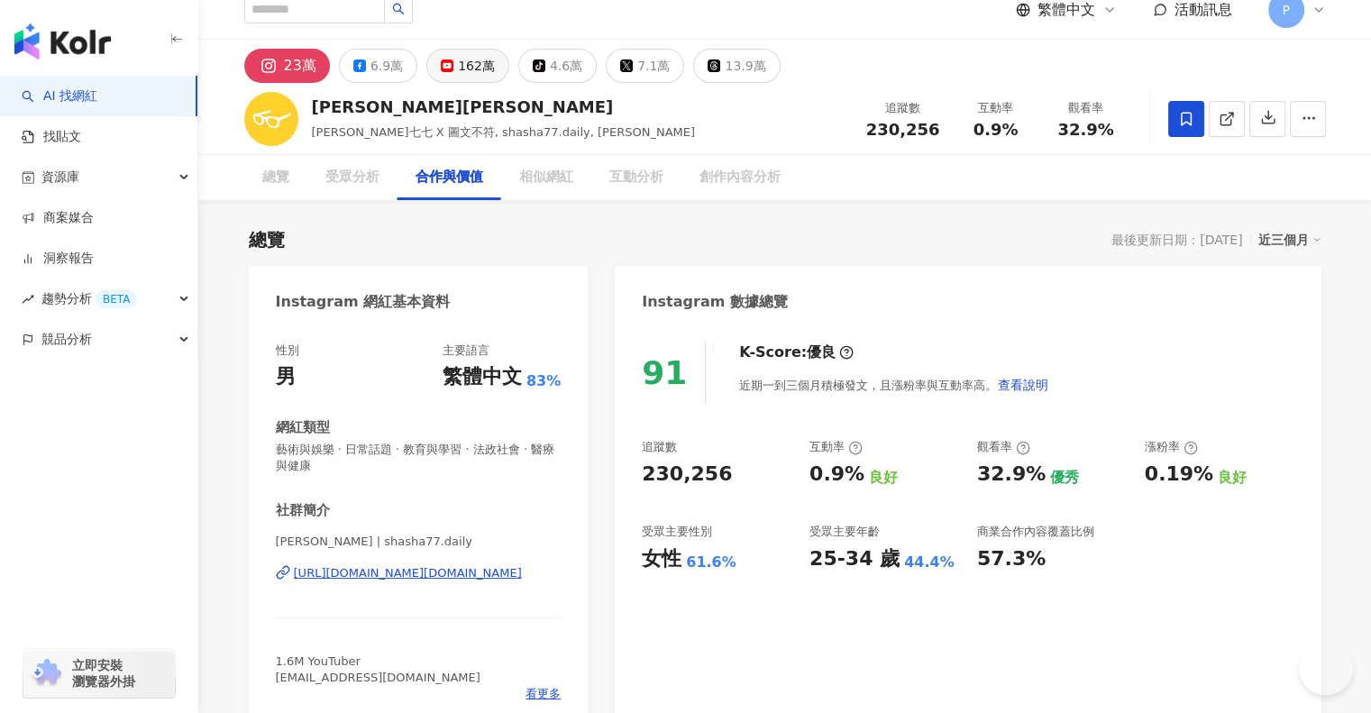
click at [479, 60] on div "162萬" at bounding box center [476, 65] width 37 height 25
click at [364, 183] on div "受眾分析" at bounding box center [353, 178] width 54 height 22
click at [462, 68] on div "162萬" at bounding box center [476, 65] width 37 height 25
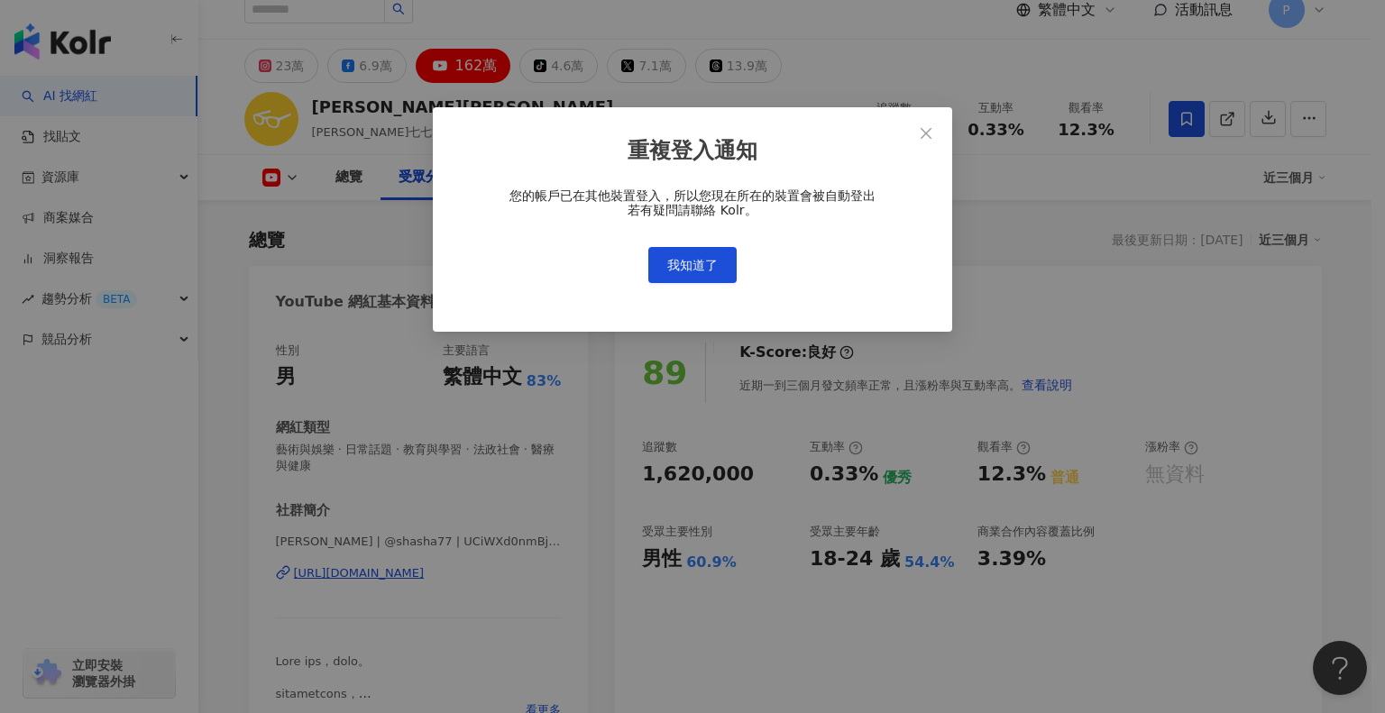
scroll to position [1564, 0]
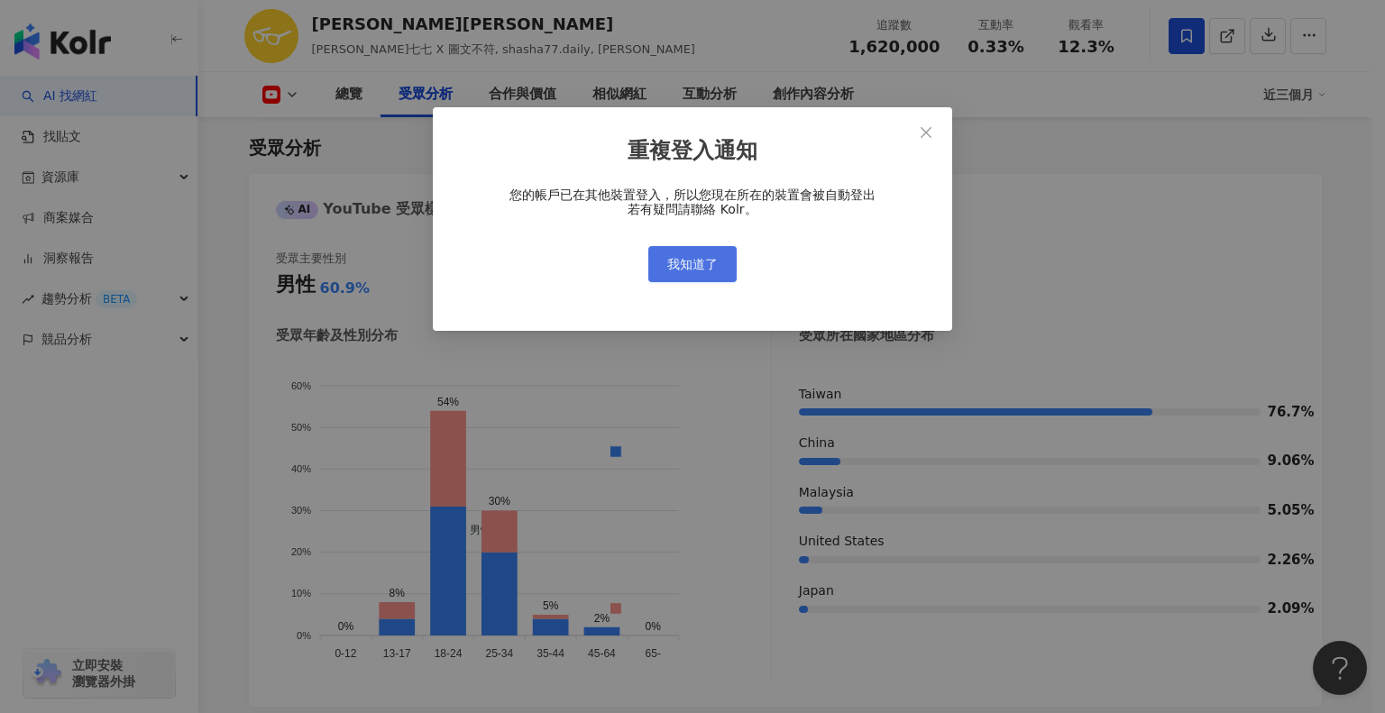
click at [665, 278] on button "我知道了" at bounding box center [692, 264] width 88 height 36
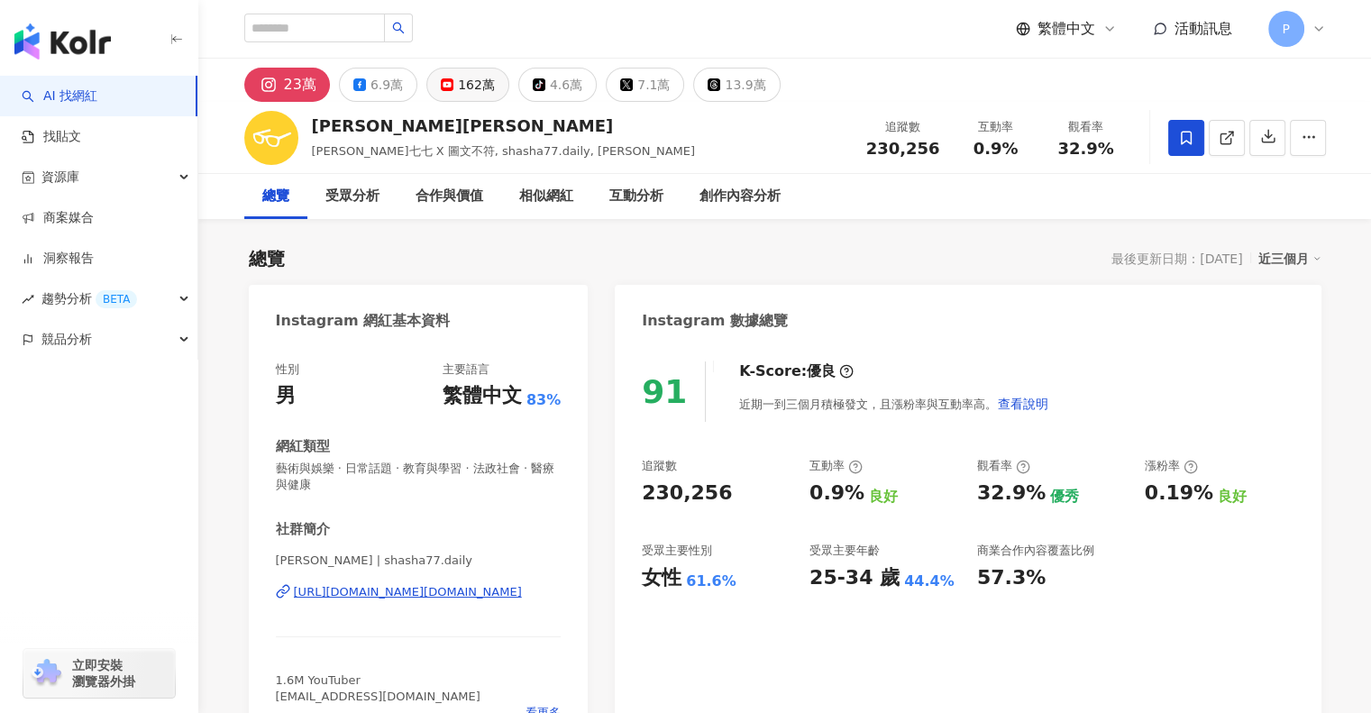
click at [441, 86] on icon at bounding box center [447, 84] width 13 height 13
click at [465, 86] on div "162萬" at bounding box center [476, 84] width 37 height 25
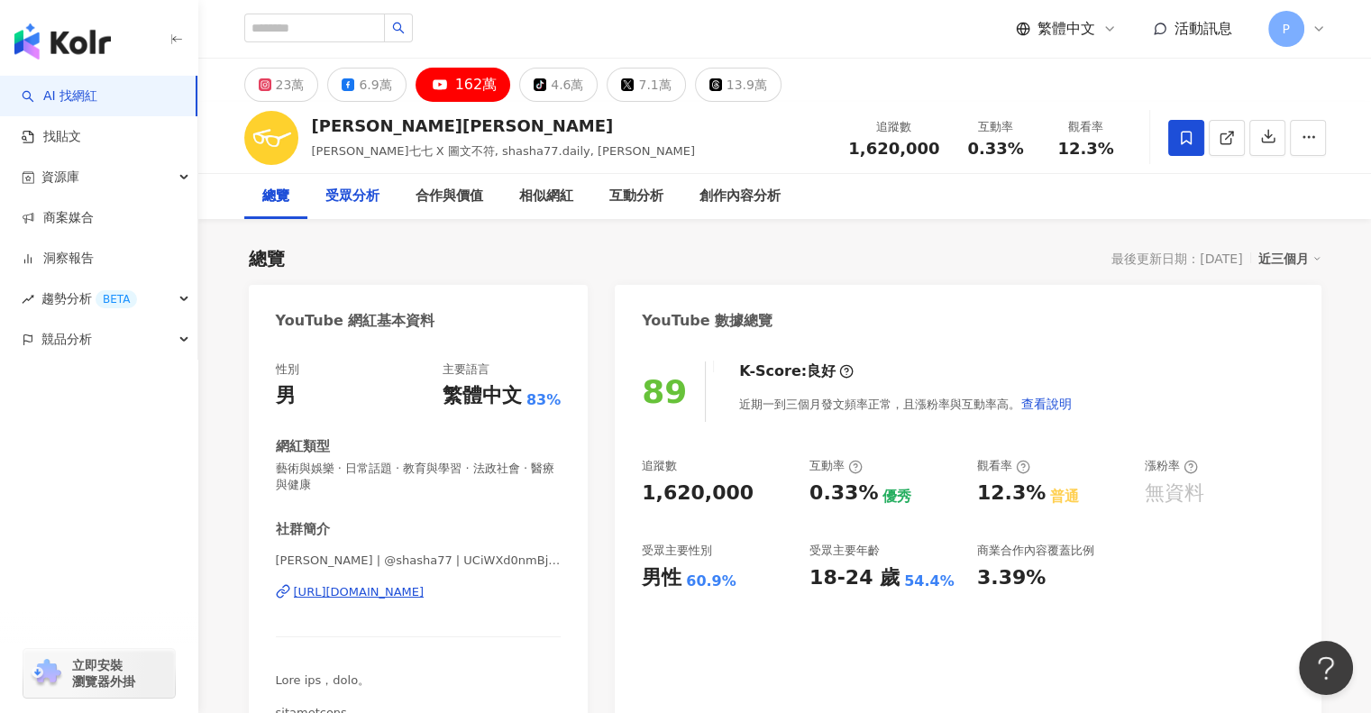
click at [365, 202] on div "受眾分析" at bounding box center [353, 197] width 54 height 22
click at [352, 205] on div "受眾分析" at bounding box center [353, 197] width 54 height 22
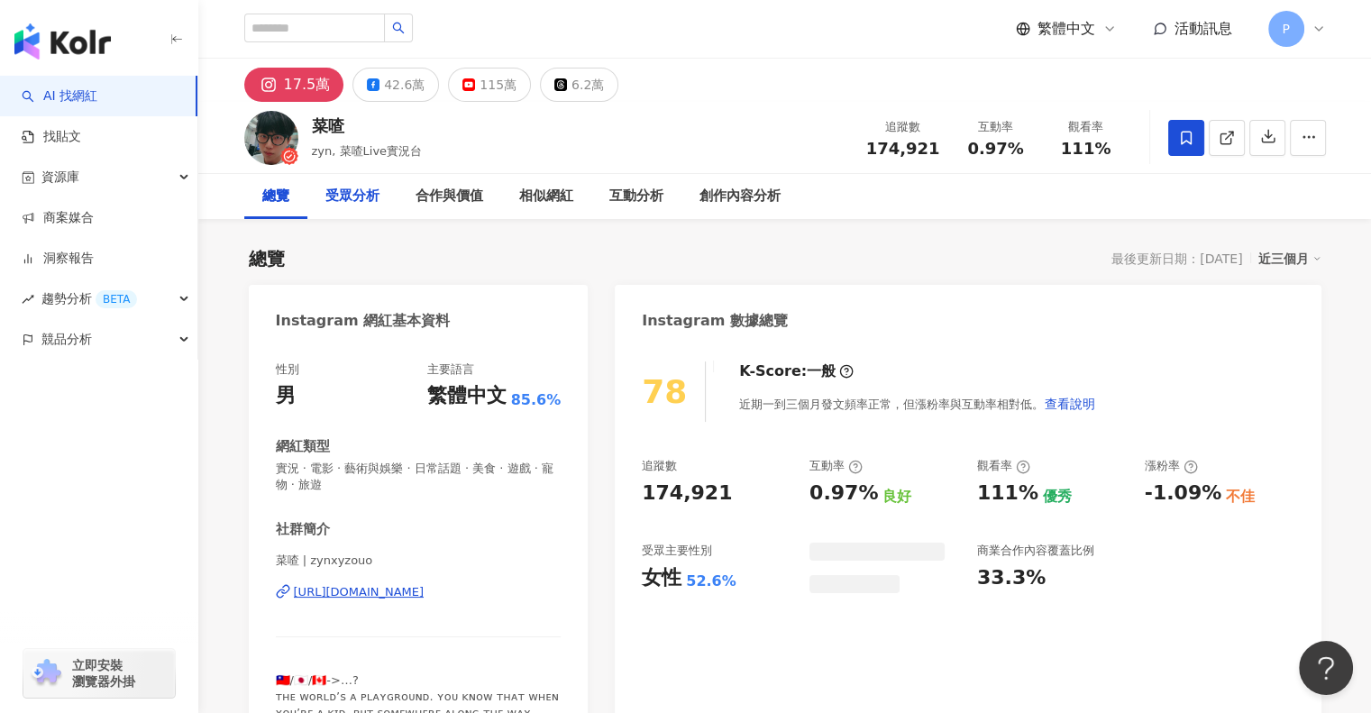
click at [353, 206] on div "受眾分析" at bounding box center [353, 197] width 54 height 22
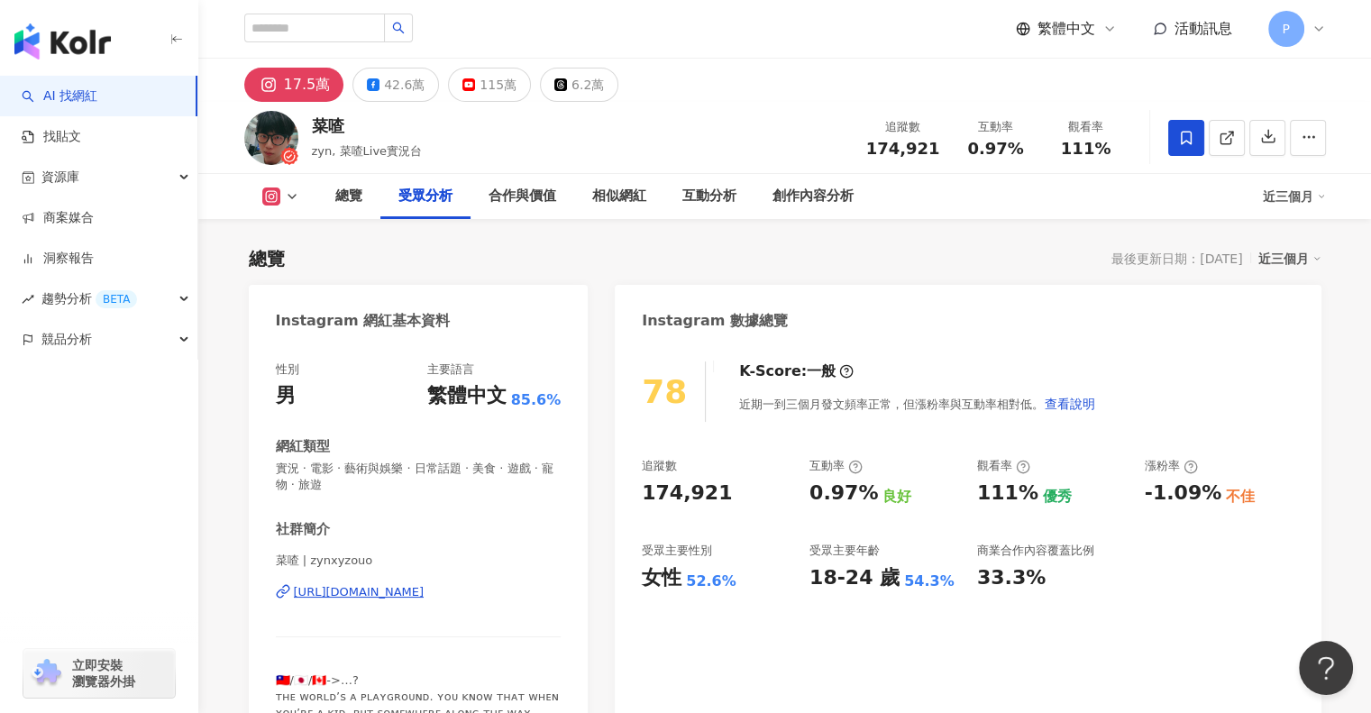
scroll to position [1556, 0]
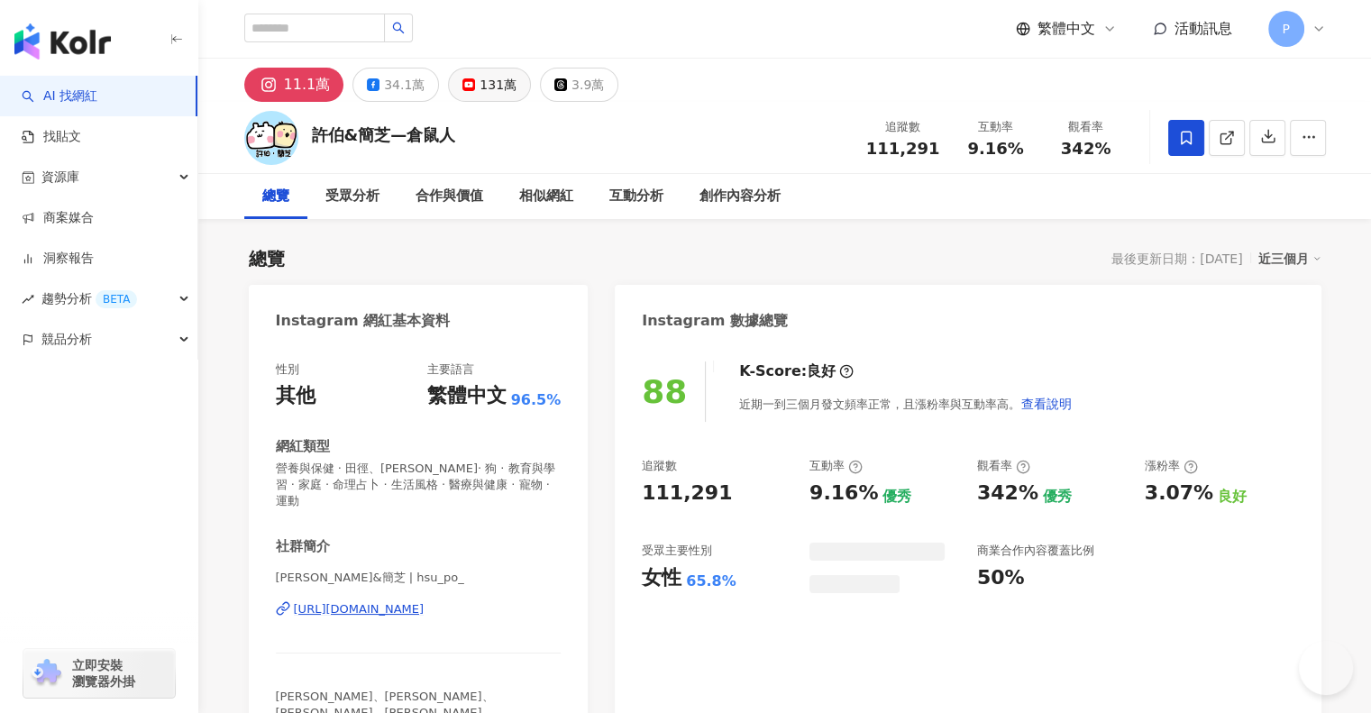
click at [480, 76] on div "131萬" at bounding box center [498, 84] width 37 height 25
click at [491, 78] on div "131萬" at bounding box center [498, 84] width 37 height 25
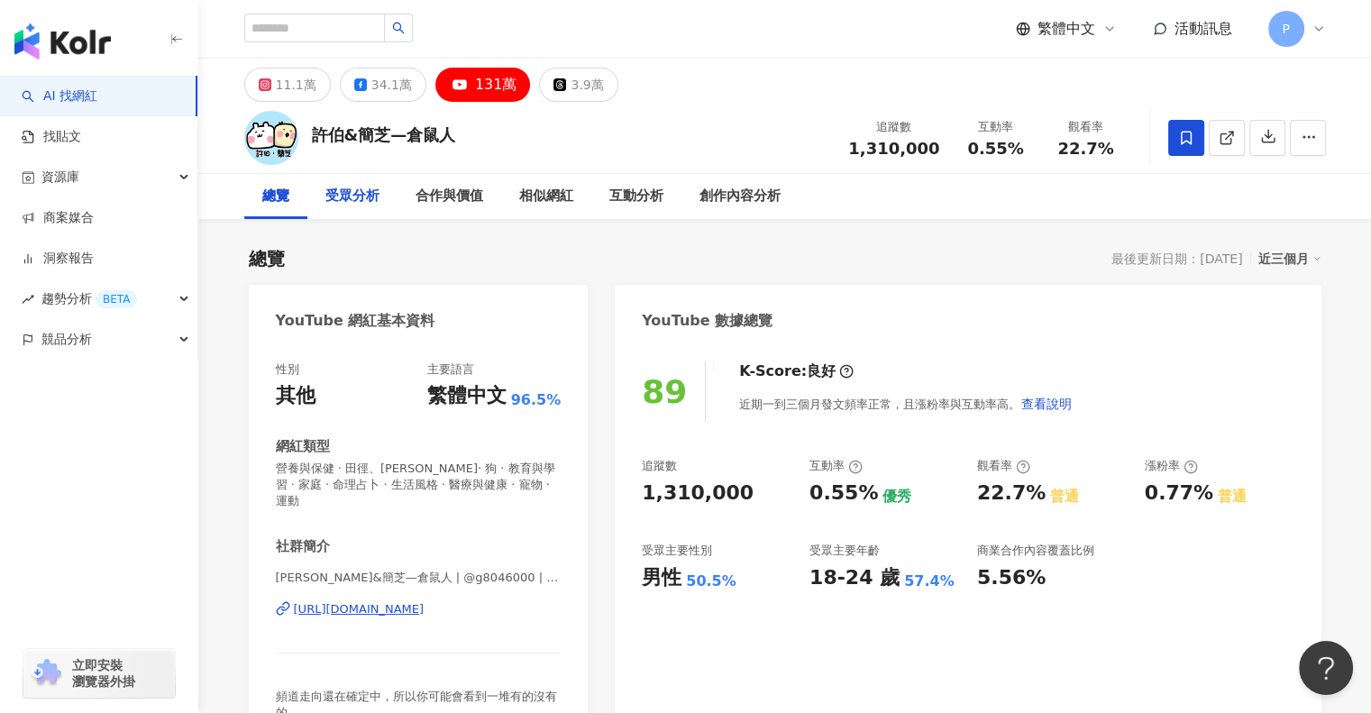
click at [352, 203] on div "受眾分析" at bounding box center [353, 197] width 54 height 22
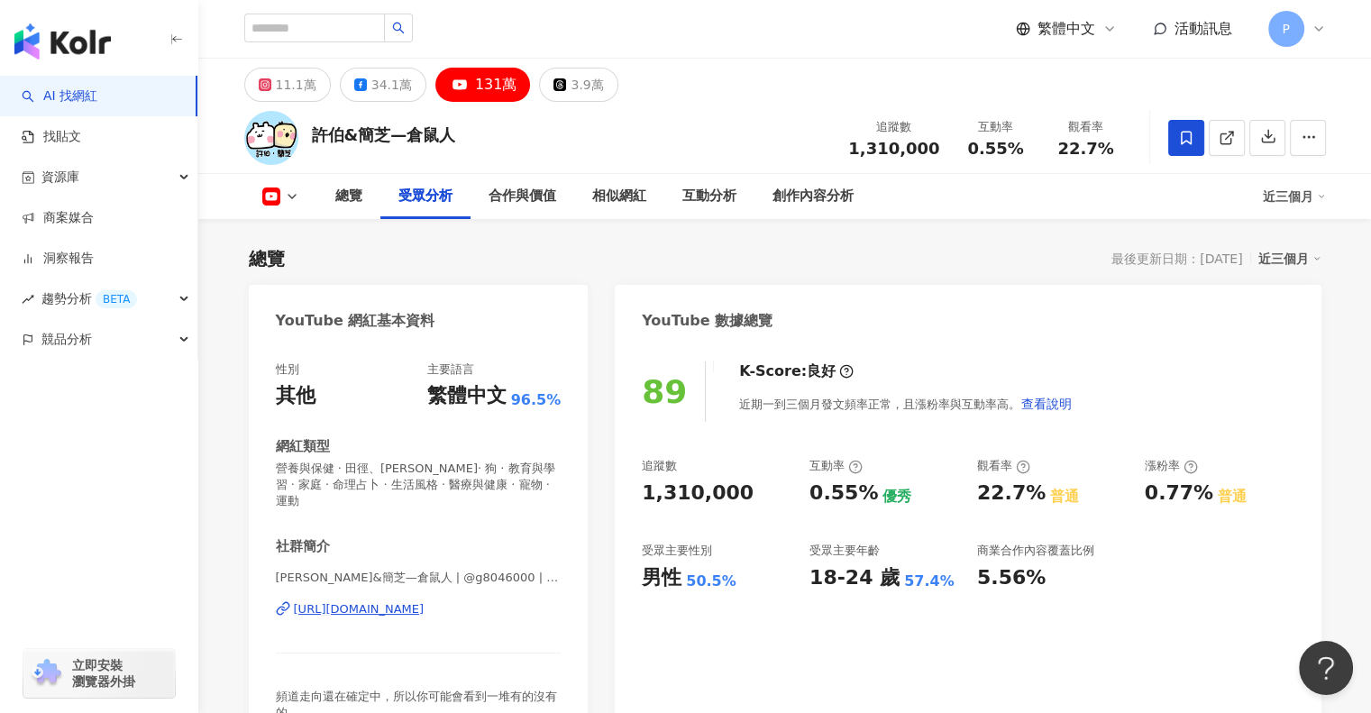
scroll to position [1601, 0]
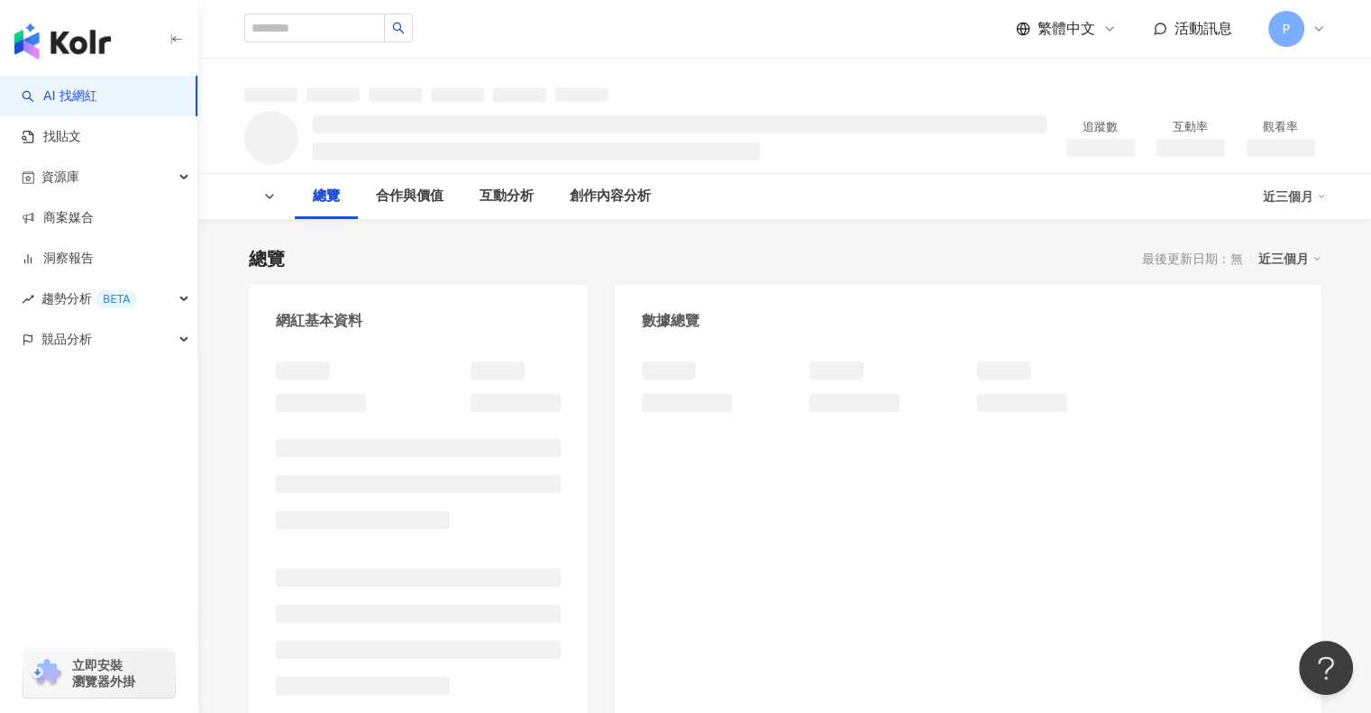
click at [277, 198] on icon at bounding box center [269, 196] width 14 height 14
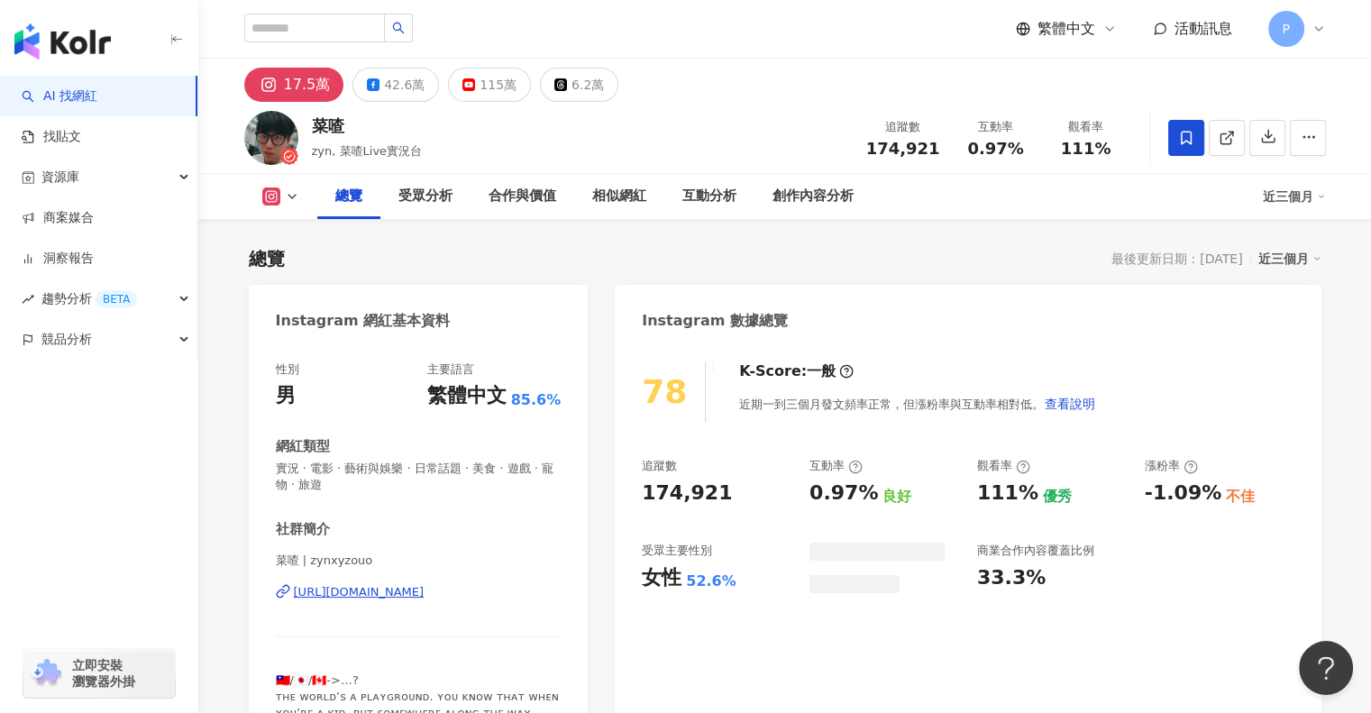
click at [290, 197] on polyline at bounding box center [292, 197] width 7 height 4
click at [480, 83] on div "115萬" at bounding box center [498, 84] width 37 height 25
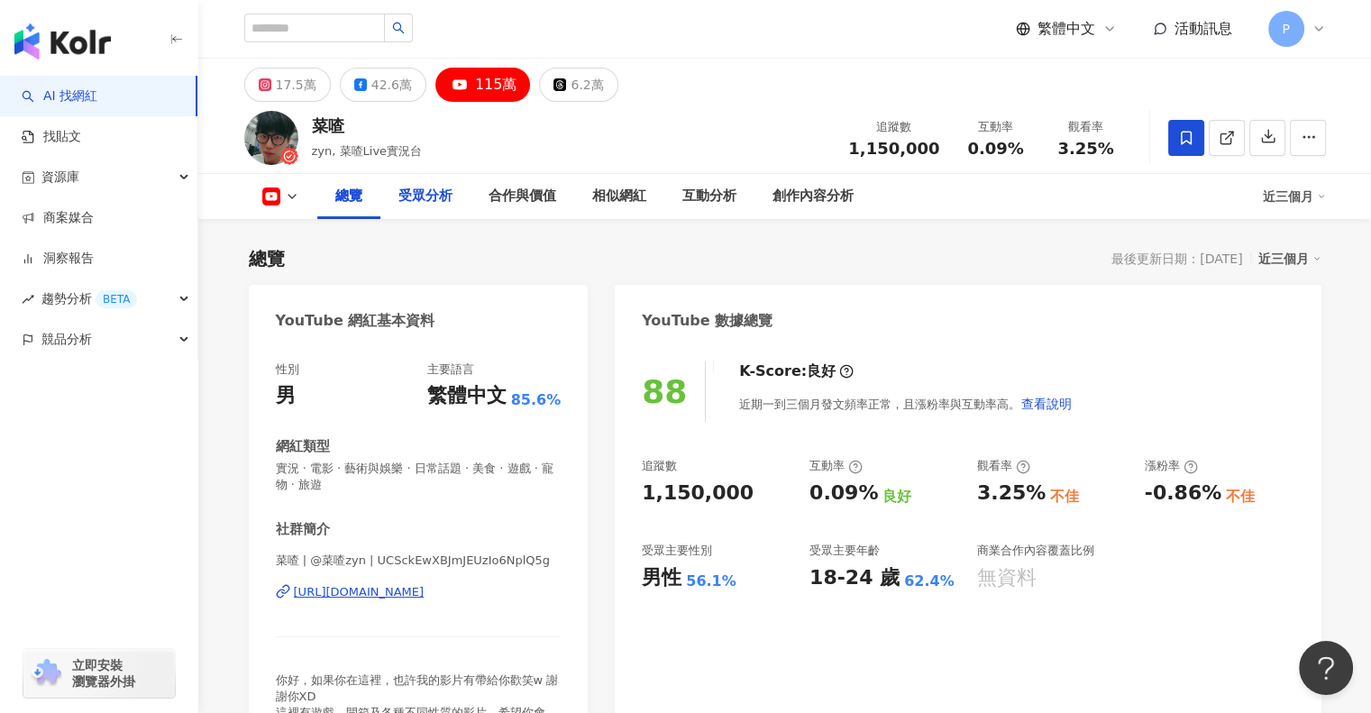
click at [418, 201] on div "受眾分析" at bounding box center [426, 197] width 54 height 22
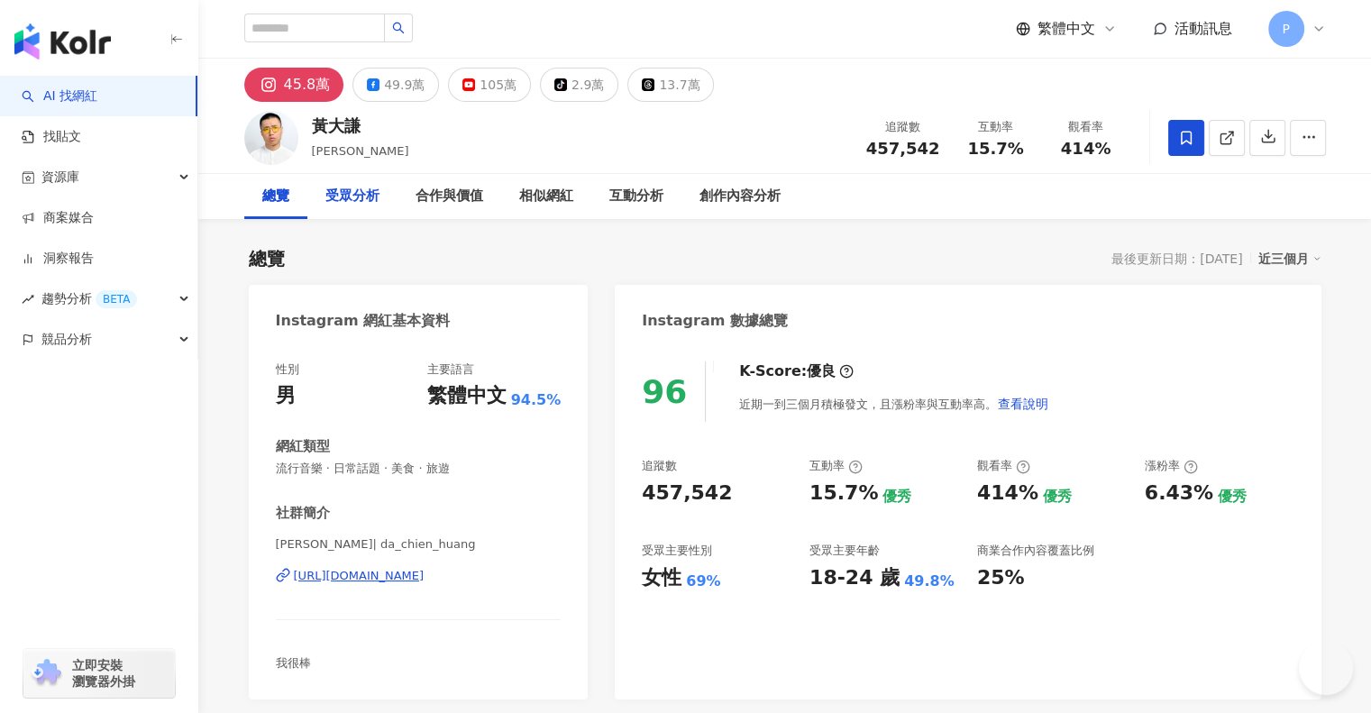
click at [321, 186] on div "受眾分析" at bounding box center [352, 196] width 90 height 45
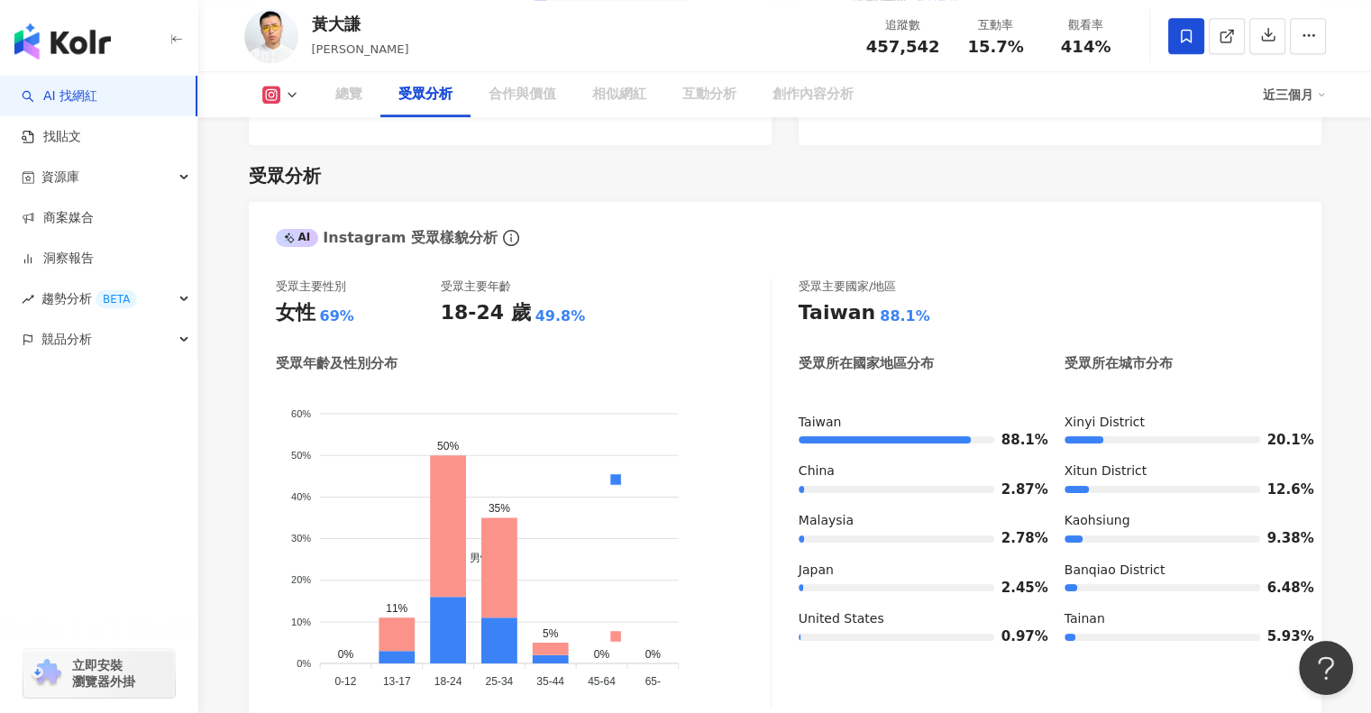
click at [297, 93] on icon at bounding box center [292, 94] width 14 height 14
click at [287, 99] on icon at bounding box center [292, 94] width 14 height 14
click at [286, 93] on icon at bounding box center [292, 94] width 14 height 14
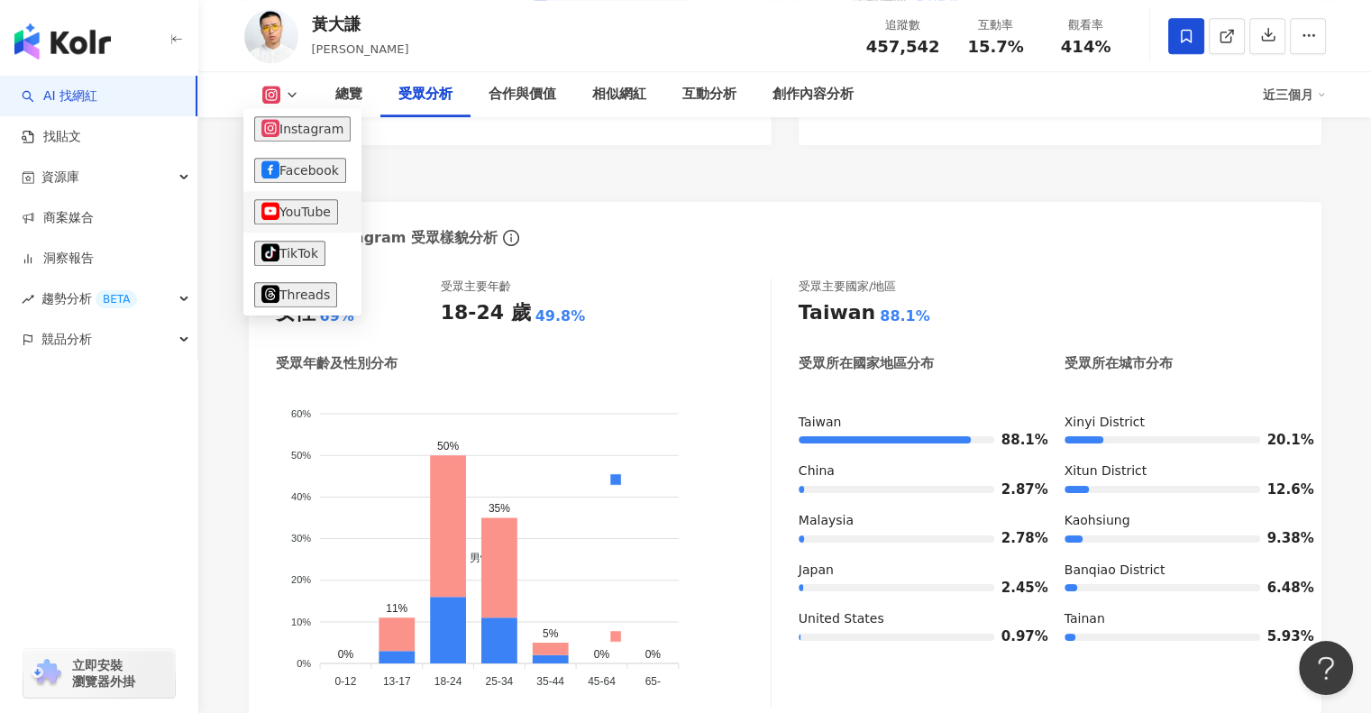
click at [284, 210] on button "YouTube" at bounding box center [296, 211] width 84 height 25
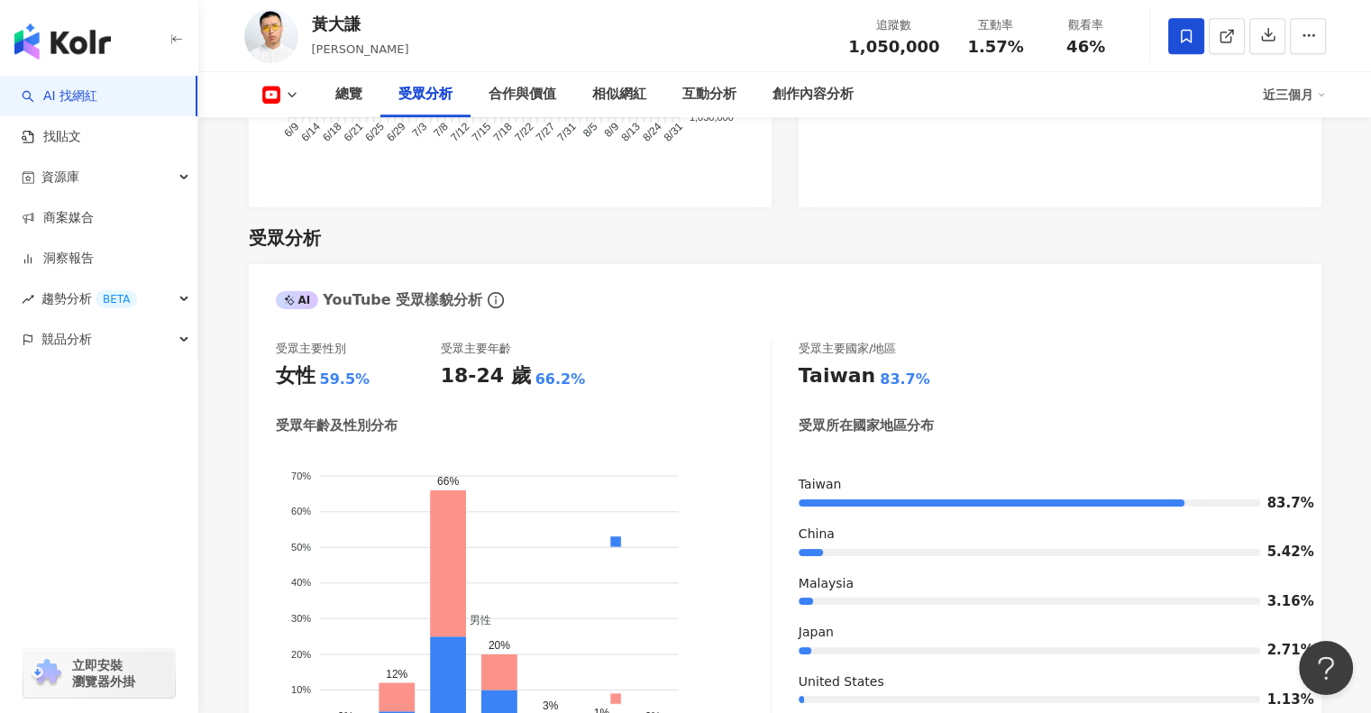
scroll to position [1540, 0]
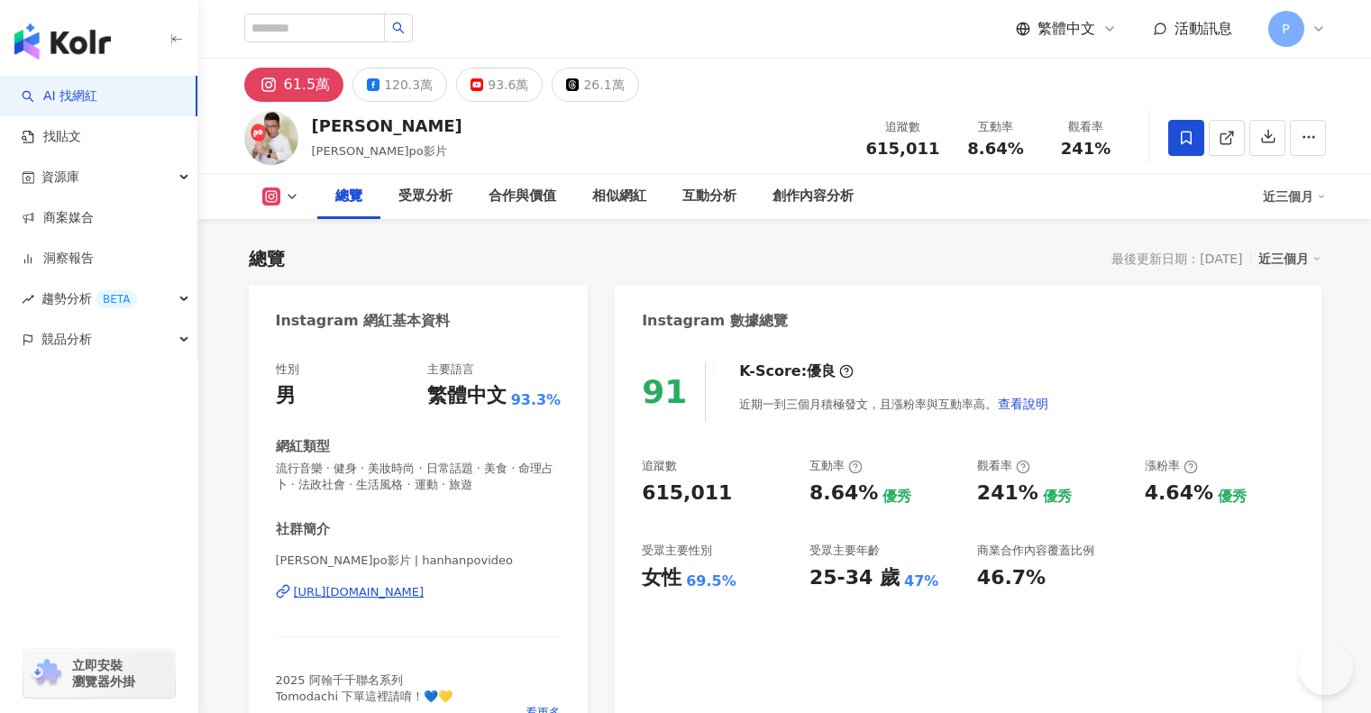
click at [281, 192] on button at bounding box center [280, 197] width 73 height 18
click at [287, 197] on icon at bounding box center [292, 196] width 14 height 14
click at [488, 94] on div "93.6萬" at bounding box center [508, 84] width 41 height 25
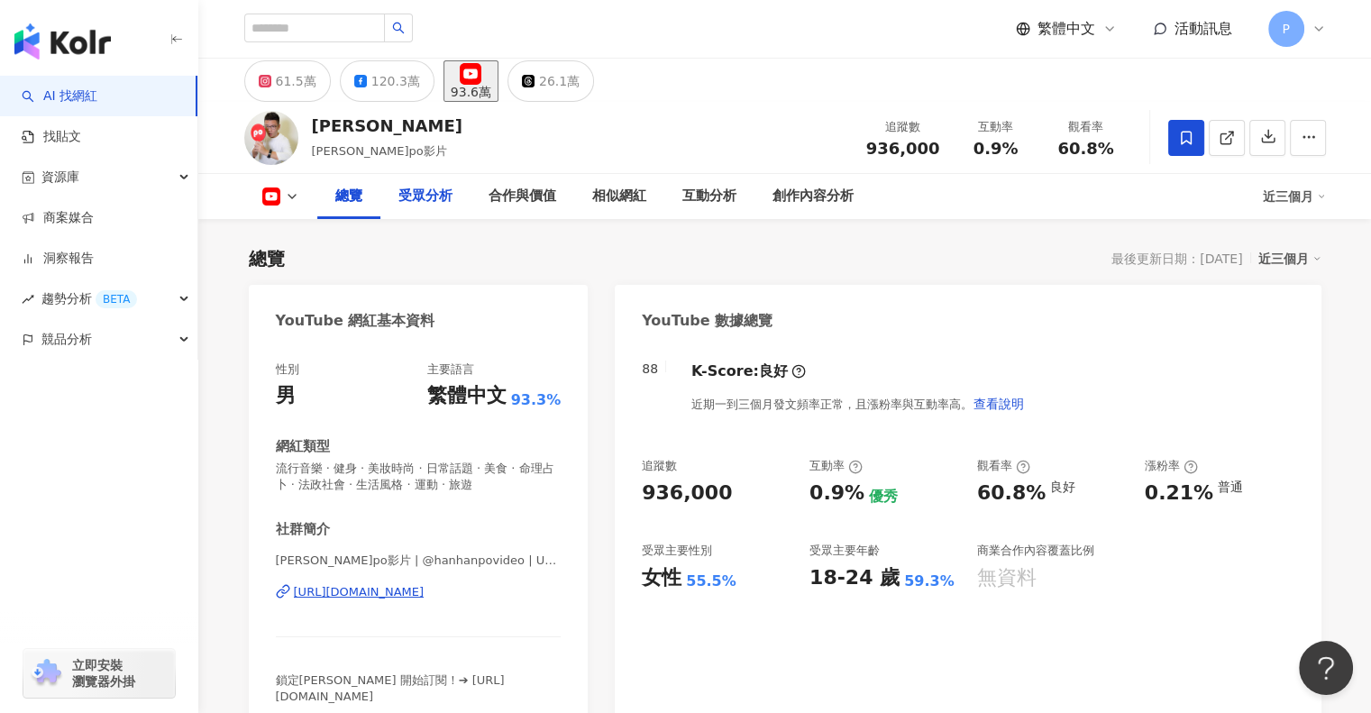
click at [435, 197] on div "受眾分析" at bounding box center [426, 197] width 54 height 22
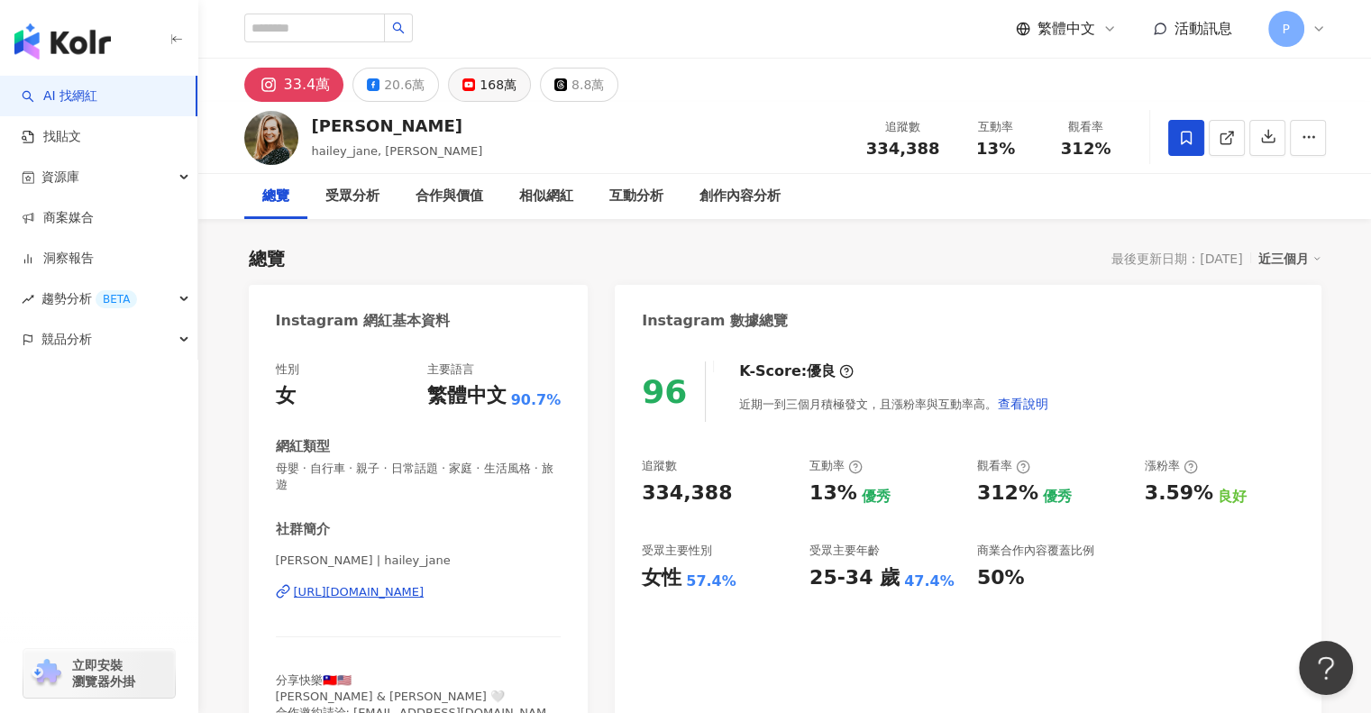
drag, startPoint x: 436, startPoint y: 68, endPoint x: 467, endPoint y: 76, distance: 32.6
click at [437, 70] on div "33.4萬 20.6萬 168萬 8.8萬" at bounding box center [431, 85] width 375 height 34
click at [467, 76] on button "168萬" at bounding box center [489, 85] width 83 height 34
click at [469, 87] on button "168萬" at bounding box center [489, 85] width 83 height 34
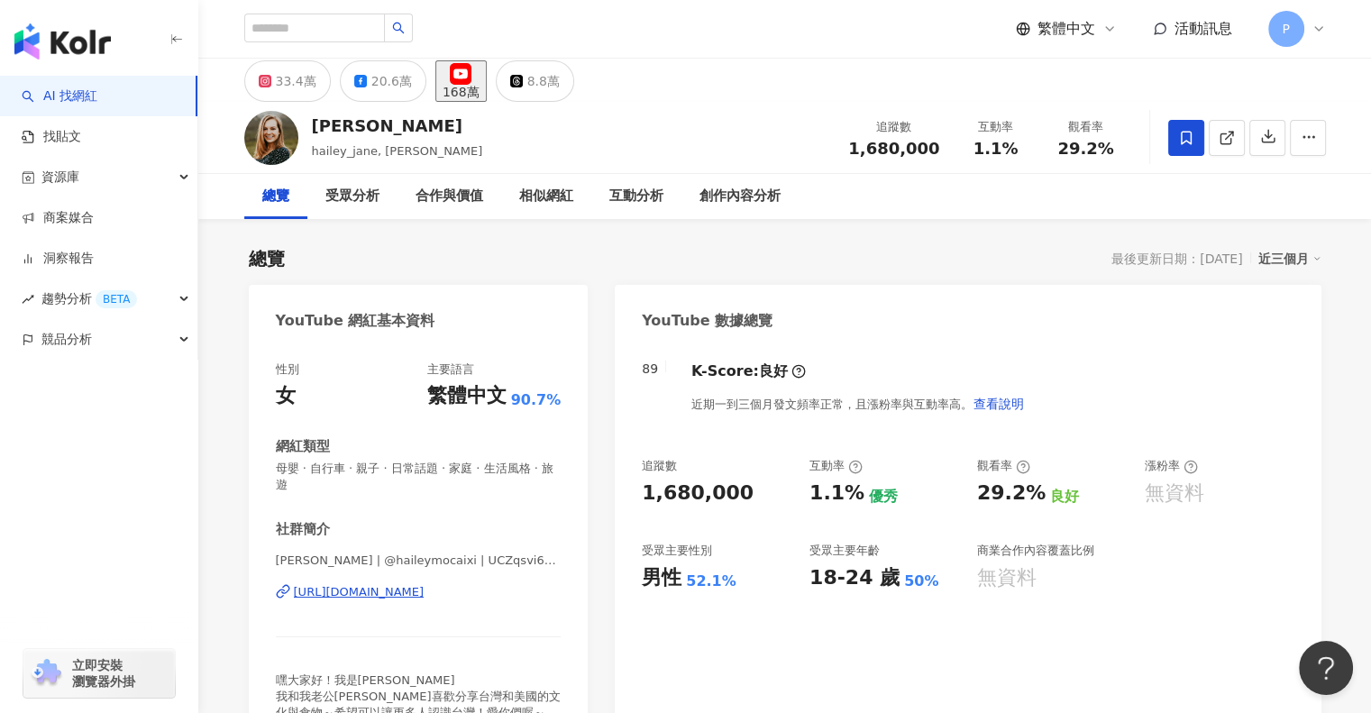
click at [471, 85] on div "168萬" at bounding box center [461, 92] width 37 height 14
click at [371, 208] on div "受眾分析" at bounding box center [352, 196] width 90 height 45
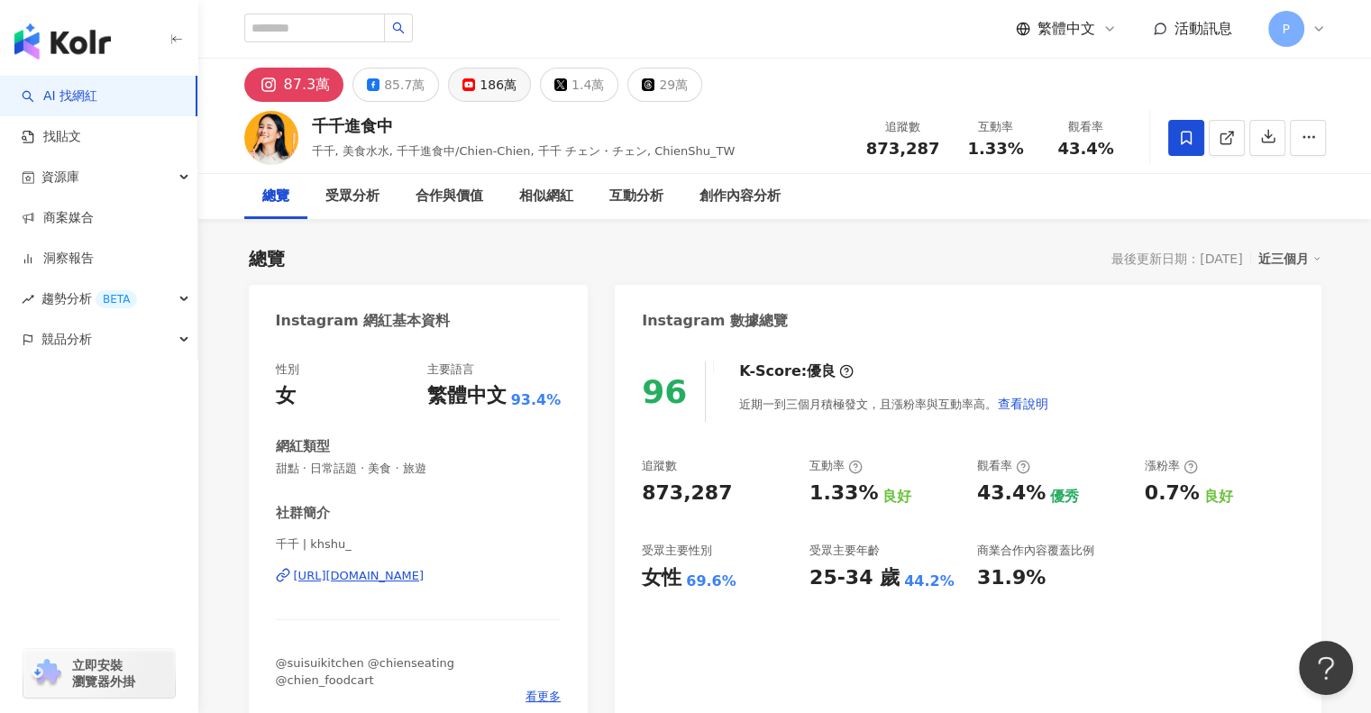
click at [484, 83] on div "186萬" at bounding box center [498, 84] width 37 height 25
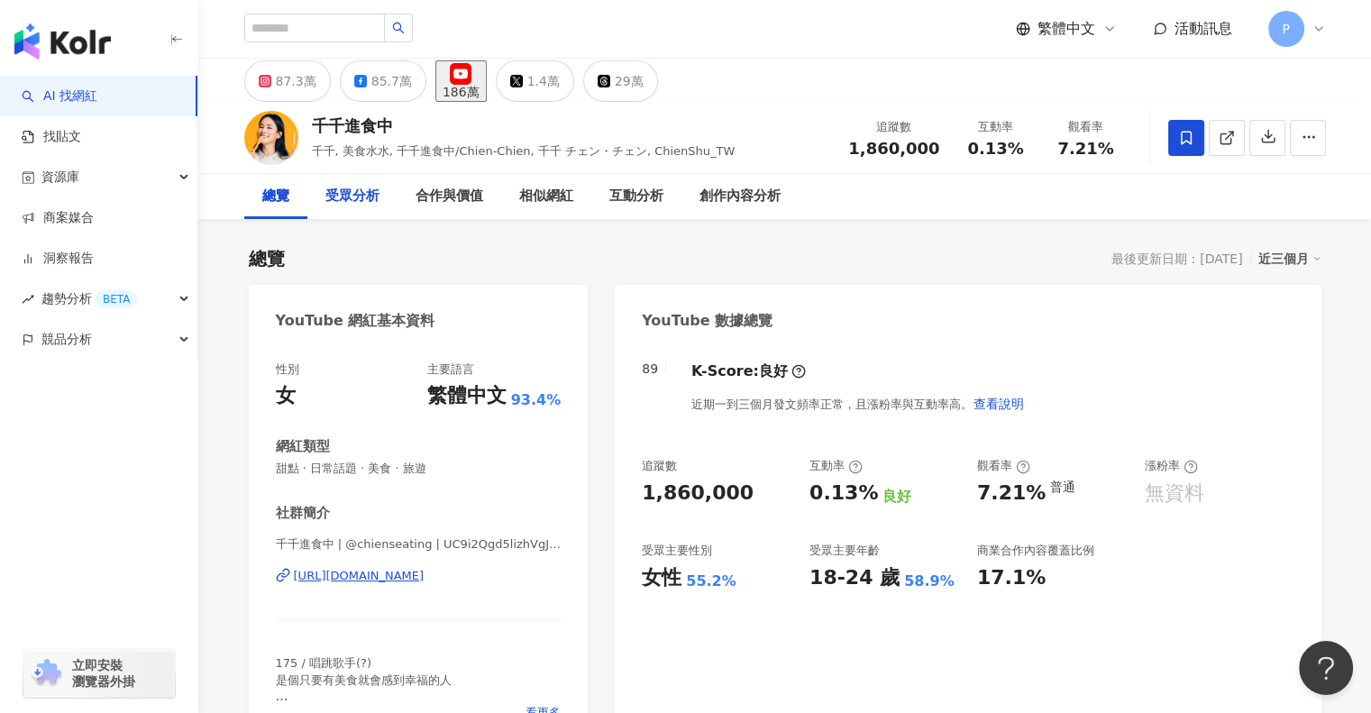
click at [337, 205] on div "受眾分析" at bounding box center [353, 197] width 54 height 22
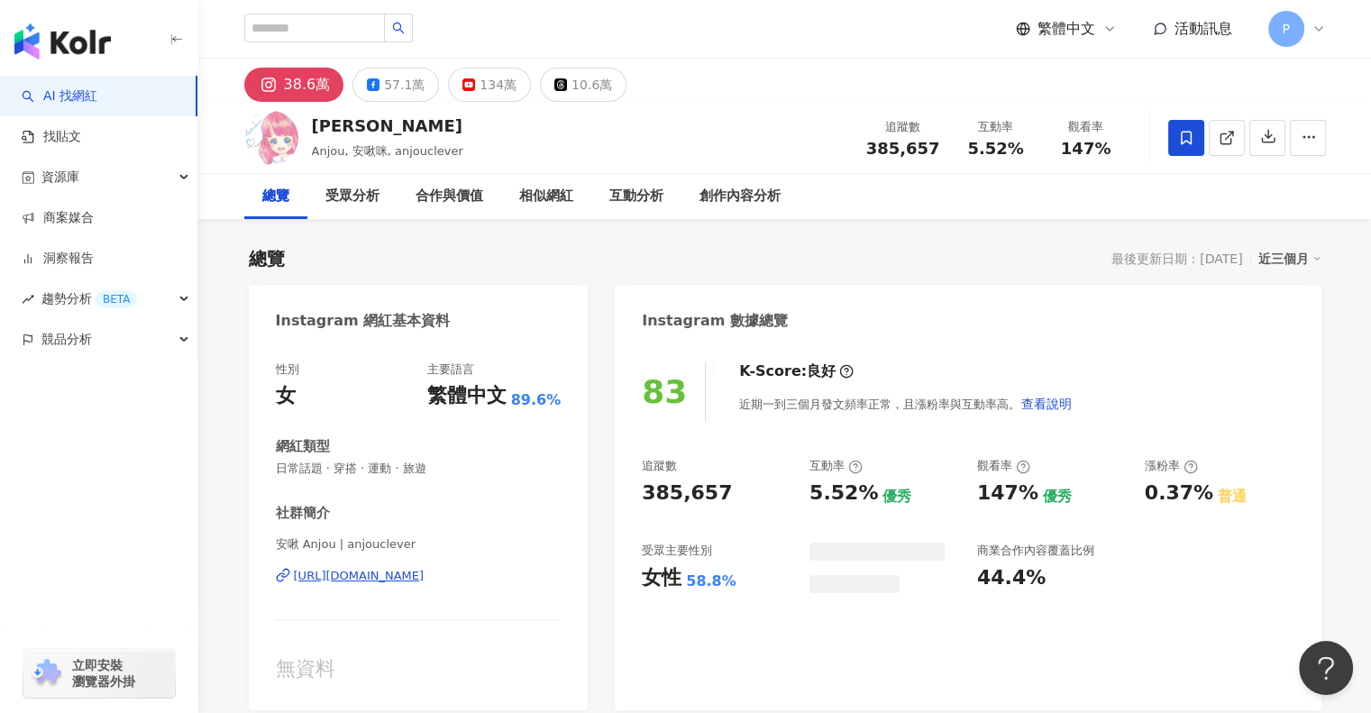
click at [463, 88] on icon at bounding box center [469, 84] width 13 height 13
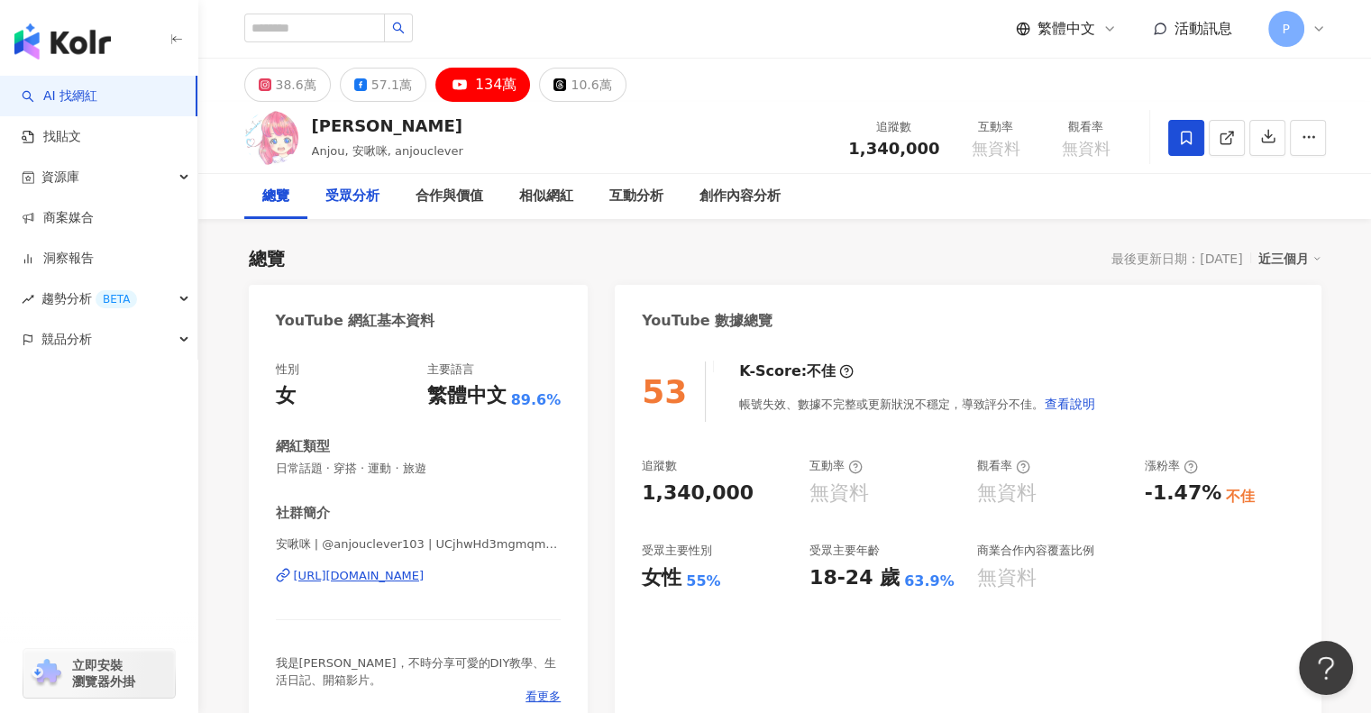
click at [333, 197] on div "受眾分析" at bounding box center [353, 197] width 54 height 22
